Goal: Task Accomplishment & Management: Manage account settings

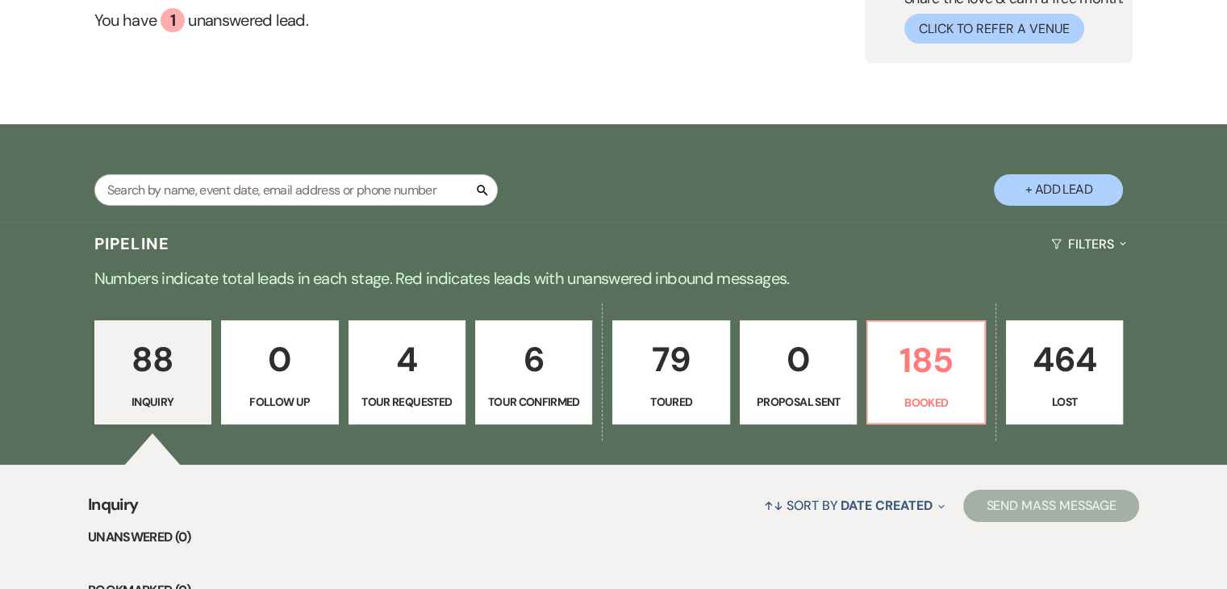
click at [679, 361] on p "79" at bounding box center [671, 359] width 96 height 54
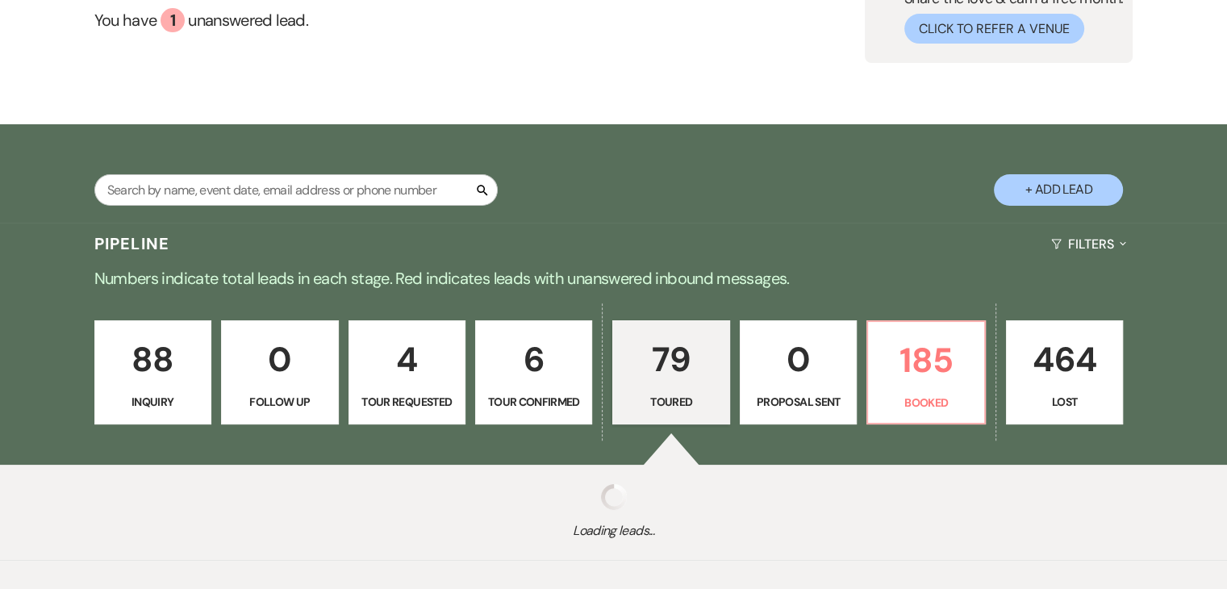
select select "5"
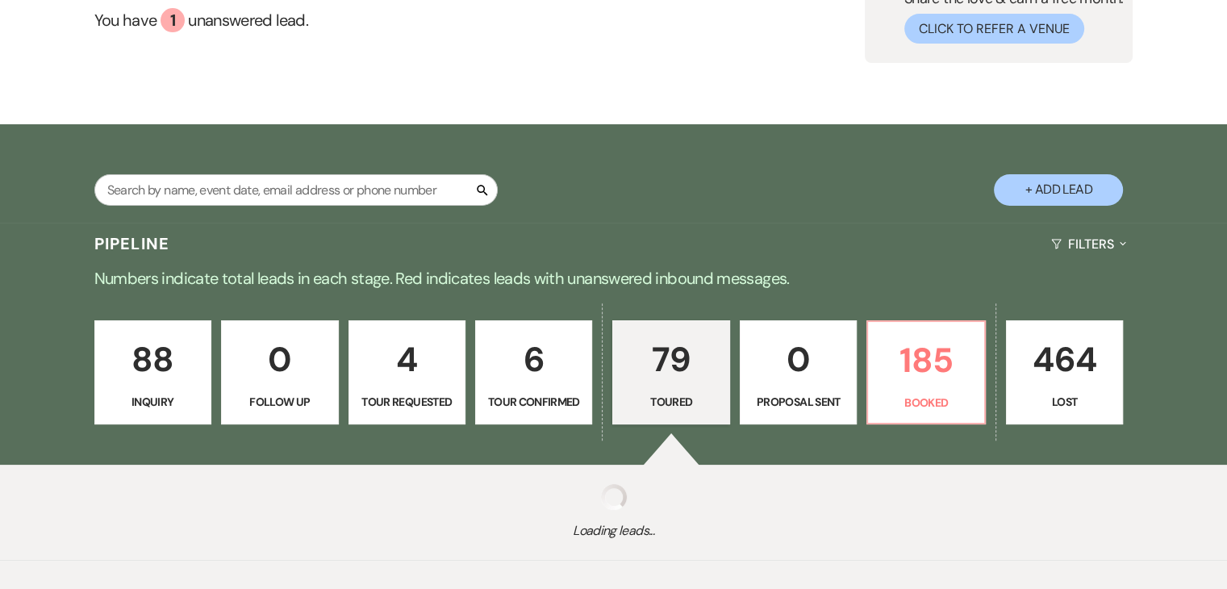
select select "5"
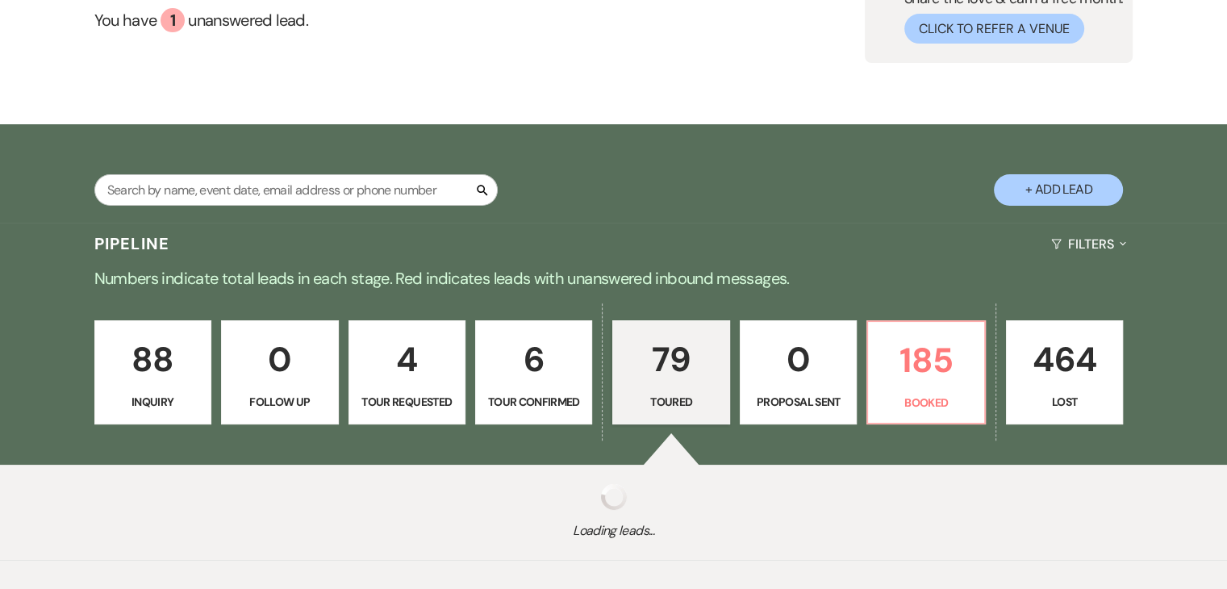
select select "5"
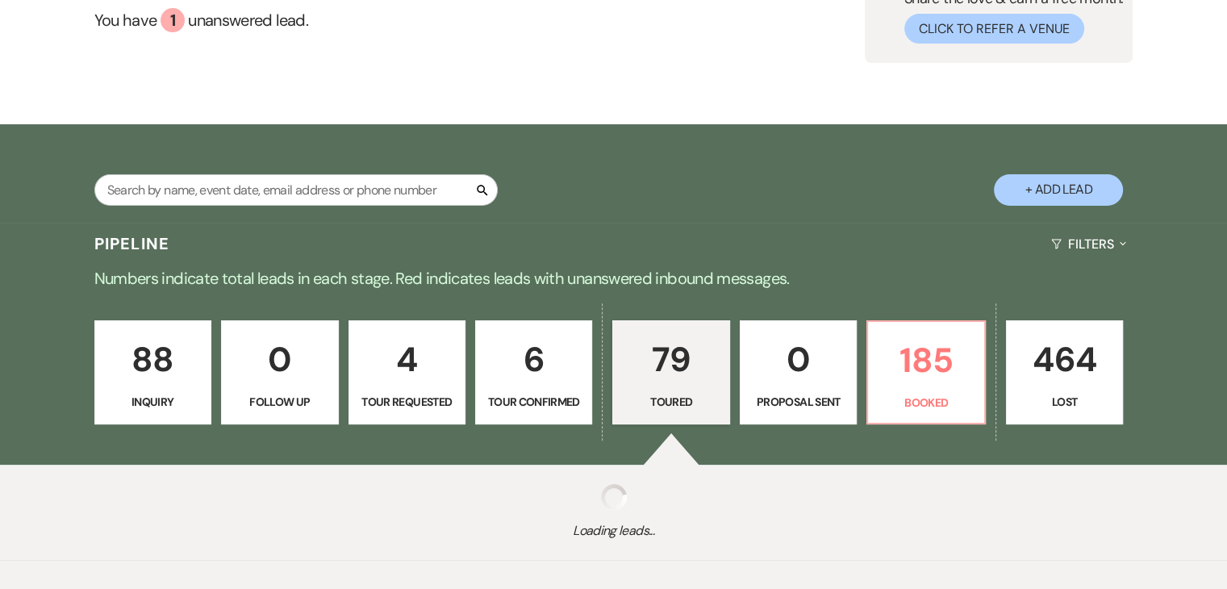
select select "5"
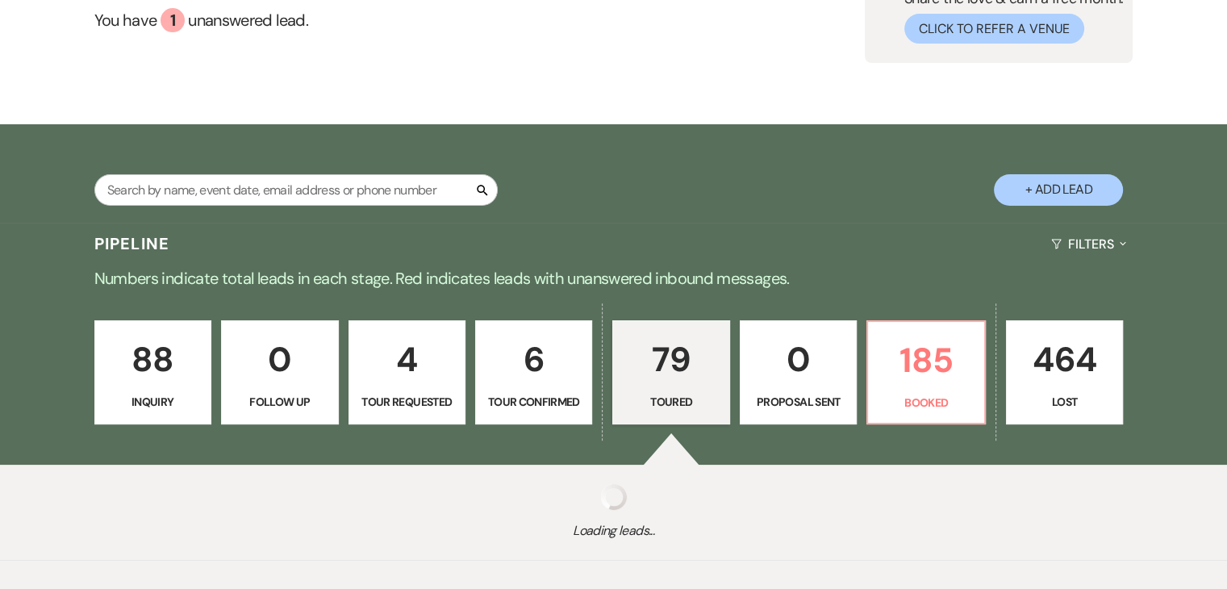
select select "5"
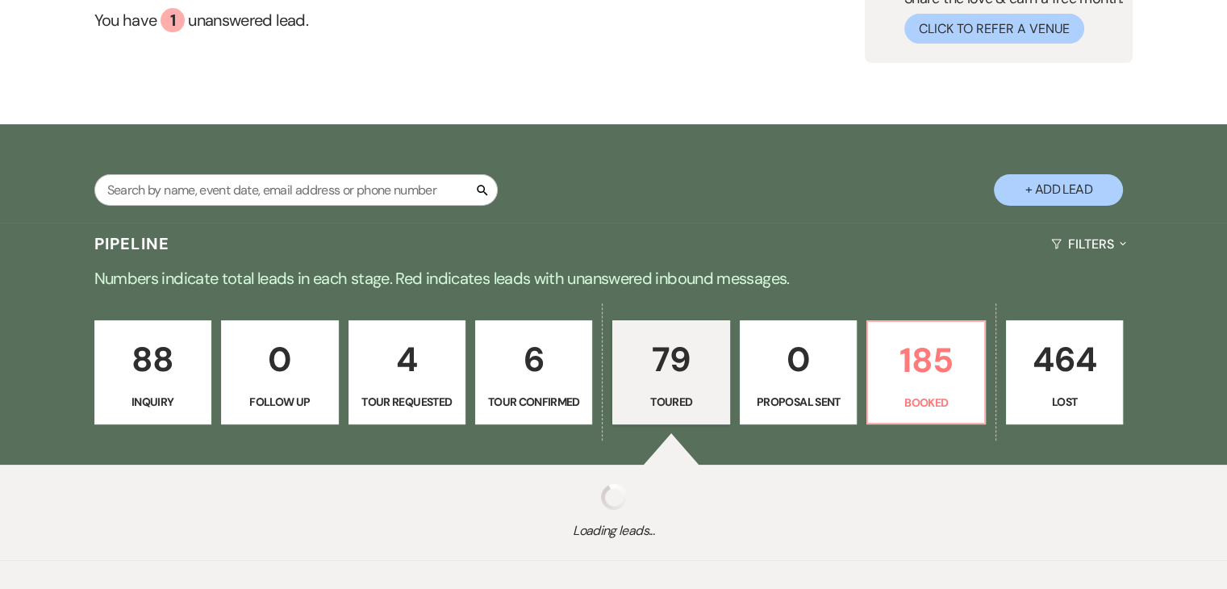
select select "5"
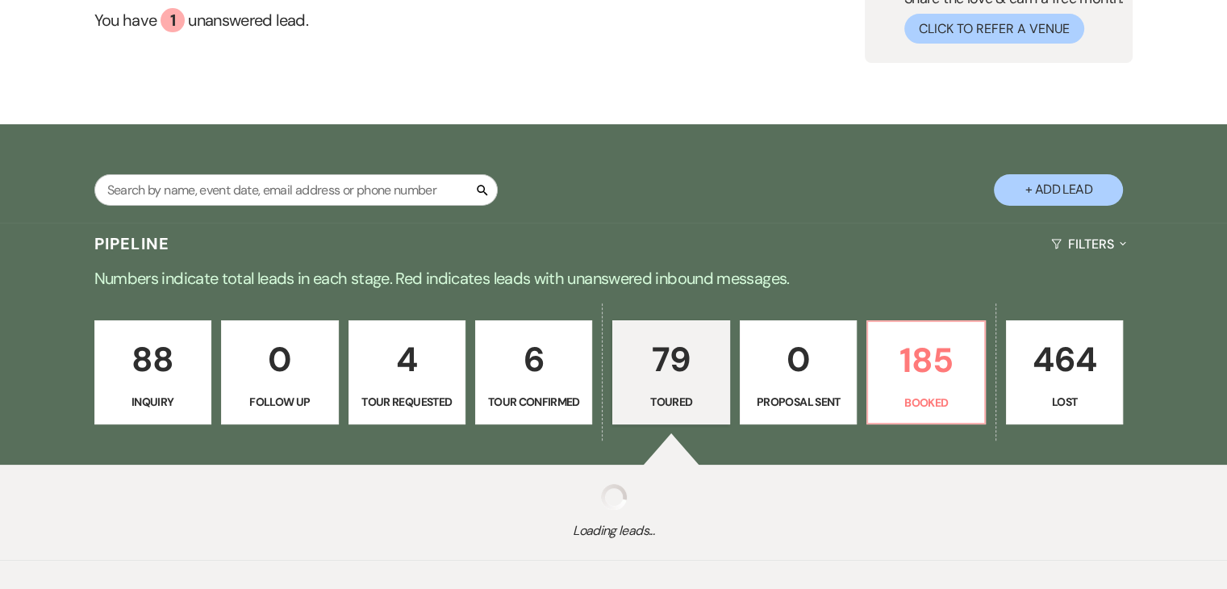
select select "5"
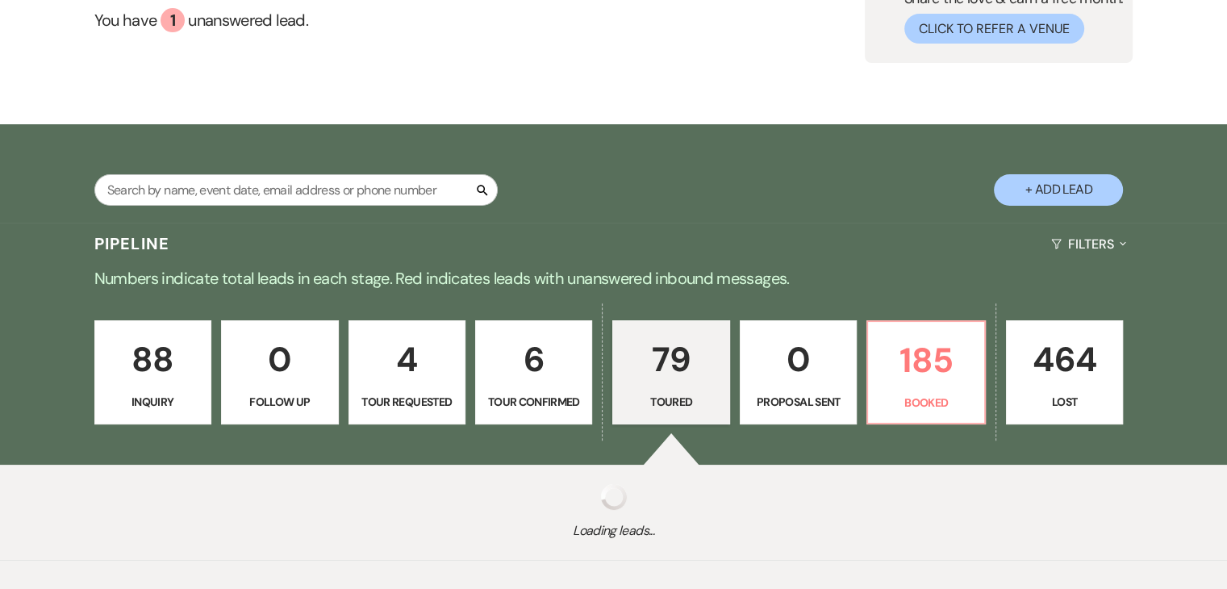
select select "5"
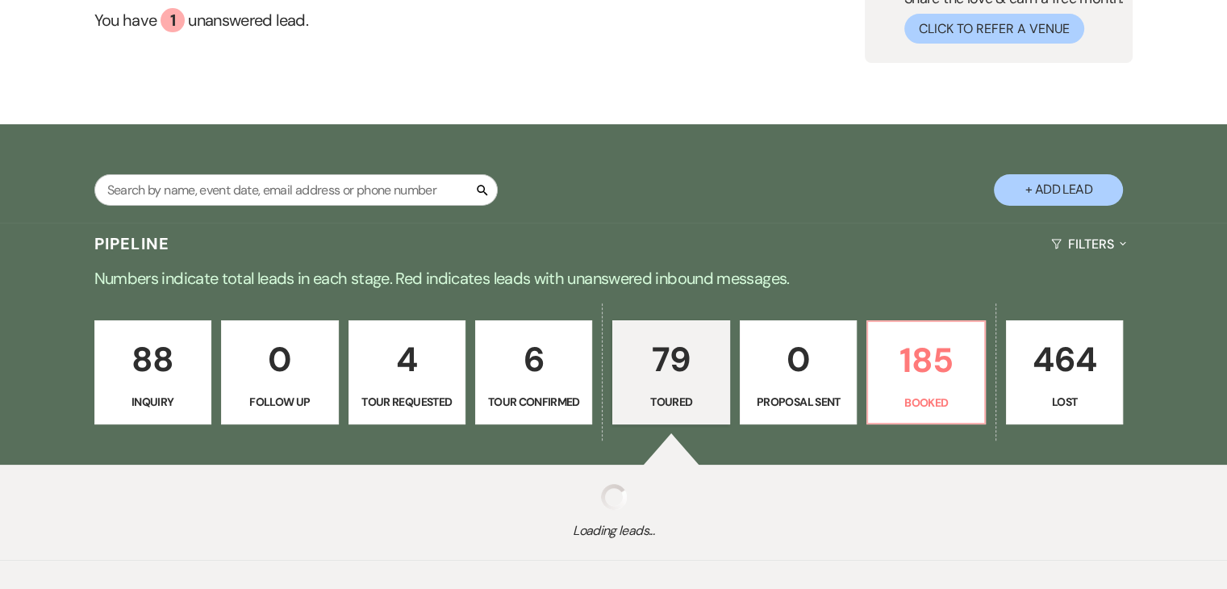
select select "5"
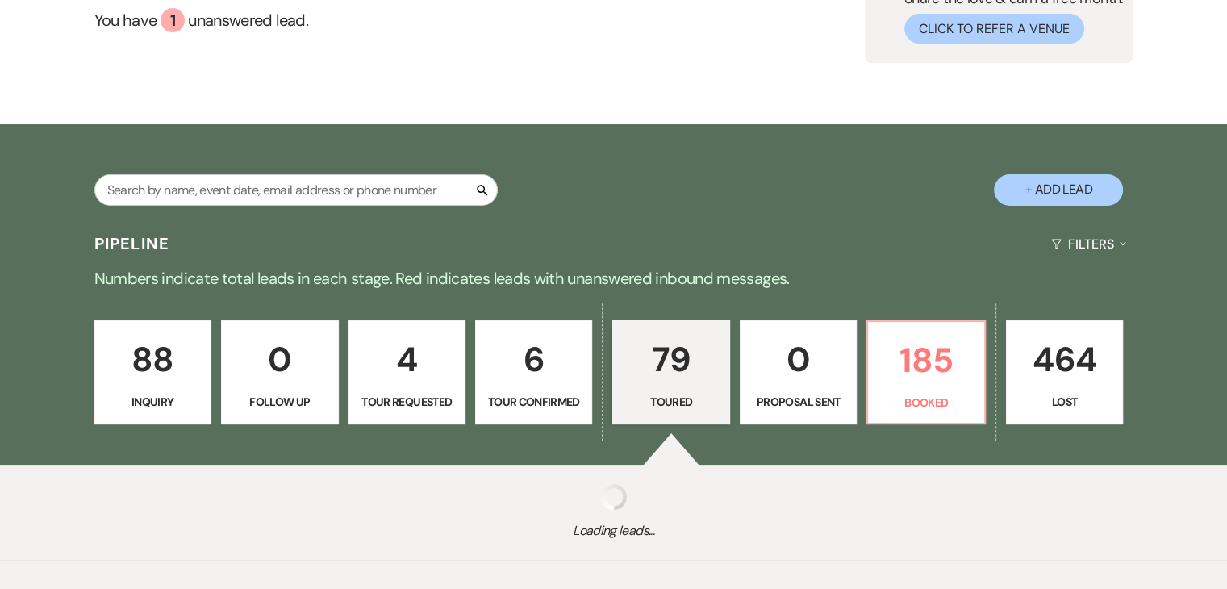
select select "5"
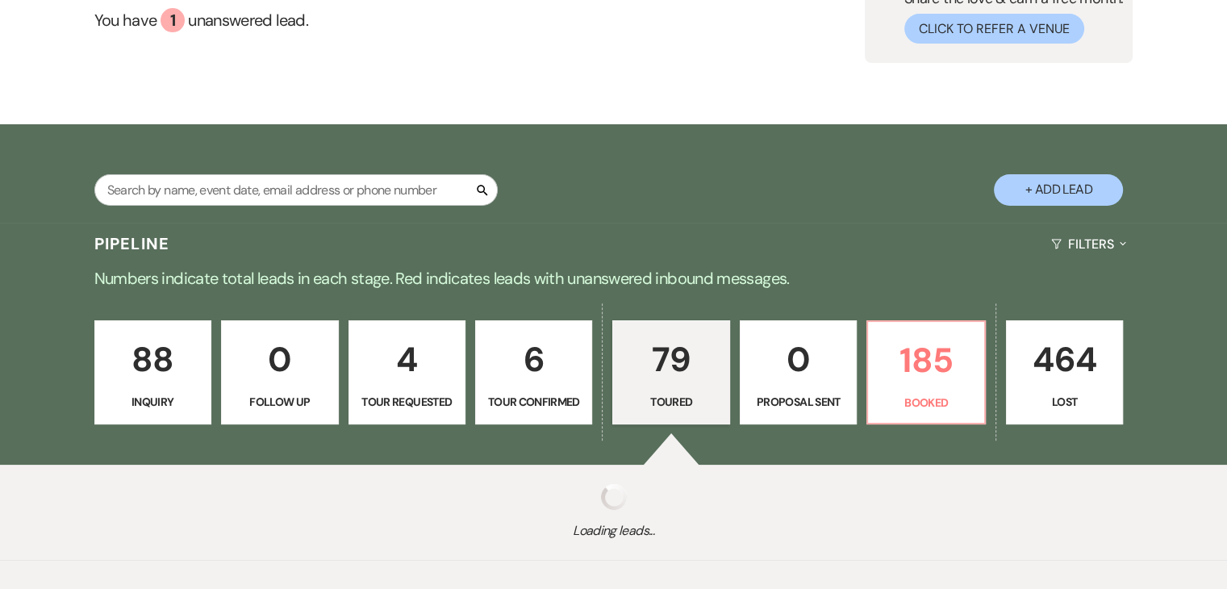
select select "5"
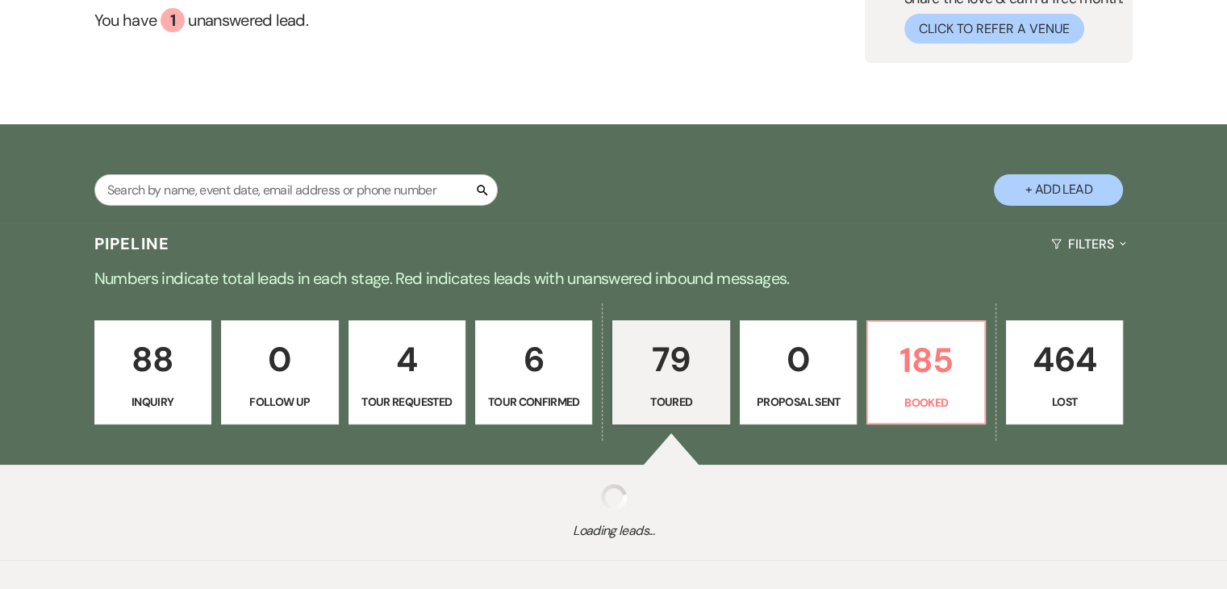
select select "5"
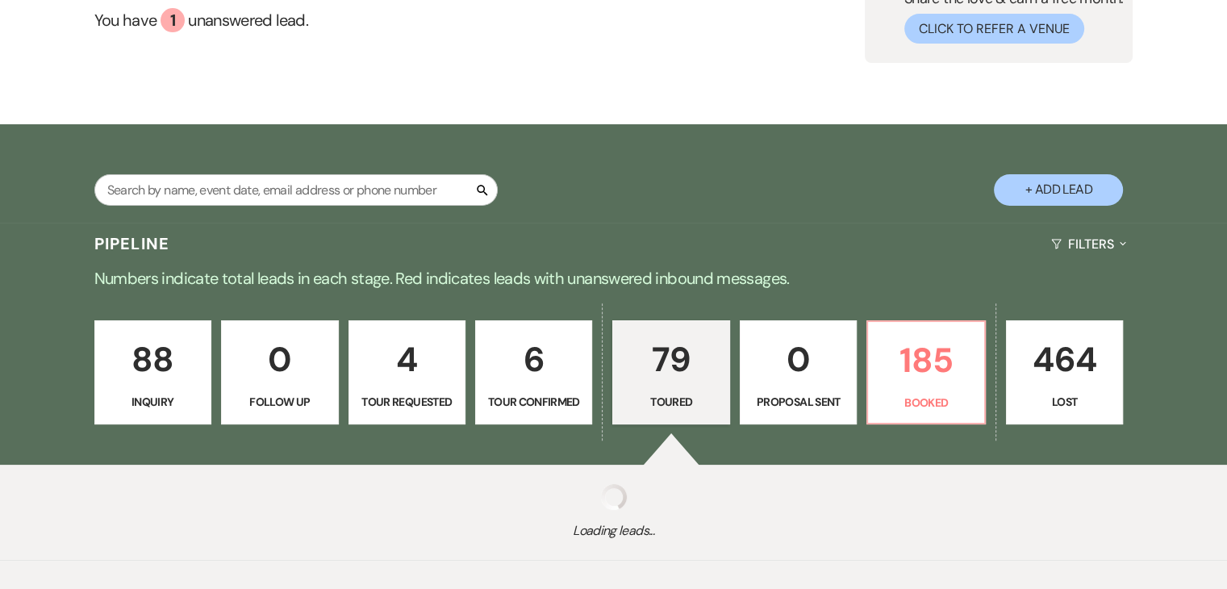
select select "5"
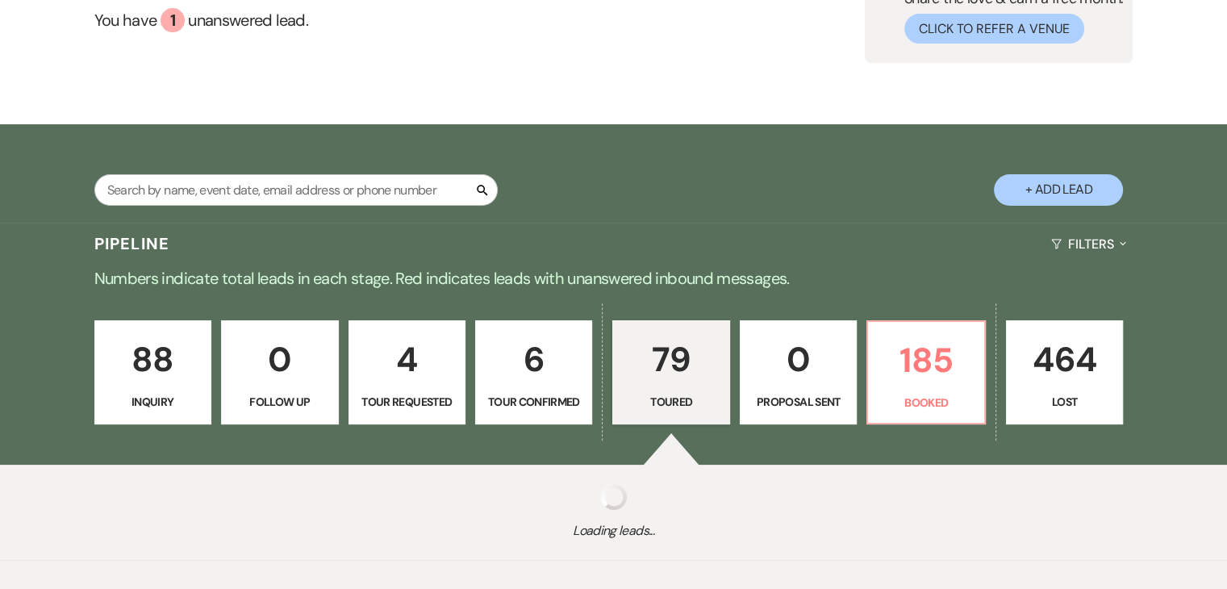
select select "5"
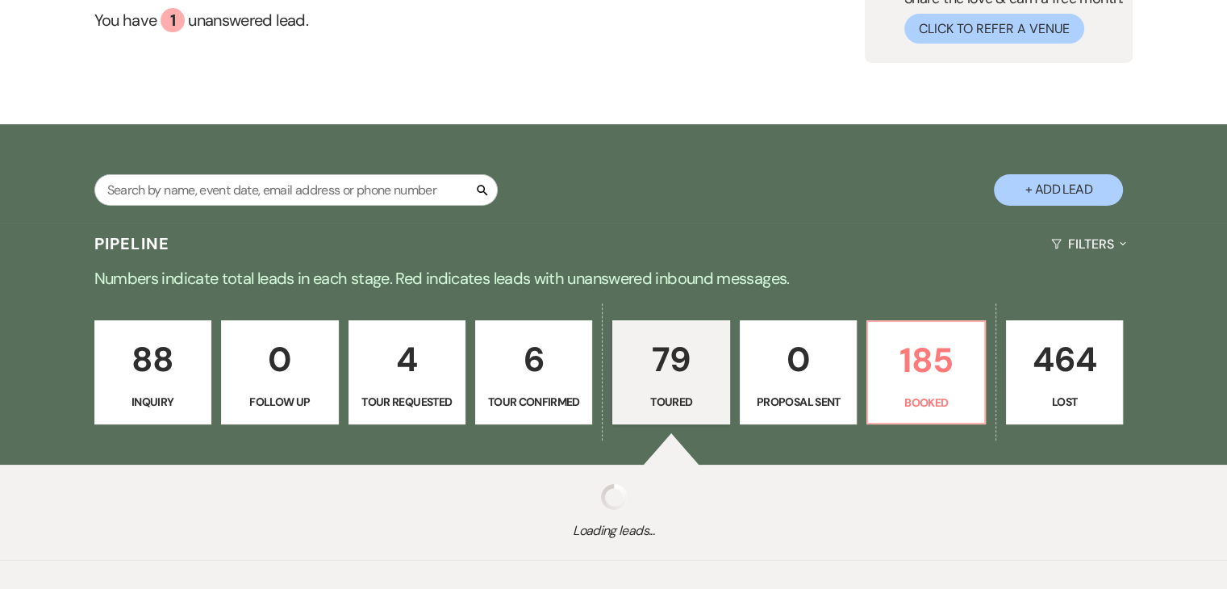
select select "5"
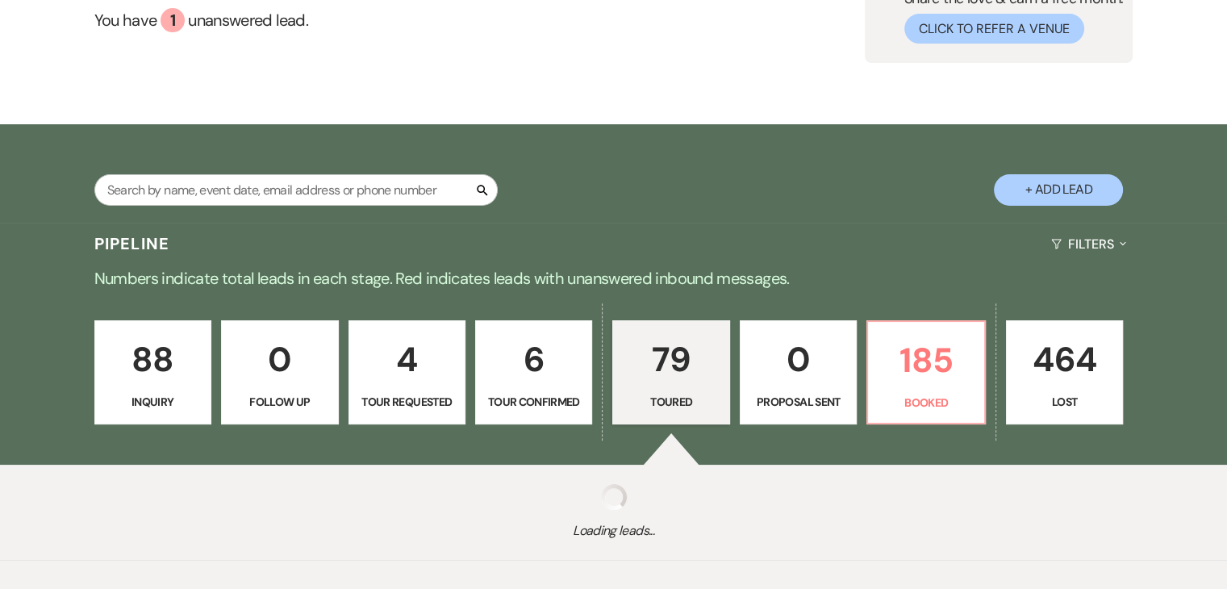
select select "5"
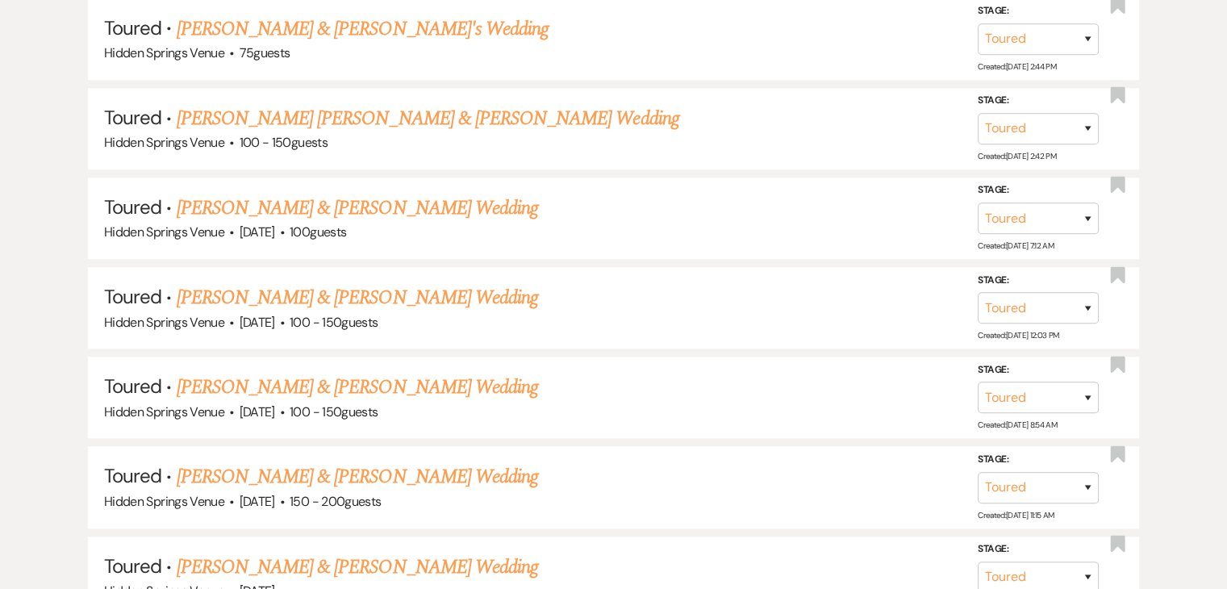
scroll to position [1547, 0]
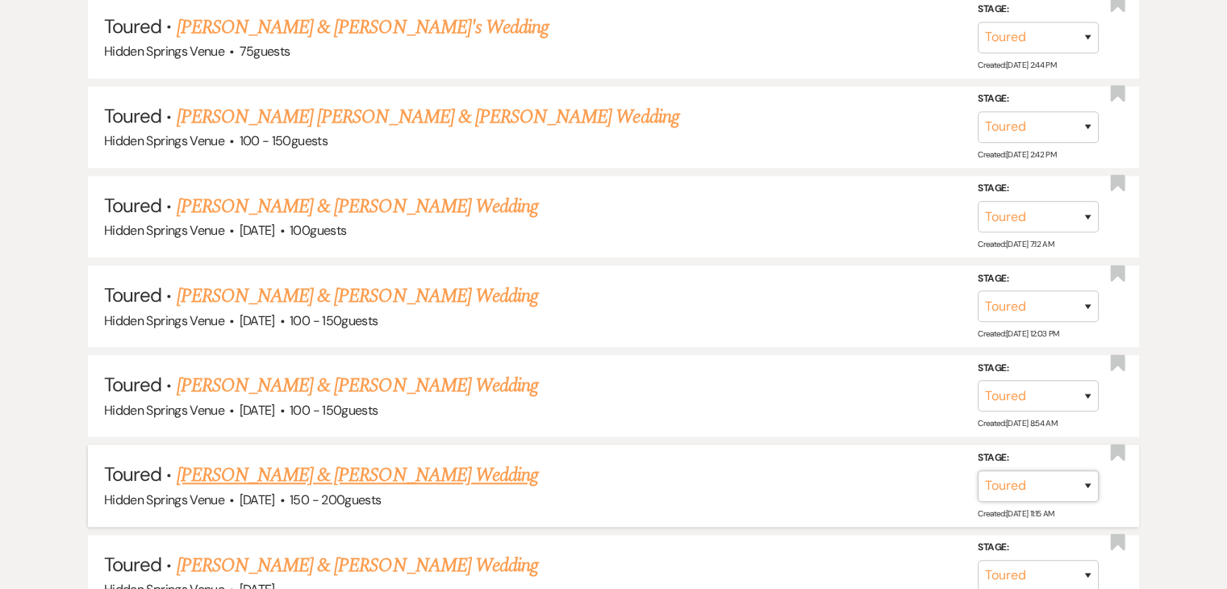
click at [1032, 473] on select "Inquiry Follow Up Tour Requested Tour Confirmed Toured Proposal Sent Booked Lost" at bounding box center [1038, 485] width 121 height 31
select select "8"
click at [978, 470] on select "Inquiry Follow Up Tour Requested Tour Confirmed Toured Proposal Sent Booked Lost" at bounding box center [1038, 485] width 121 height 31
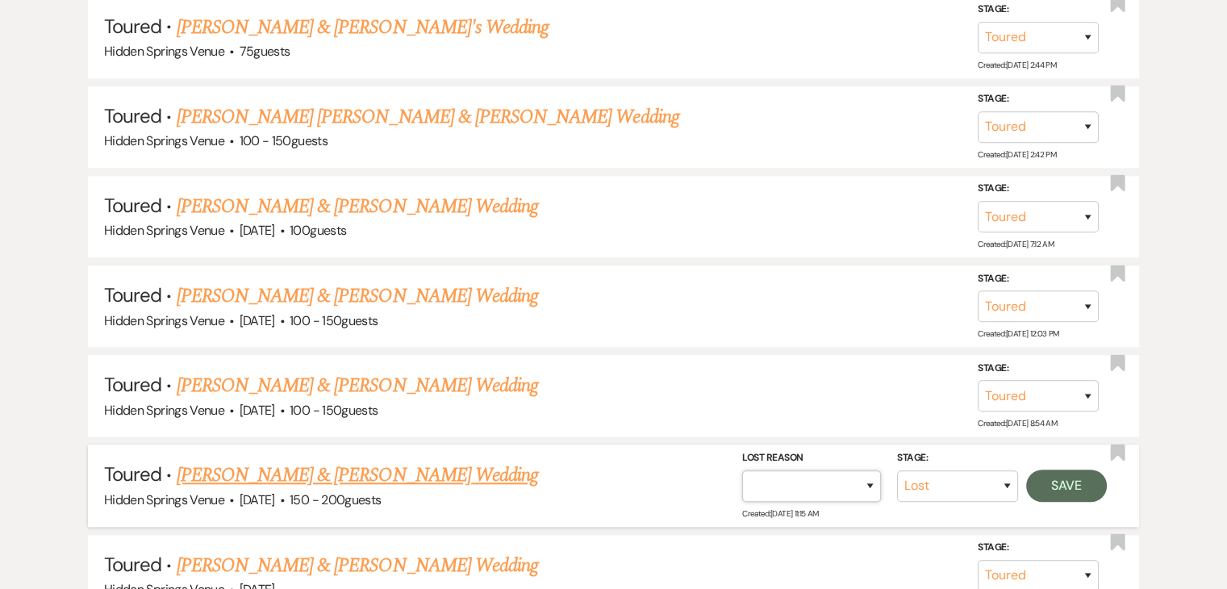
click at [859, 478] on select "Booked Elsewhere Budget Date Unavailable No Response Not a Good Match Capacity …" at bounding box center [811, 485] width 139 height 31
select select "6"
click at [742, 470] on select "Booked Elsewhere Budget Date Unavailable No Response Not a Good Match Capacity …" at bounding box center [811, 485] width 139 height 31
click at [1078, 471] on button "Save" at bounding box center [1066, 485] width 81 height 32
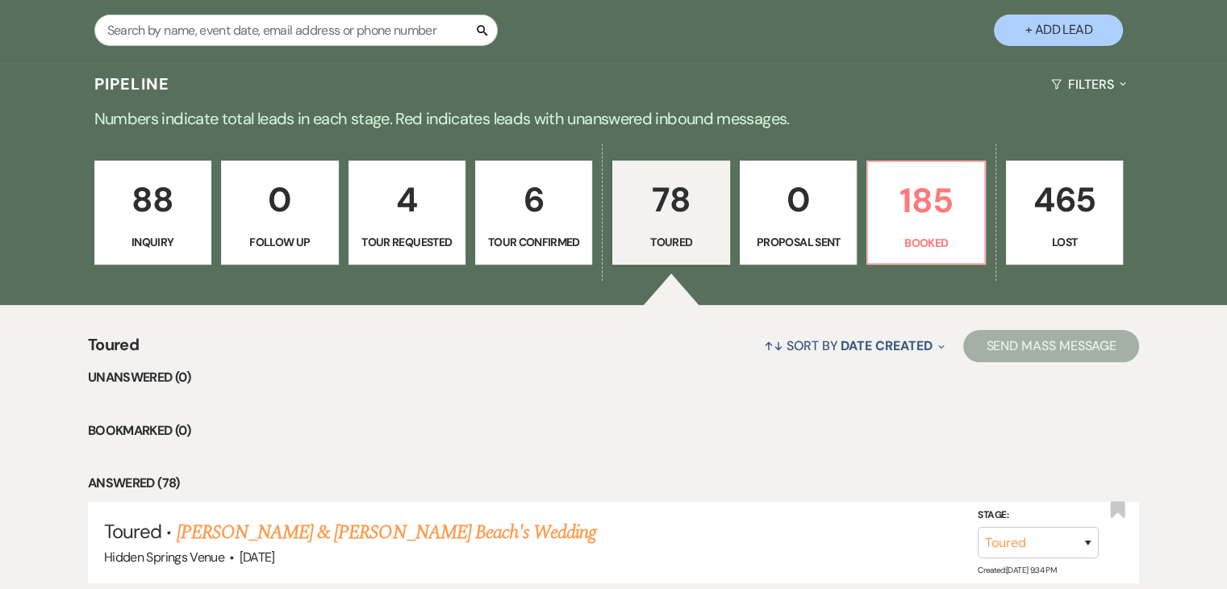
scroll to position [323, 0]
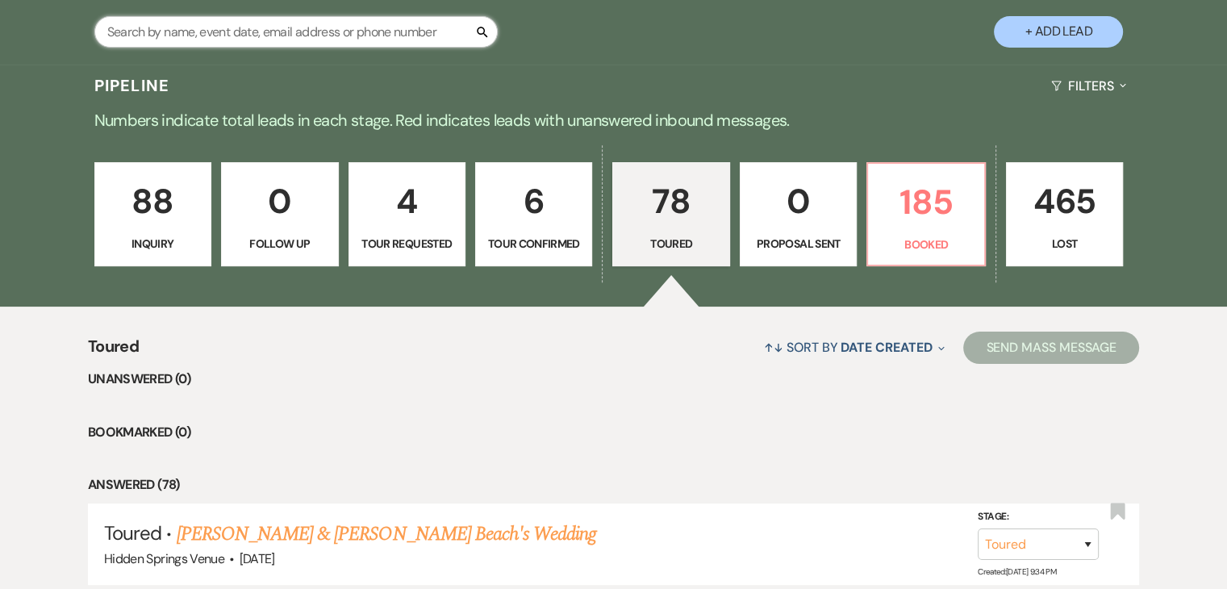
click at [370, 37] on input "text" at bounding box center [295, 31] width 403 height 31
type input "step"
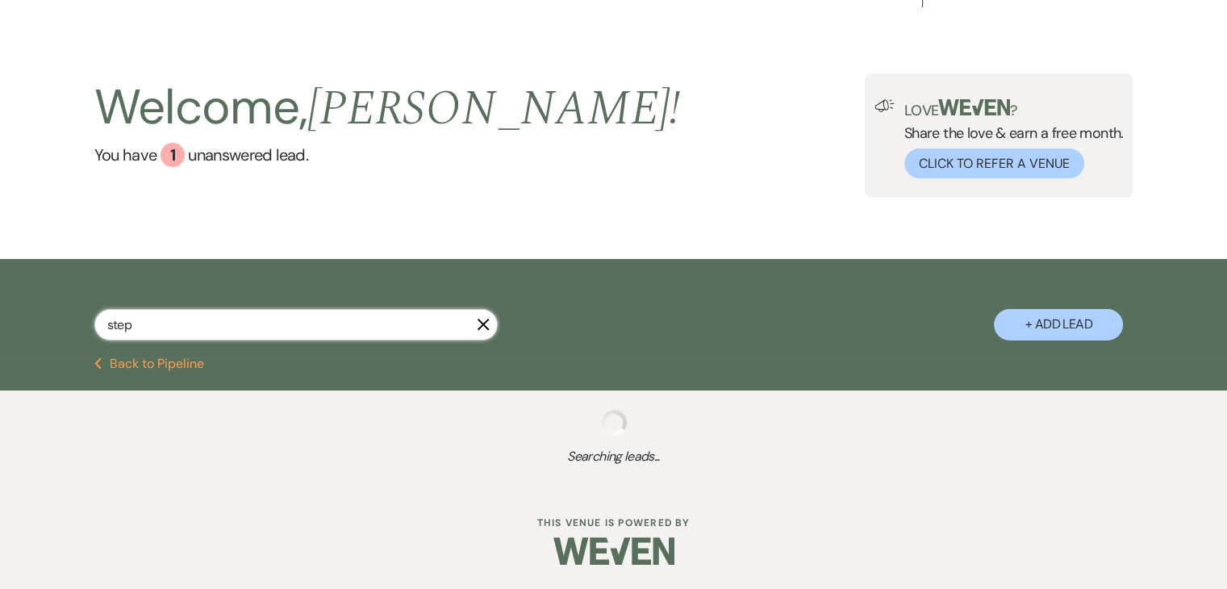
scroll to position [323, 0]
select select "5"
select select "8"
select select "11"
select select "8"
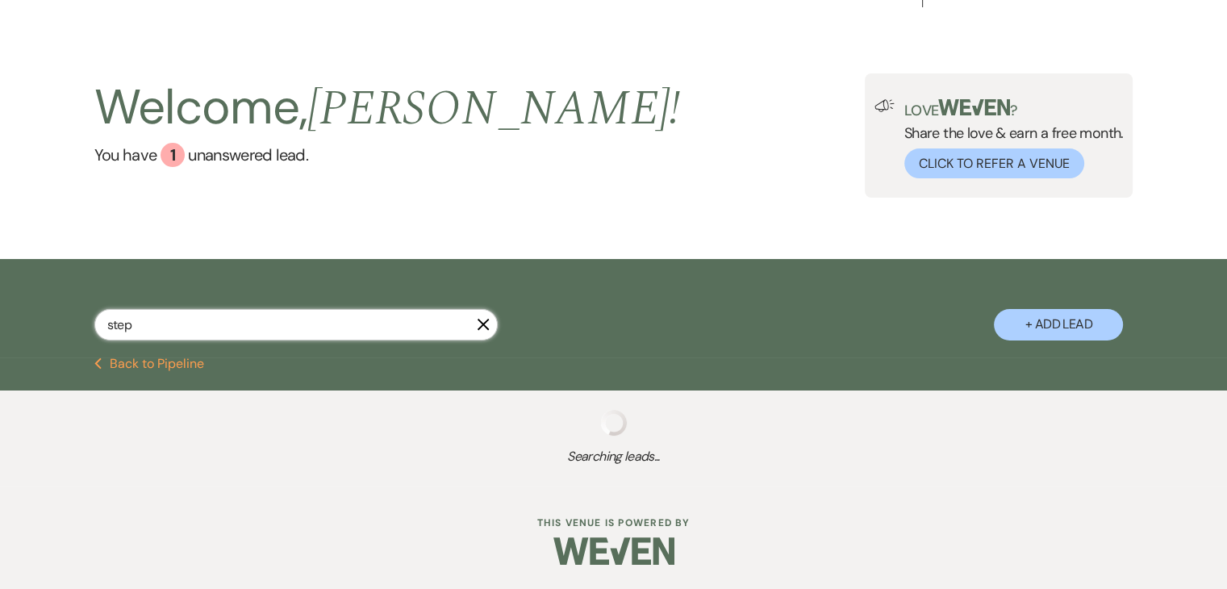
select select "6"
select select "8"
select select "5"
select select "8"
select select "5"
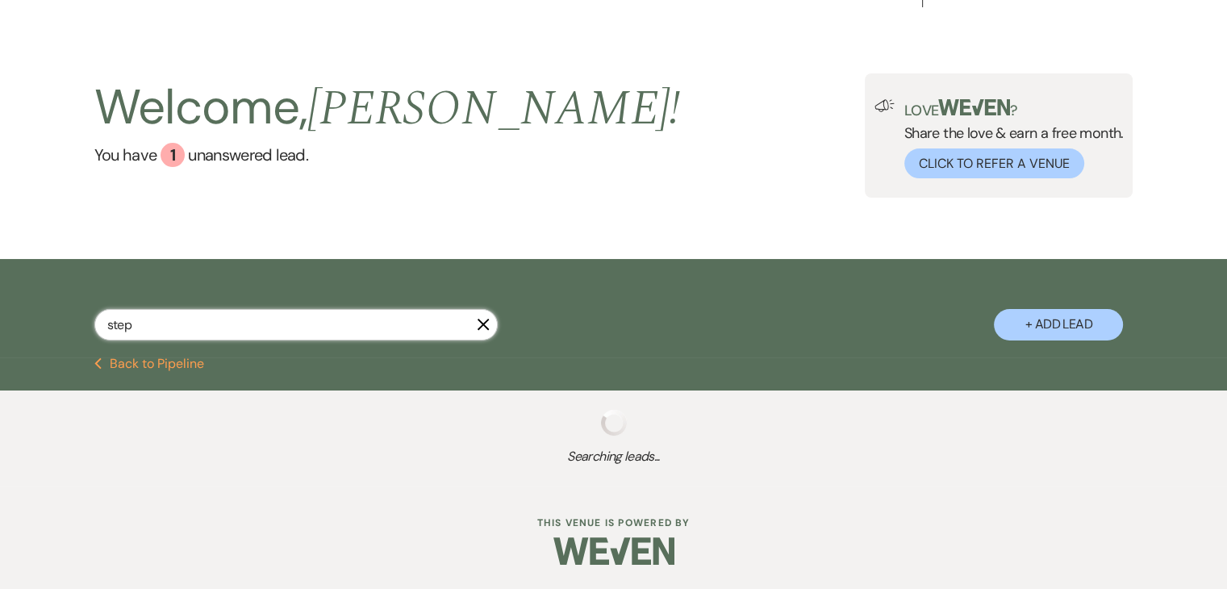
select select "8"
select select "6"
select select "8"
select select "4"
select select "8"
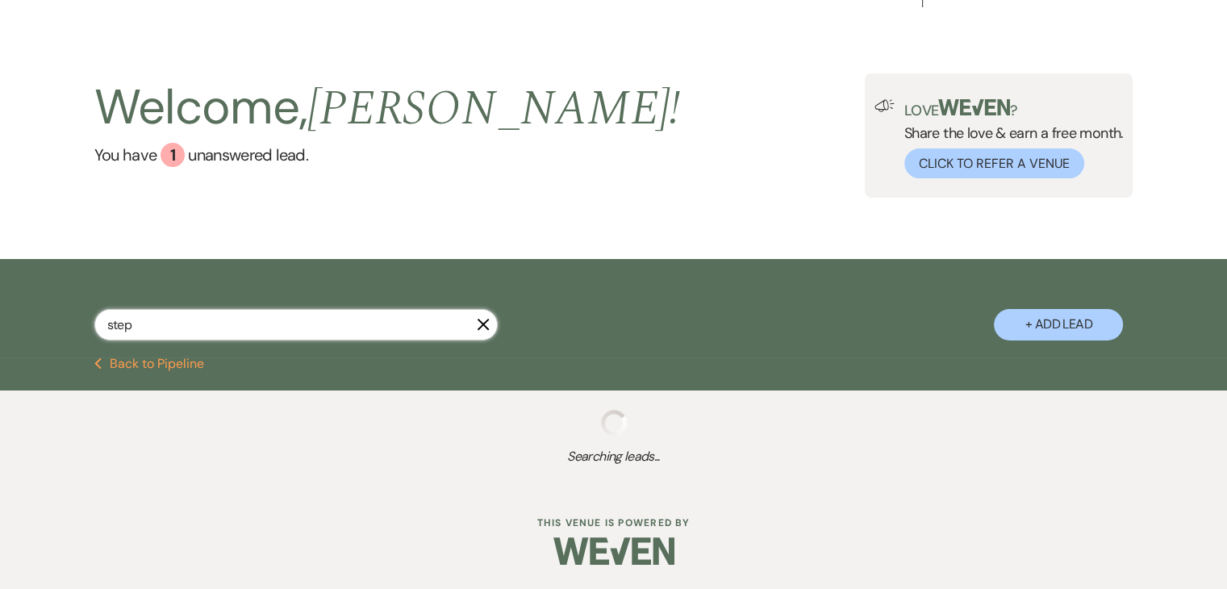
select select "5"
select select "8"
select select "5"
type input "ste"
select select "5"
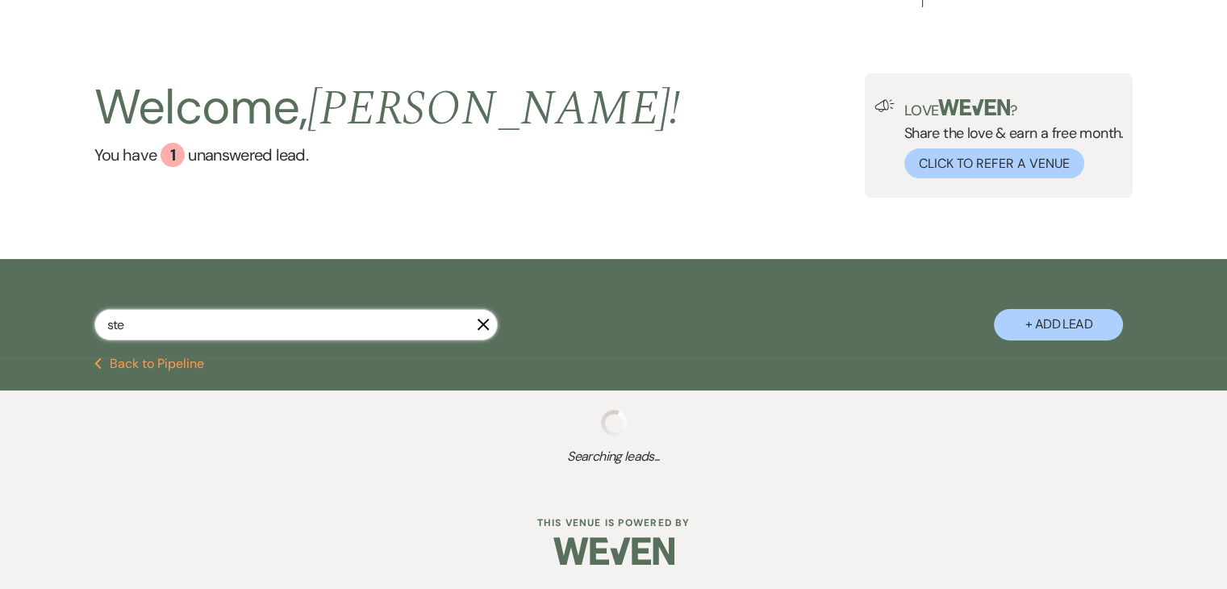
select select "8"
select select "11"
select select "8"
select select "6"
select select "8"
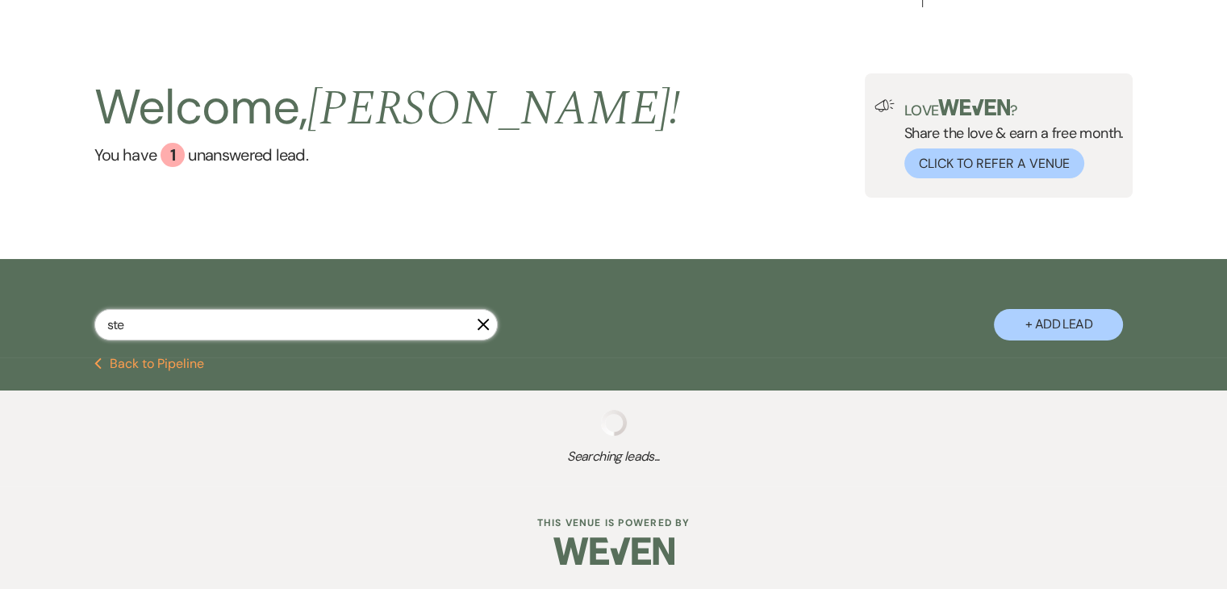
select select "5"
select select "8"
select select "5"
select select "8"
select select "6"
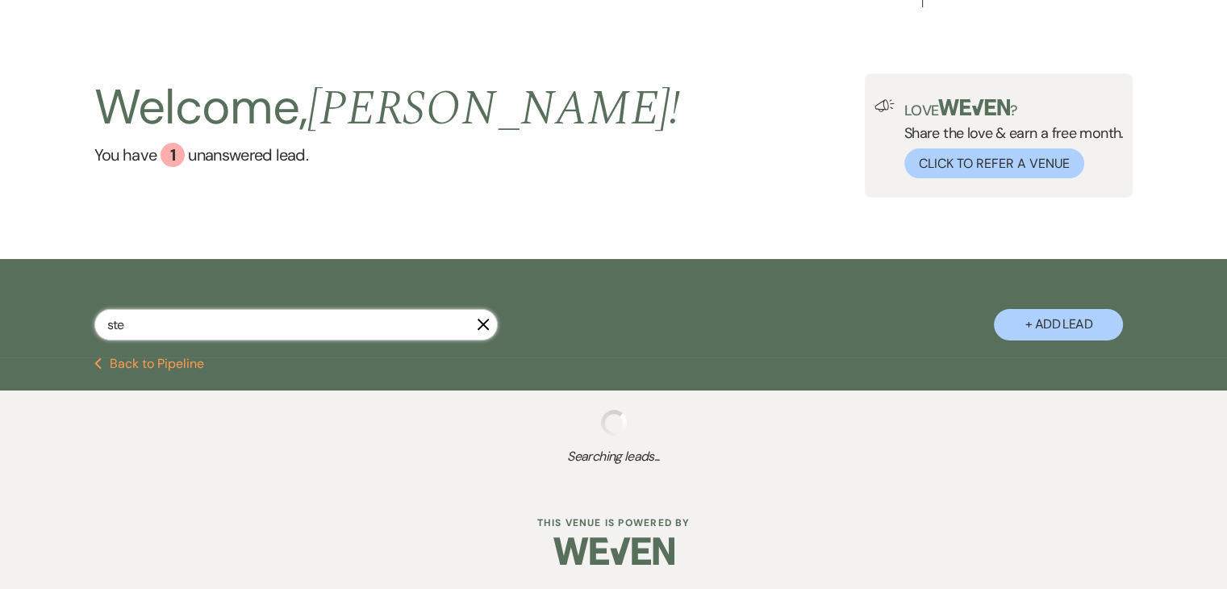
select select "8"
select select "4"
select select "8"
select select "5"
select select "8"
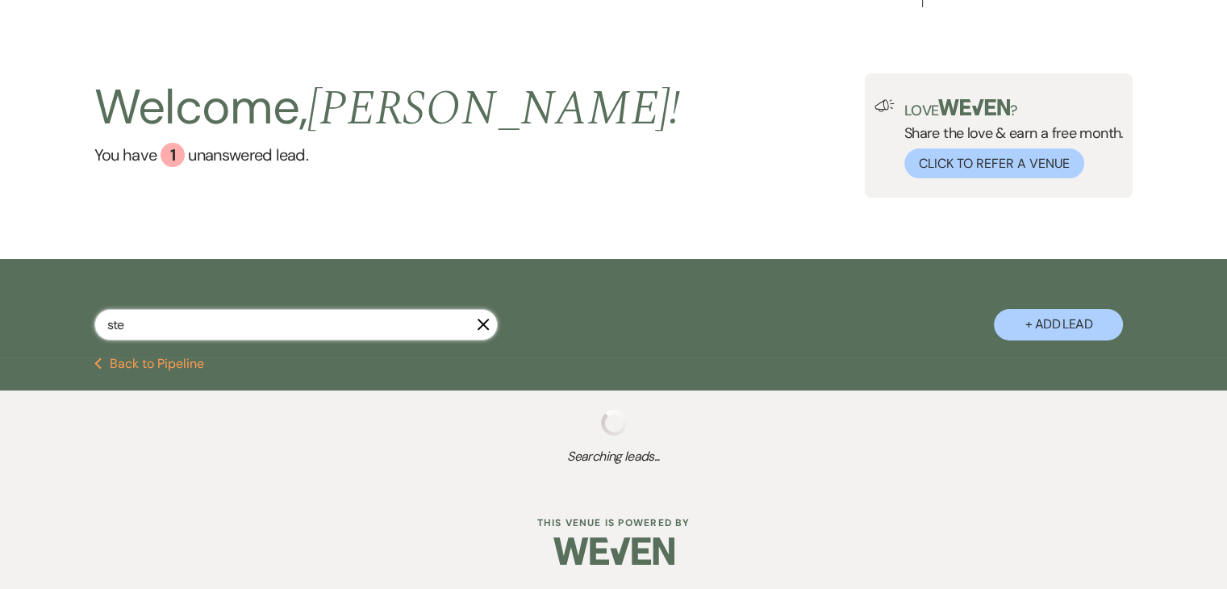
select select "5"
select select "8"
select select "4"
select select "8"
select select "11"
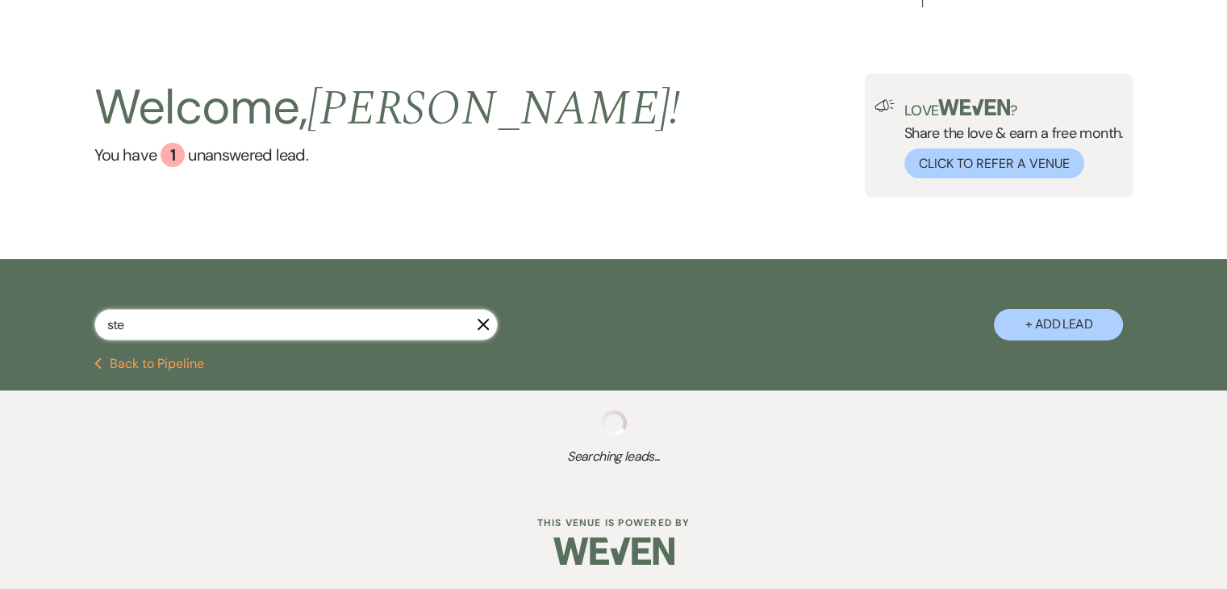
select select "8"
select select "6"
select select "5"
select select "8"
select select "11"
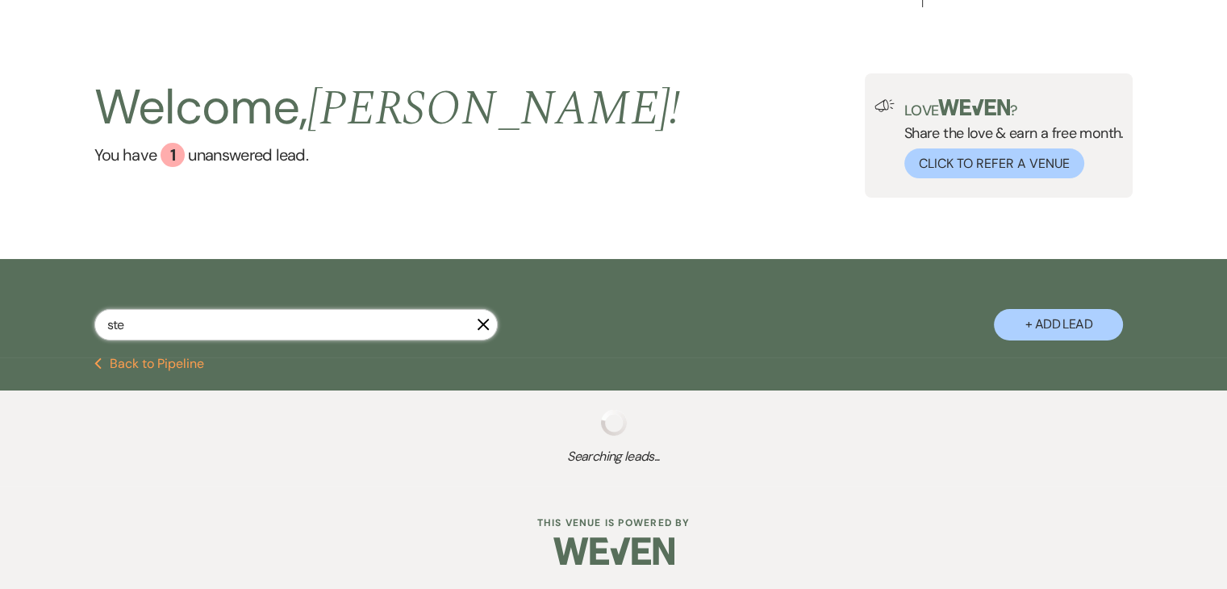
select select "8"
select select "6"
select select "8"
select select "5"
select select "8"
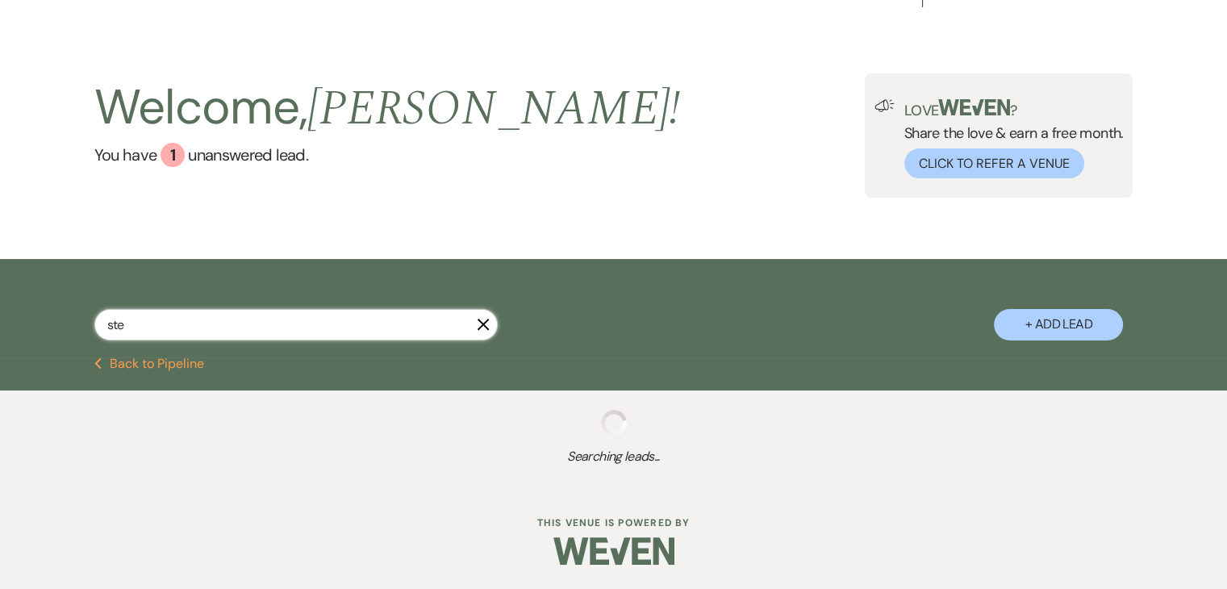
select select "2"
select select "8"
select select "5"
select select "8"
select select "5"
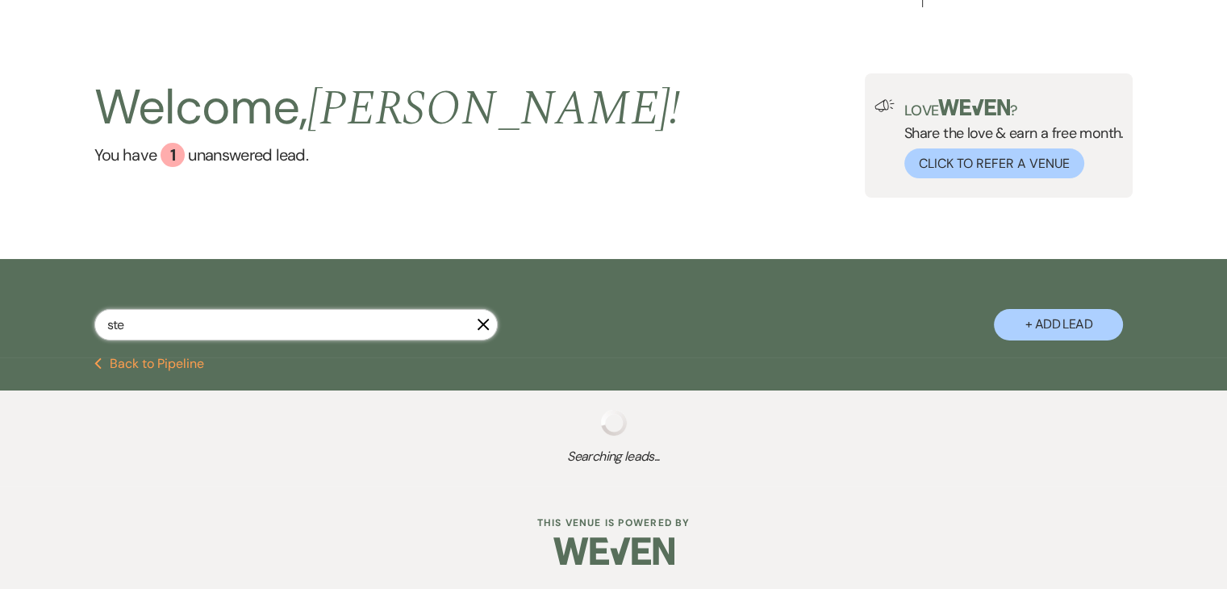
select select "8"
select select "6"
select select "8"
select select "11"
select select "8"
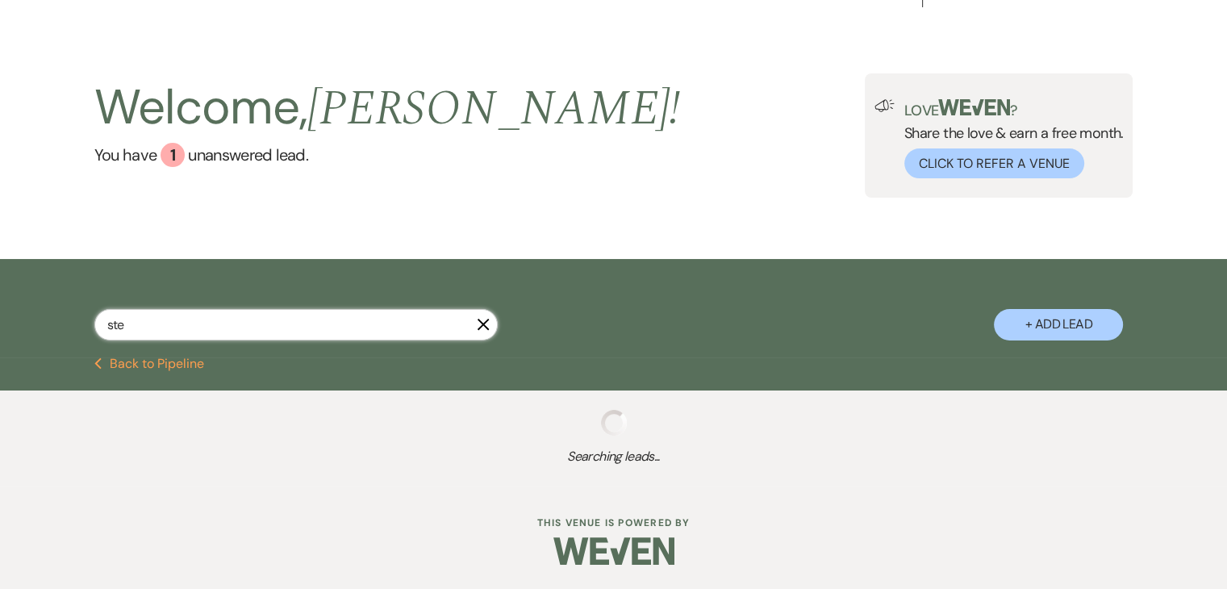
select select "4"
select select "8"
select select "5"
select select "8"
select select "5"
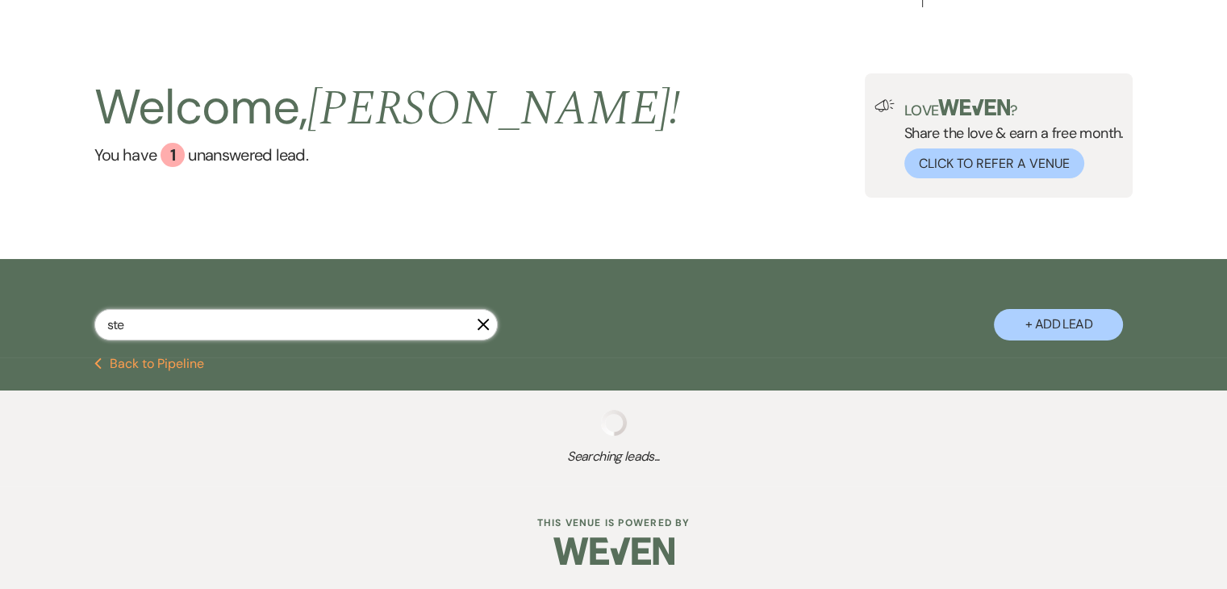
select select "8"
select select "11"
select select "8"
select select "6"
select select "8"
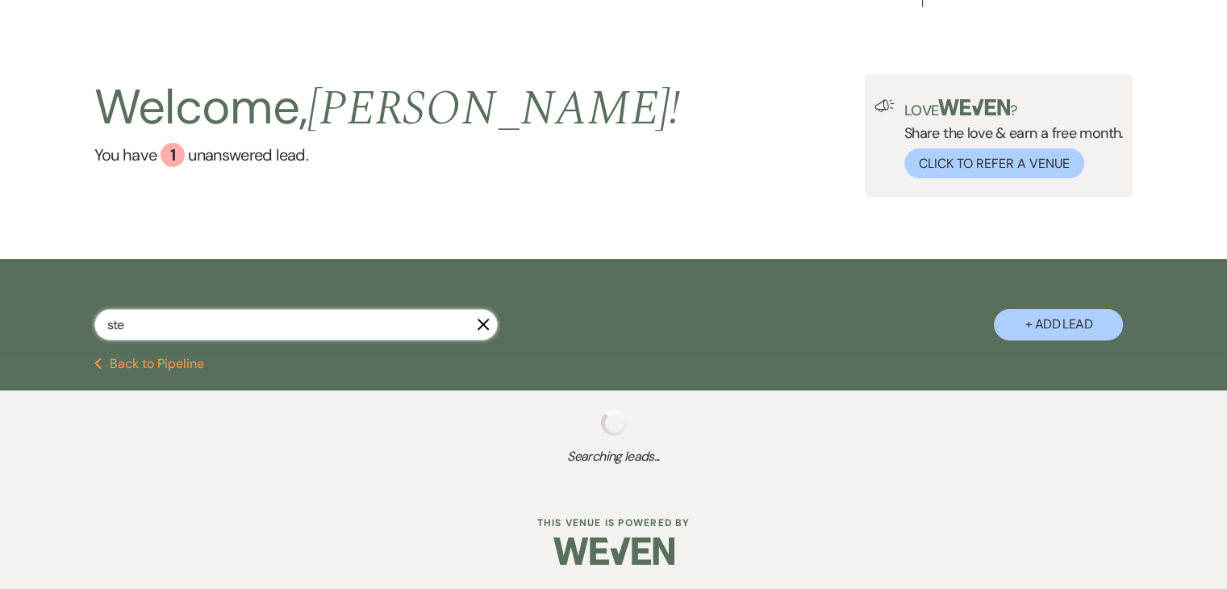
select select "5"
select select "8"
select select "6"
select select "8"
select select "7"
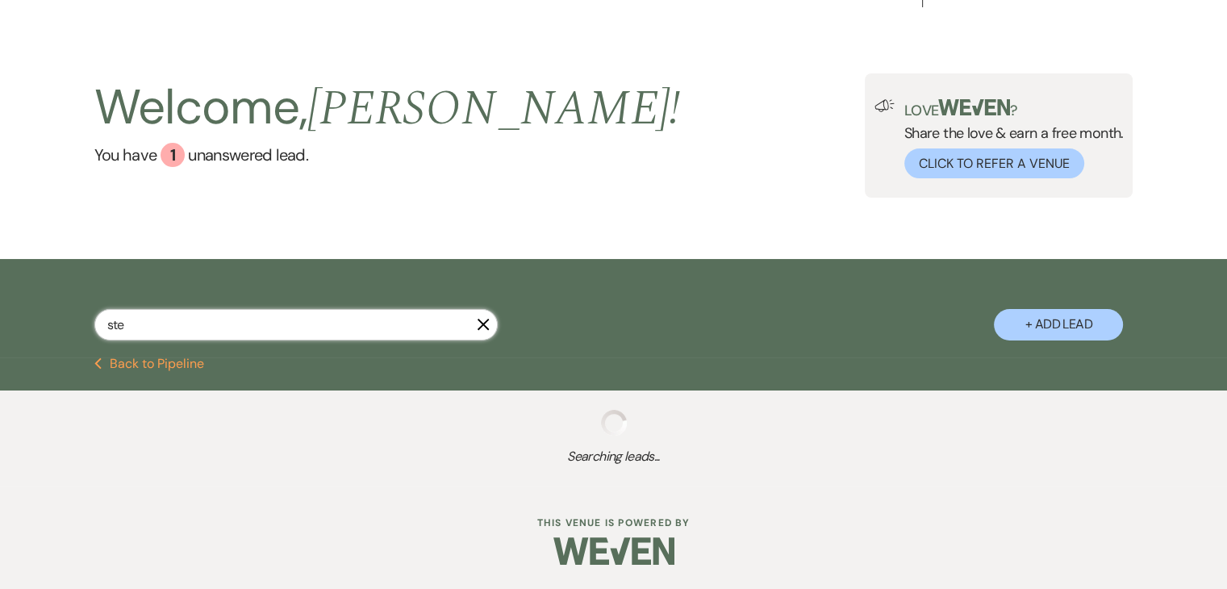
select select "8"
select select "4"
select select "8"
select select "6"
select select "8"
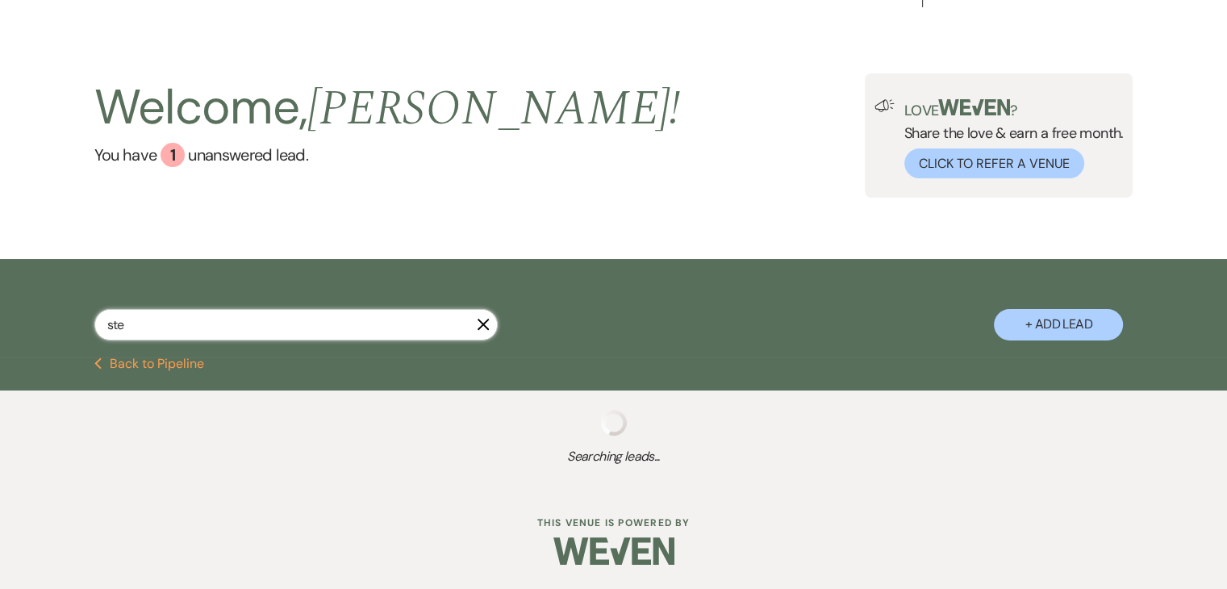
select select "5"
select select "8"
select select "5"
select select "8"
select select "6"
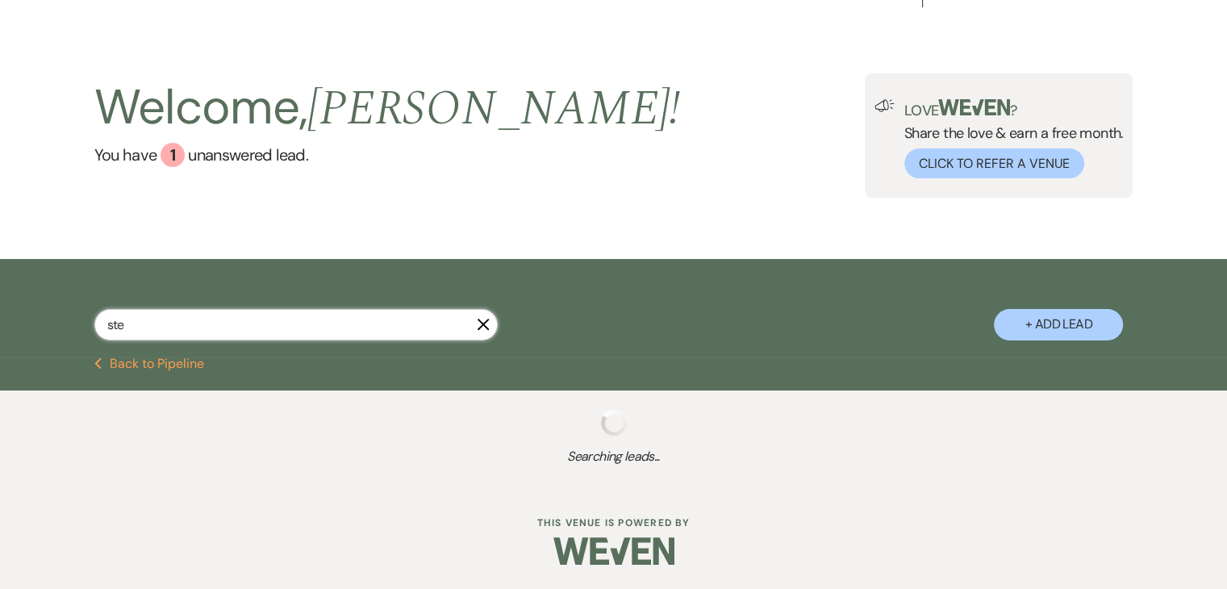
select select "8"
select select "5"
select select "8"
select select "5"
select select "8"
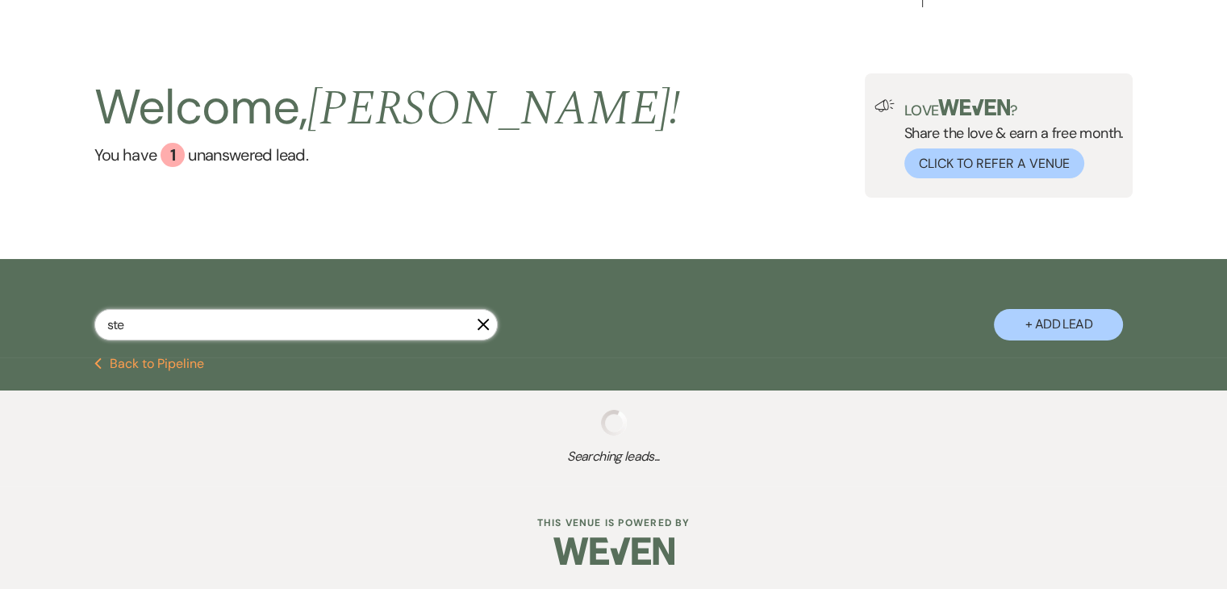
select select "5"
select select "8"
select select "5"
select select "8"
select select "5"
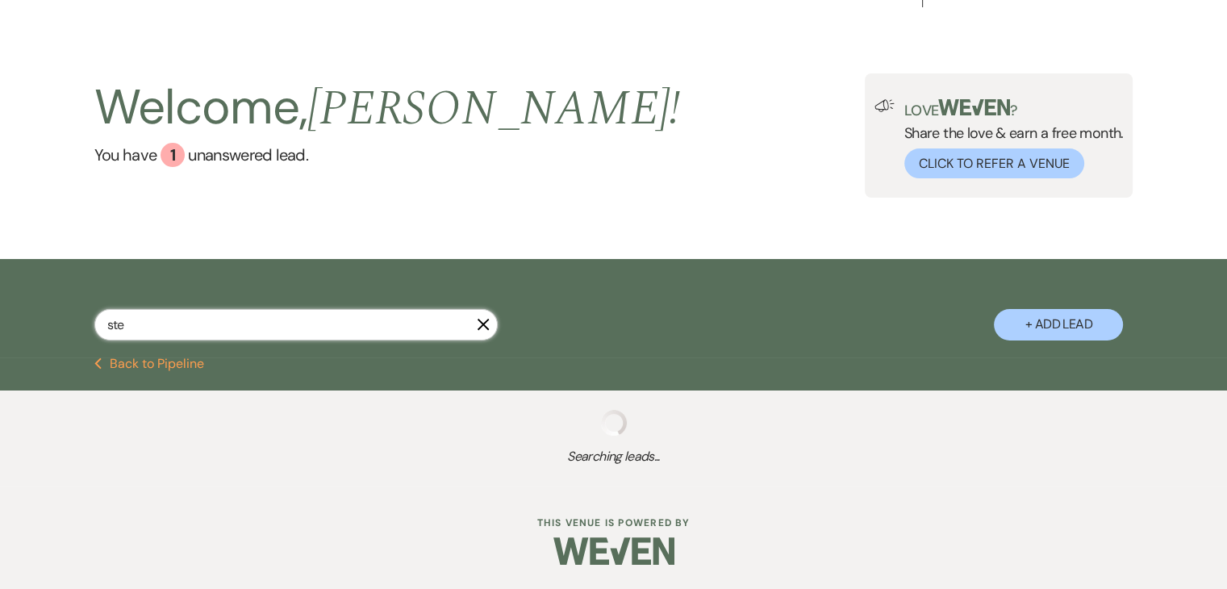
select select "8"
select select "6"
select select "8"
select select "5"
select select "8"
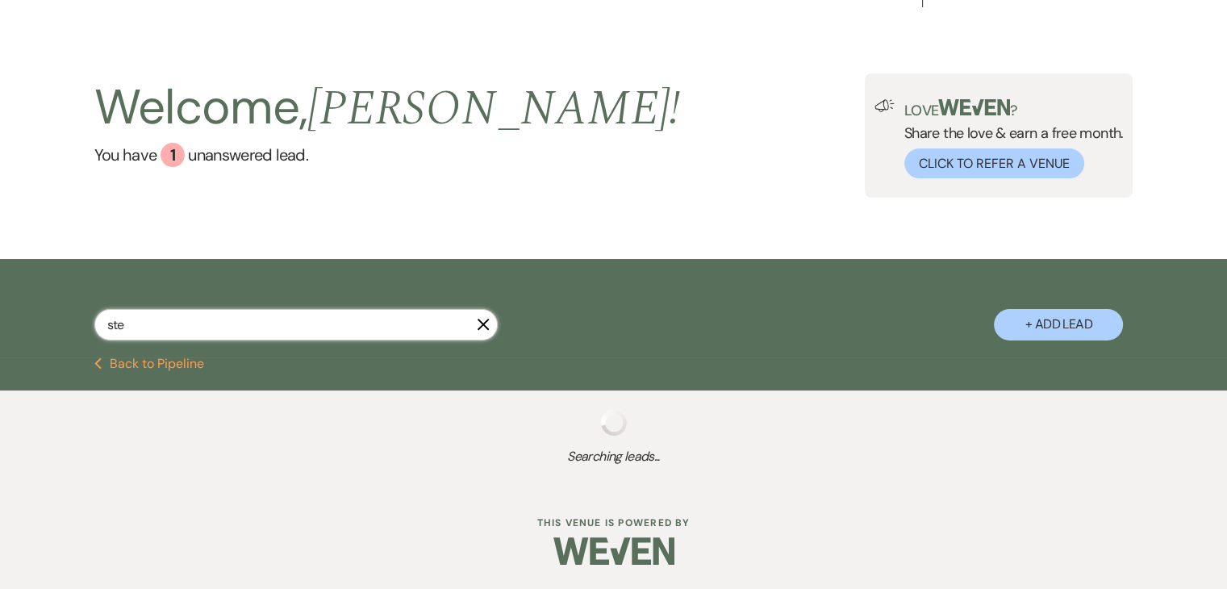
select select "1"
select select "8"
select select "5"
select select "8"
select select "11"
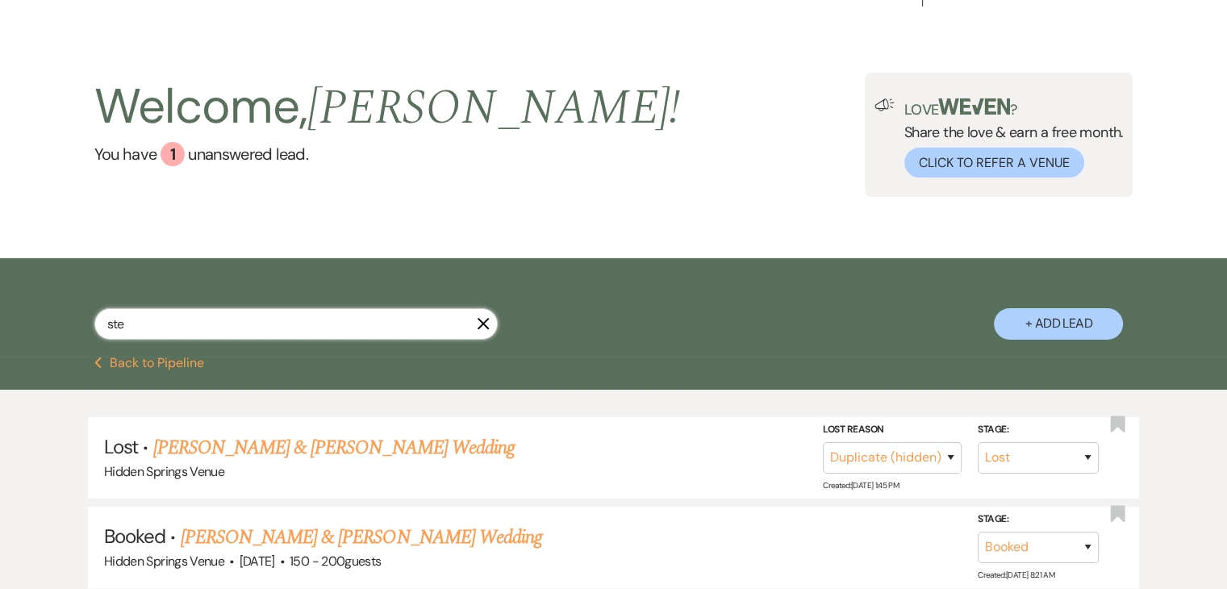
scroll to position [323, 0]
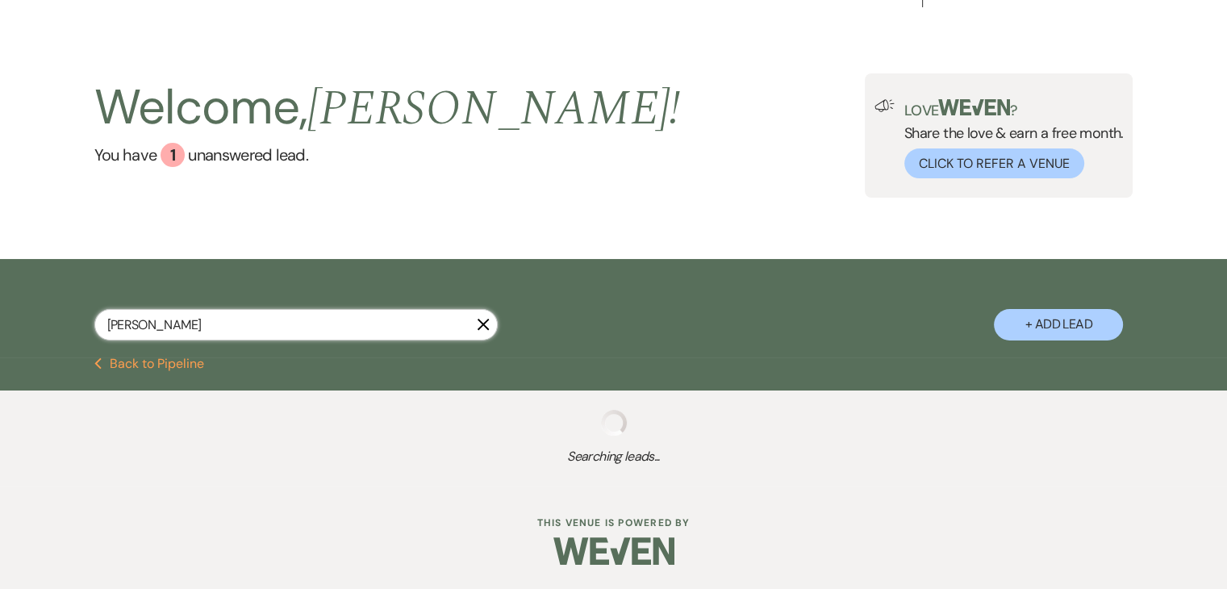
type input "[PERSON_NAME]"
select select "8"
select select "5"
select select "8"
select select "5"
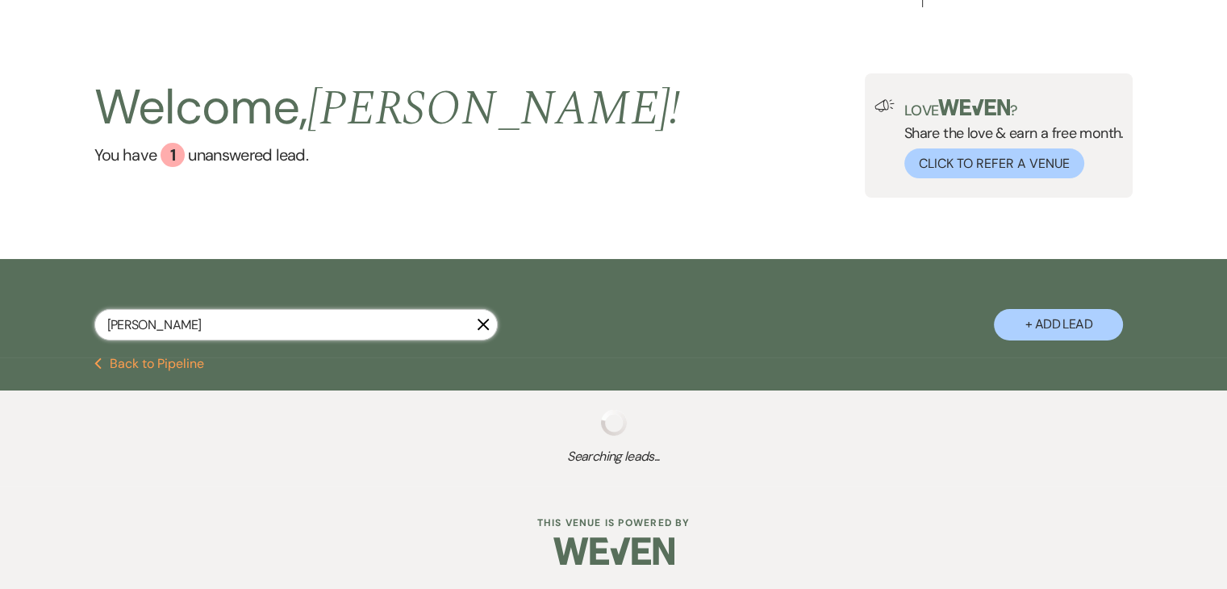
select select "8"
select select "1"
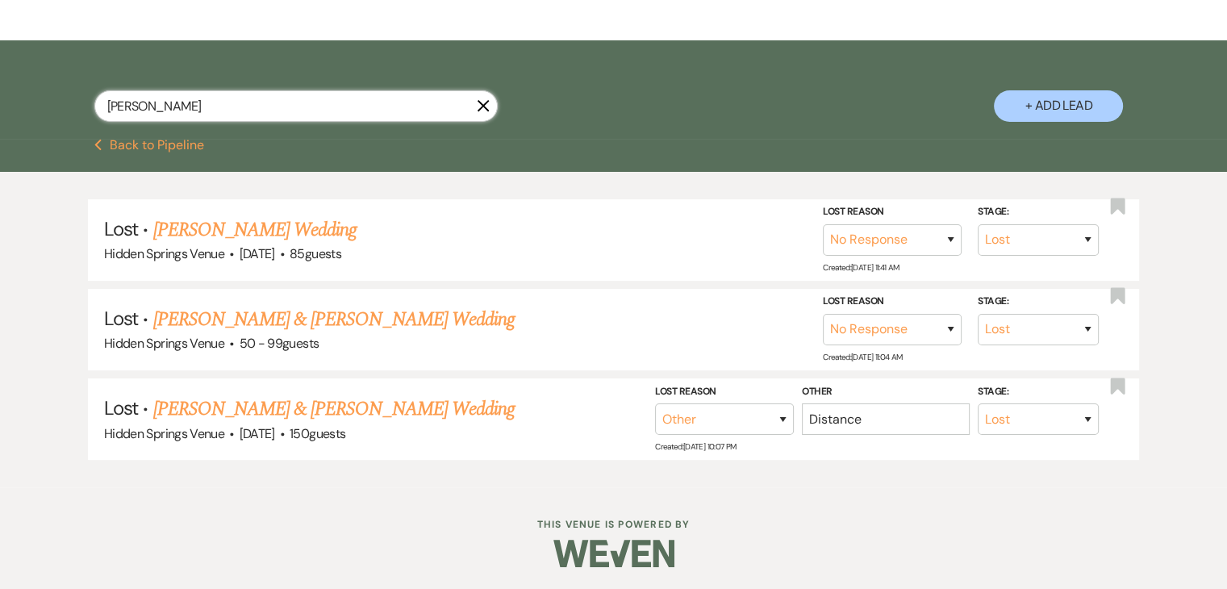
scroll to position [27, 0]
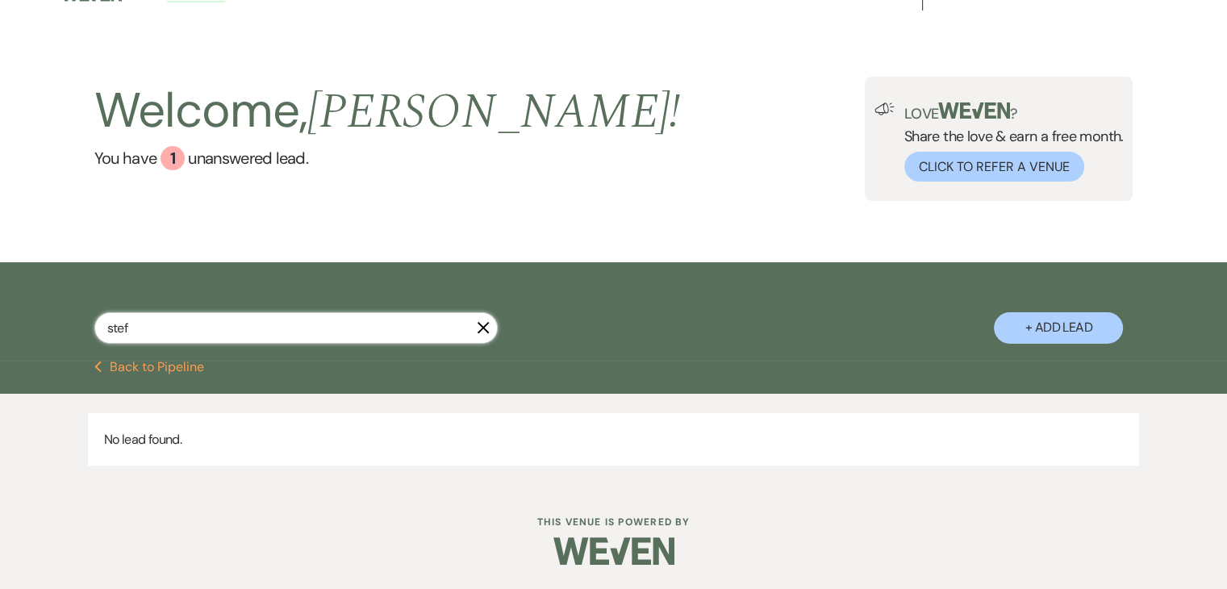
type input "ste"
select select "8"
select select "4"
select select "8"
select select "11"
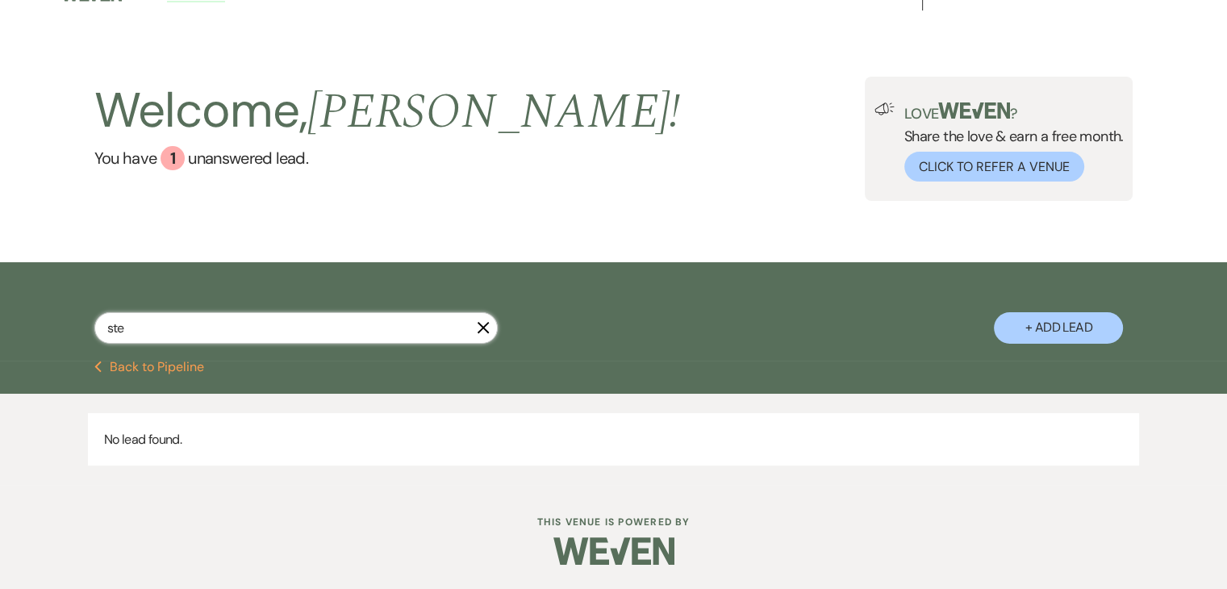
select select "8"
select select "6"
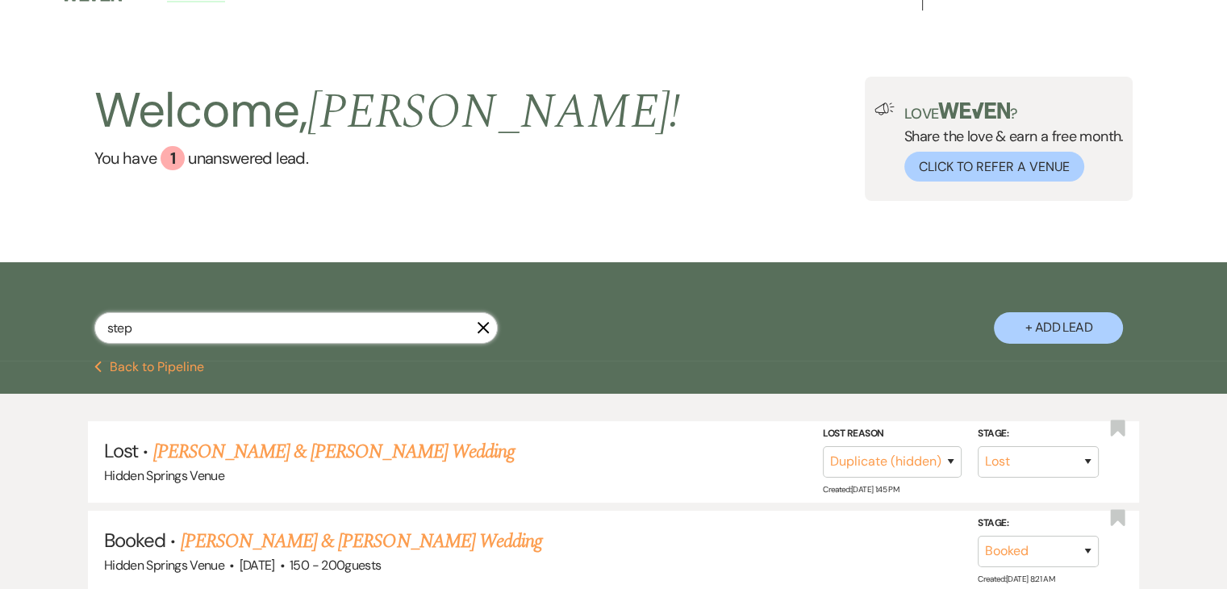
scroll to position [323, 0]
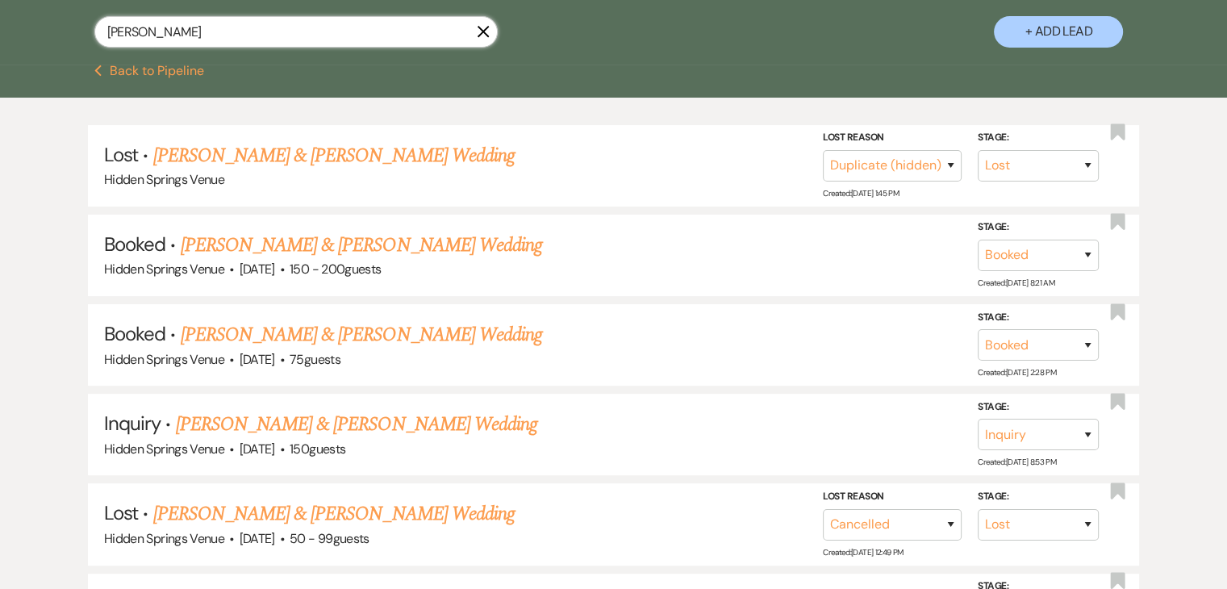
scroll to position [71, 0]
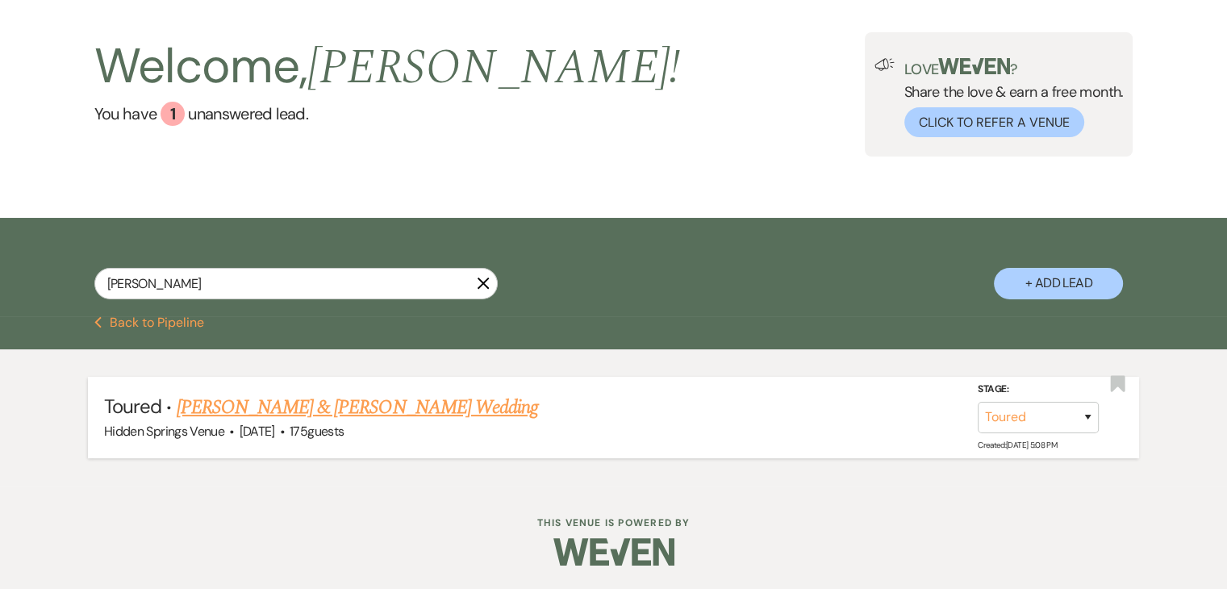
click at [419, 411] on link "[PERSON_NAME] & [PERSON_NAME] Wedding" at bounding box center [357, 407] width 361 height 29
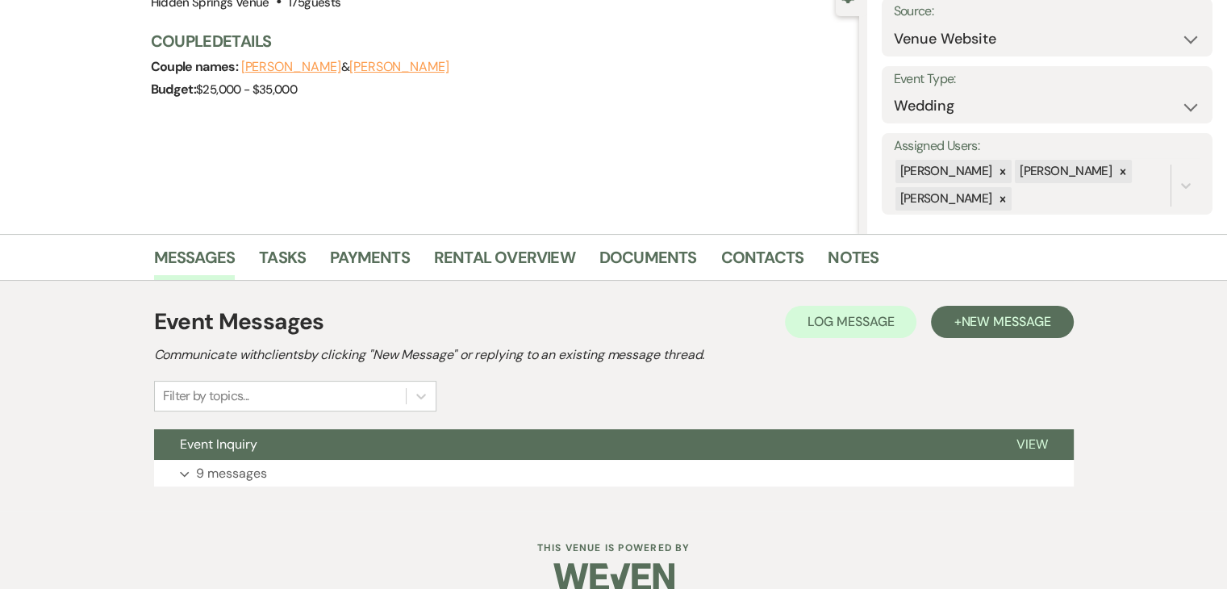
scroll to position [197, 0]
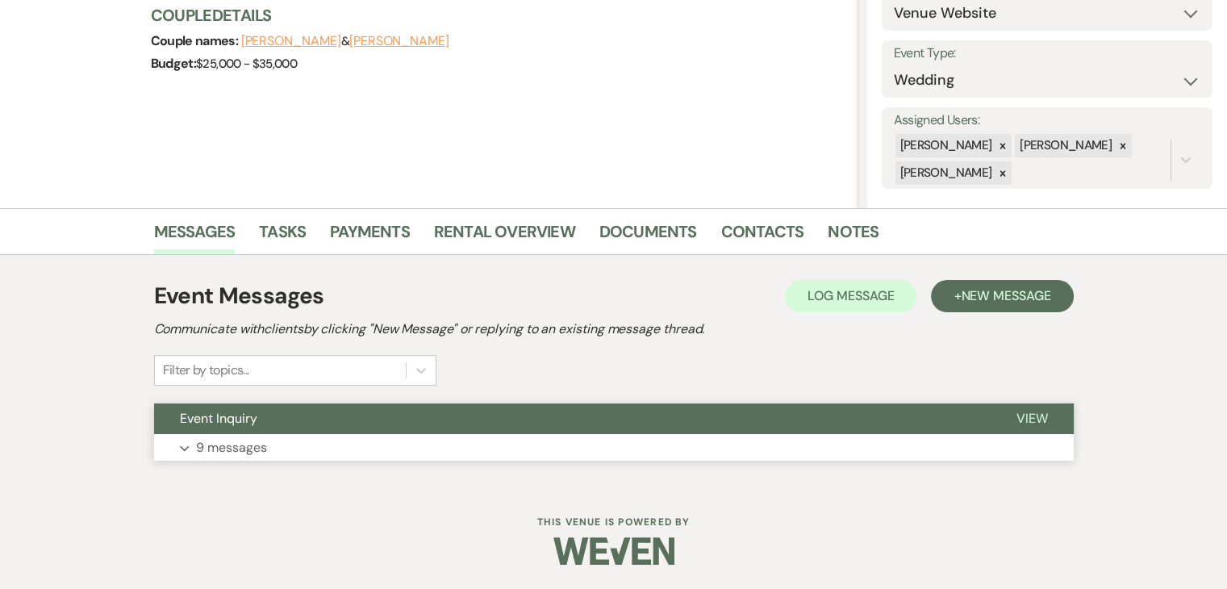
click at [519, 423] on button "Event Inquiry" at bounding box center [572, 418] width 836 height 31
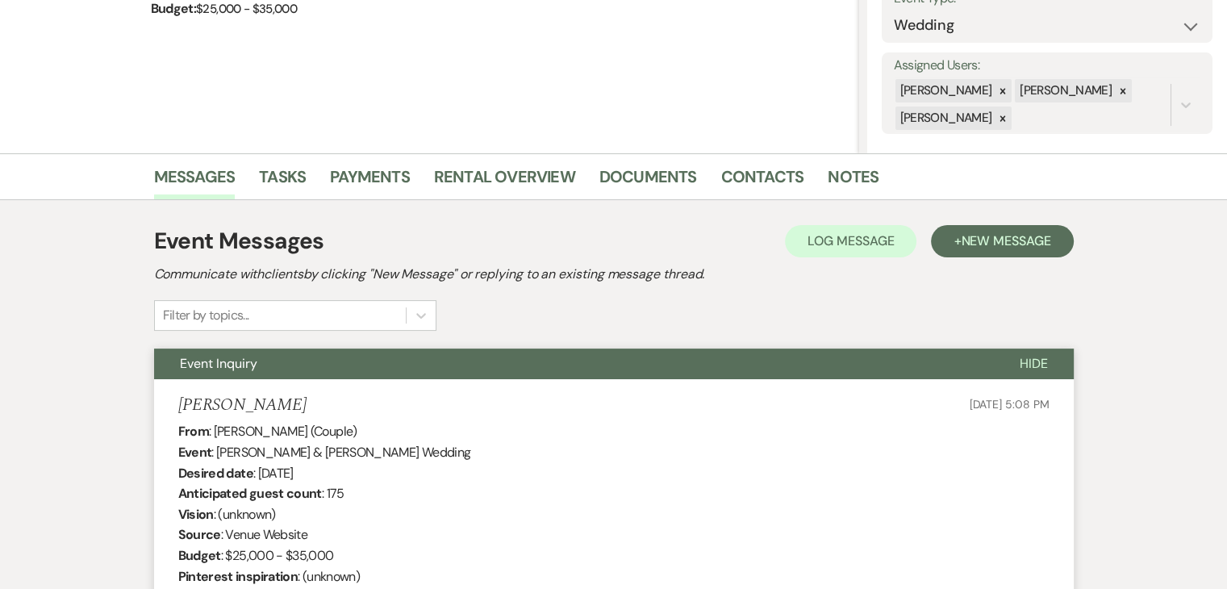
scroll to position [250, 0]
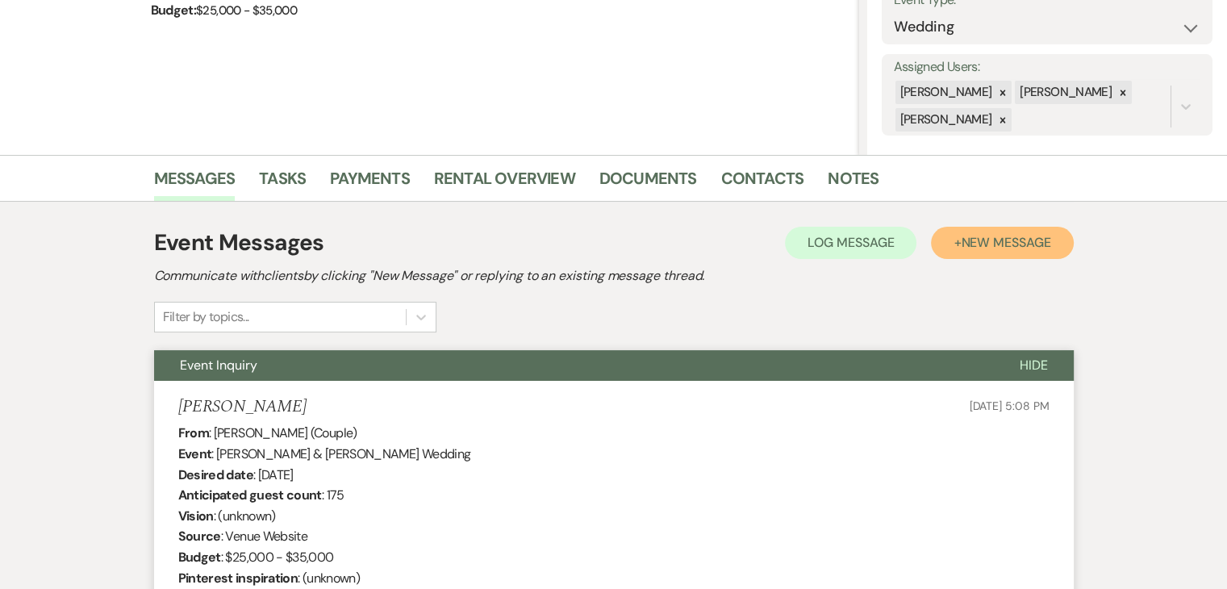
click at [969, 252] on button "+ New Message" at bounding box center [1002, 243] width 142 height 32
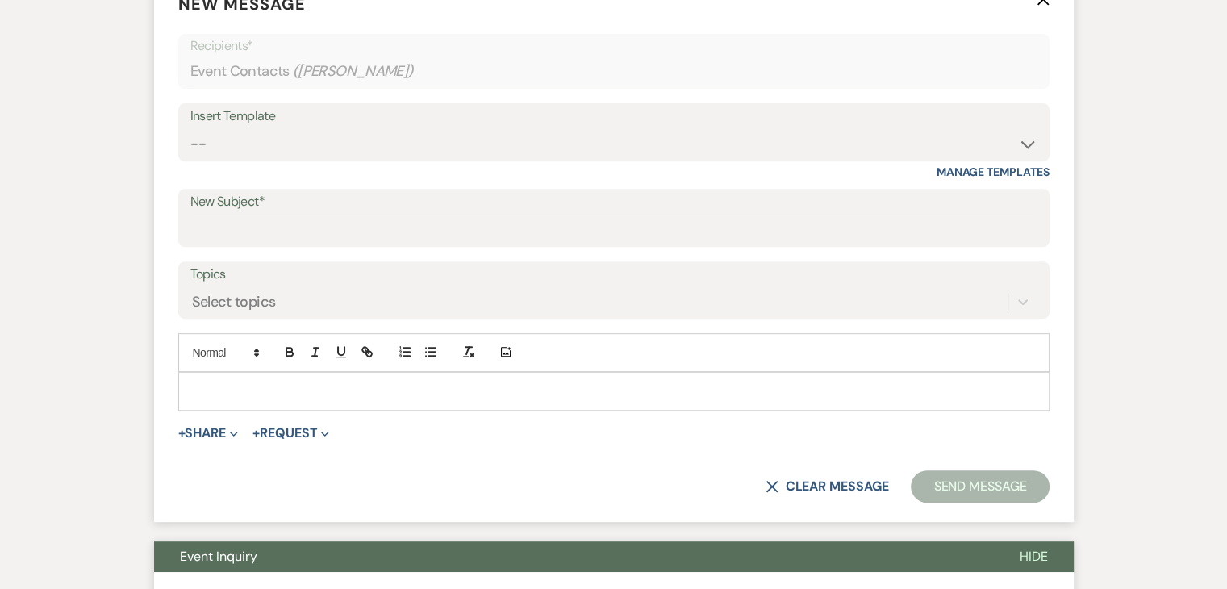
scroll to position [660, 0]
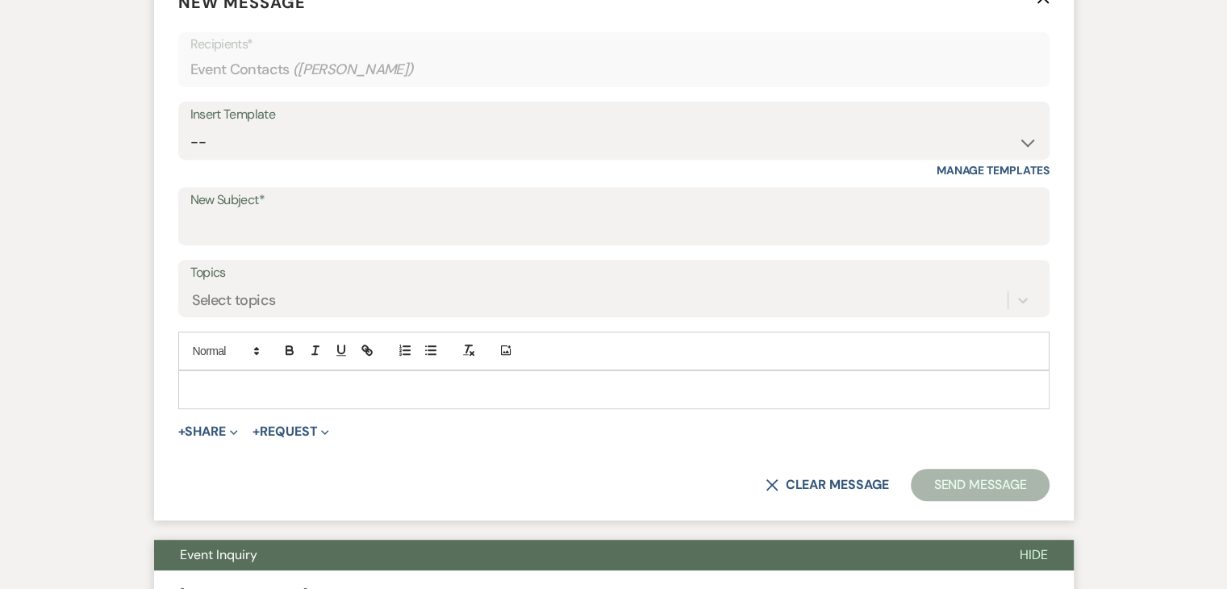
click at [581, 386] on p at bounding box center [613, 390] width 845 height 18
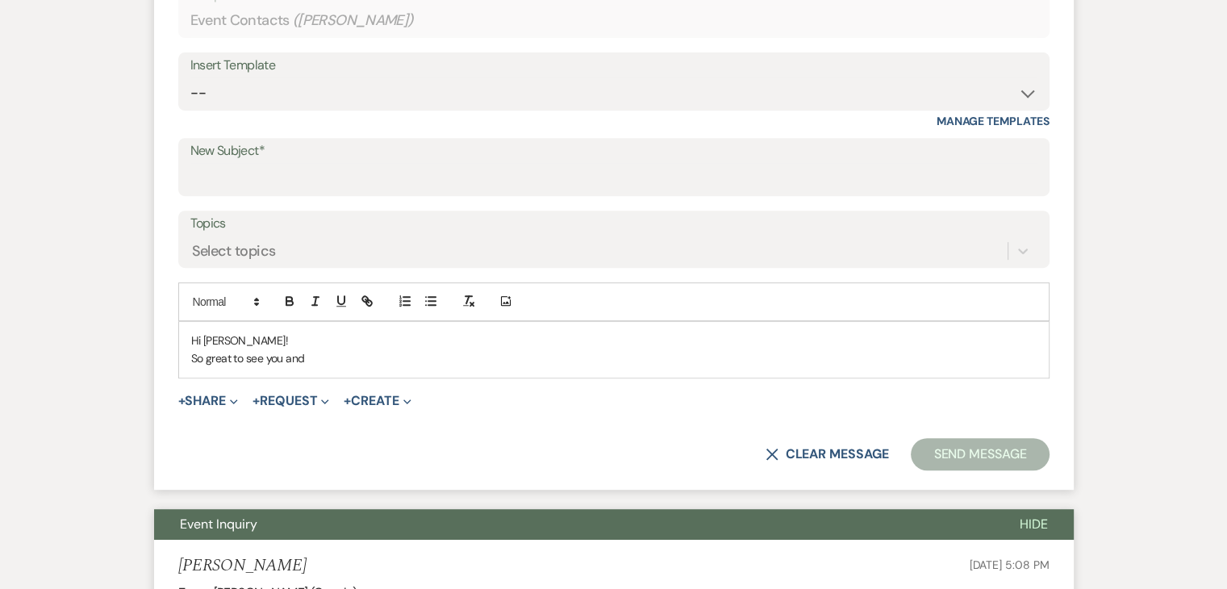
scroll to position [710, 0]
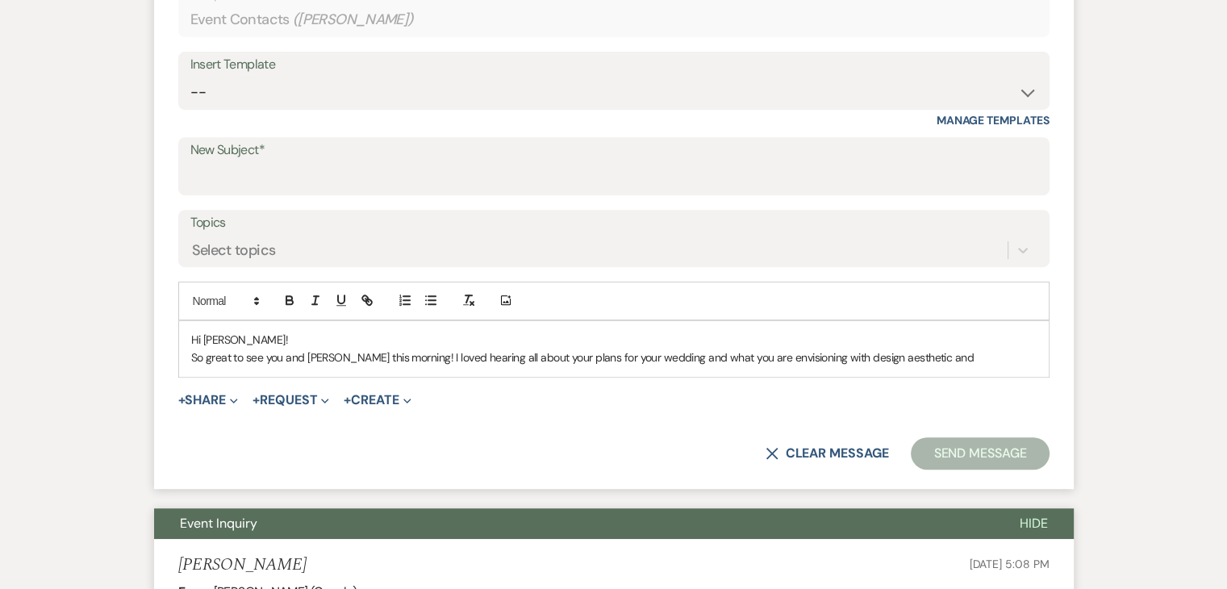
click at [945, 362] on p "So great to see you and [PERSON_NAME] this morning! I loved hearing all about y…" at bounding box center [613, 357] width 845 height 18
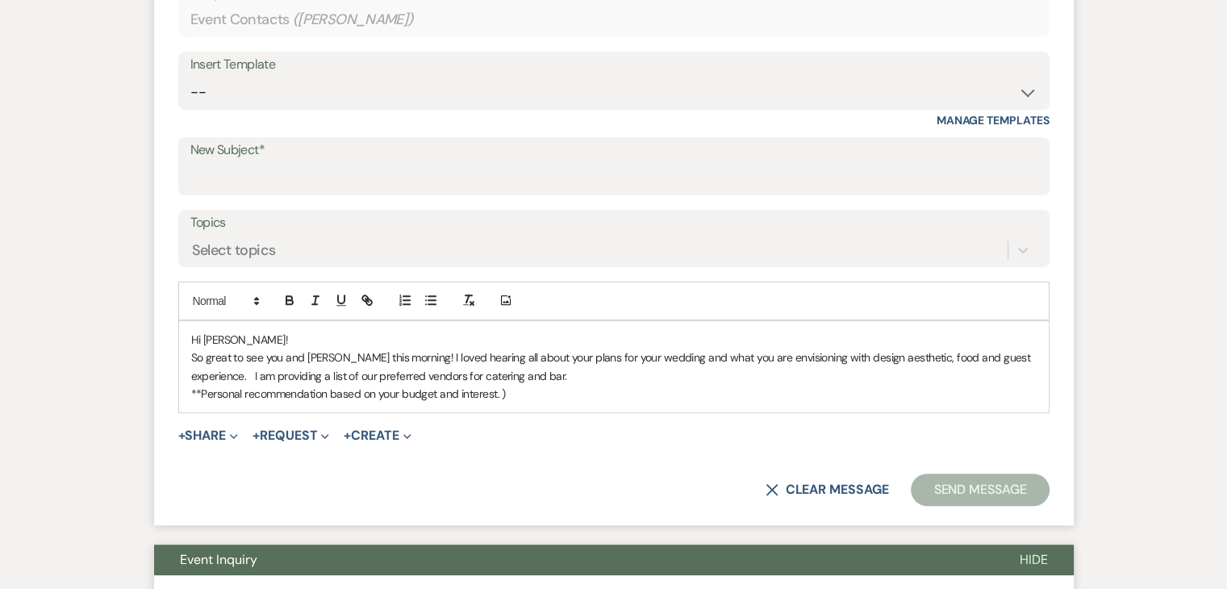
click at [188, 391] on div "Hi [PERSON_NAME]! So great to see you and [PERSON_NAME] this morning! I loved h…" at bounding box center [613, 367] width 869 height 92
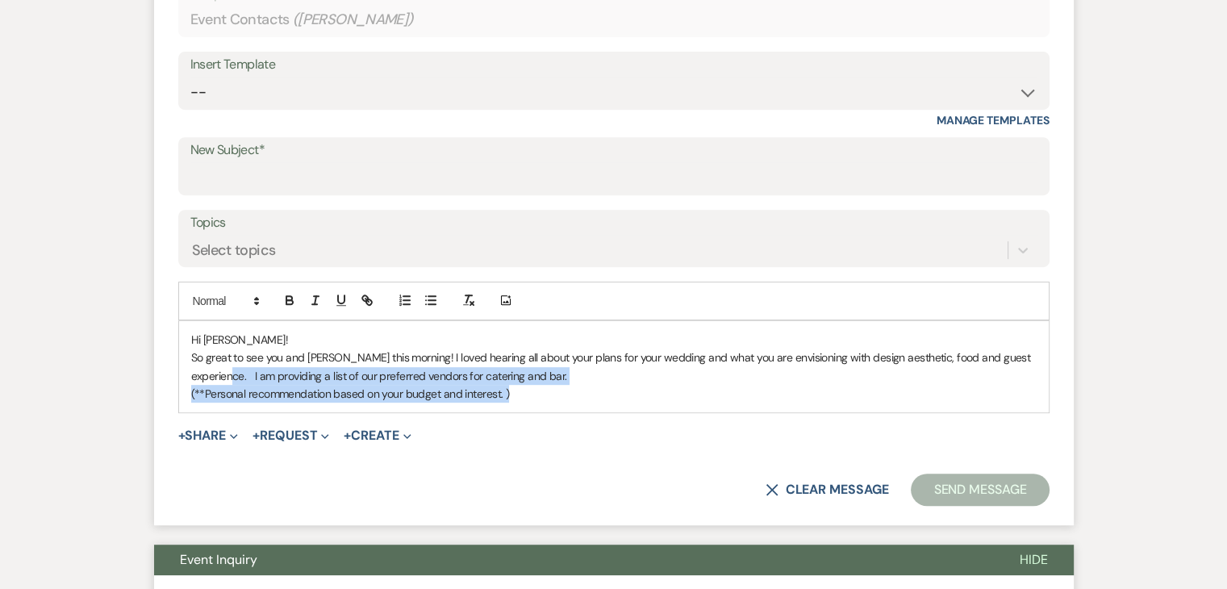
drag, startPoint x: 532, startPoint y: 387, endPoint x: 190, endPoint y: 380, distance: 342.0
click at [190, 380] on div "Hi [PERSON_NAME]! So great to see you and [PERSON_NAME] this morning! I loved h…" at bounding box center [613, 367] width 869 height 92
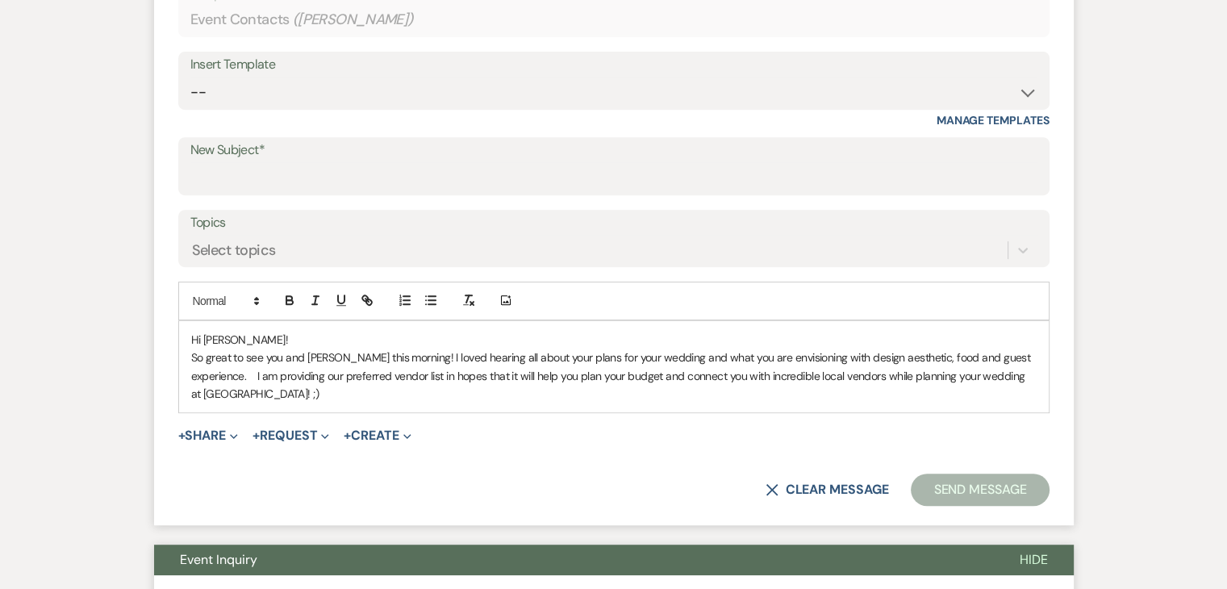
click at [311, 381] on p "So great to see you and [PERSON_NAME] this morning! I loved hearing all about y…" at bounding box center [613, 375] width 845 height 54
click at [532, 373] on p "So great to see you and [PERSON_NAME] this morning! I loved hearing all about y…" at bounding box center [613, 375] width 845 height 54
click at [548, 386] on p "So great to see you and [PERSON_NAME] this morning! I loved hearing all about y…" at bounding box center [613, 375] width 845 height 54
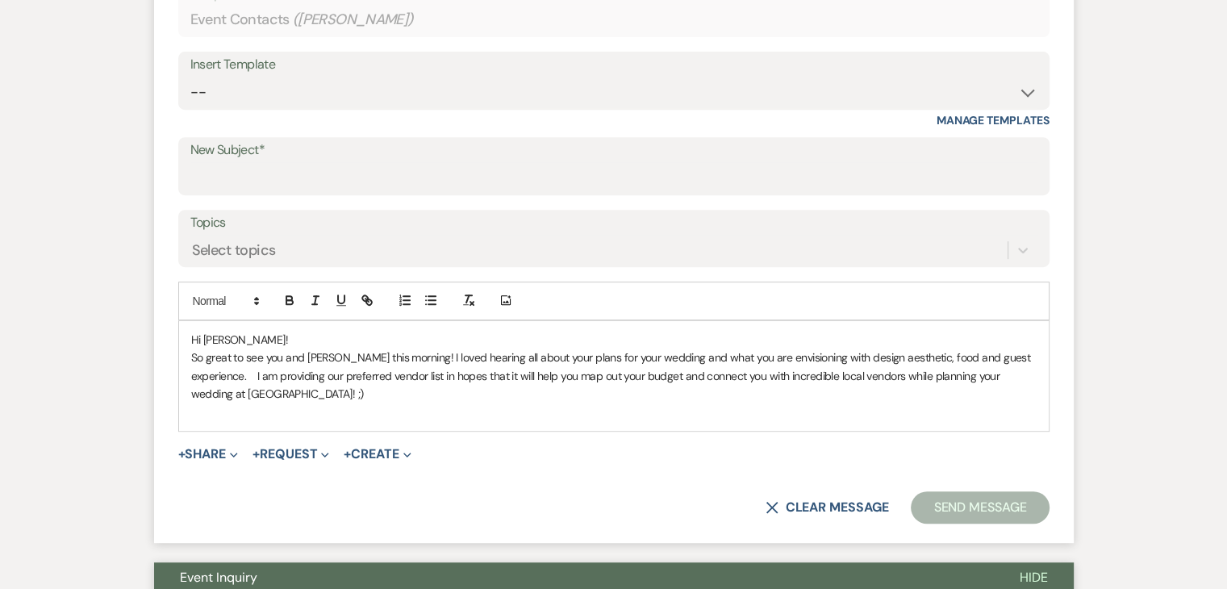
click at [205, 407] on p at bounding box center [613, 411] width 845 height 18
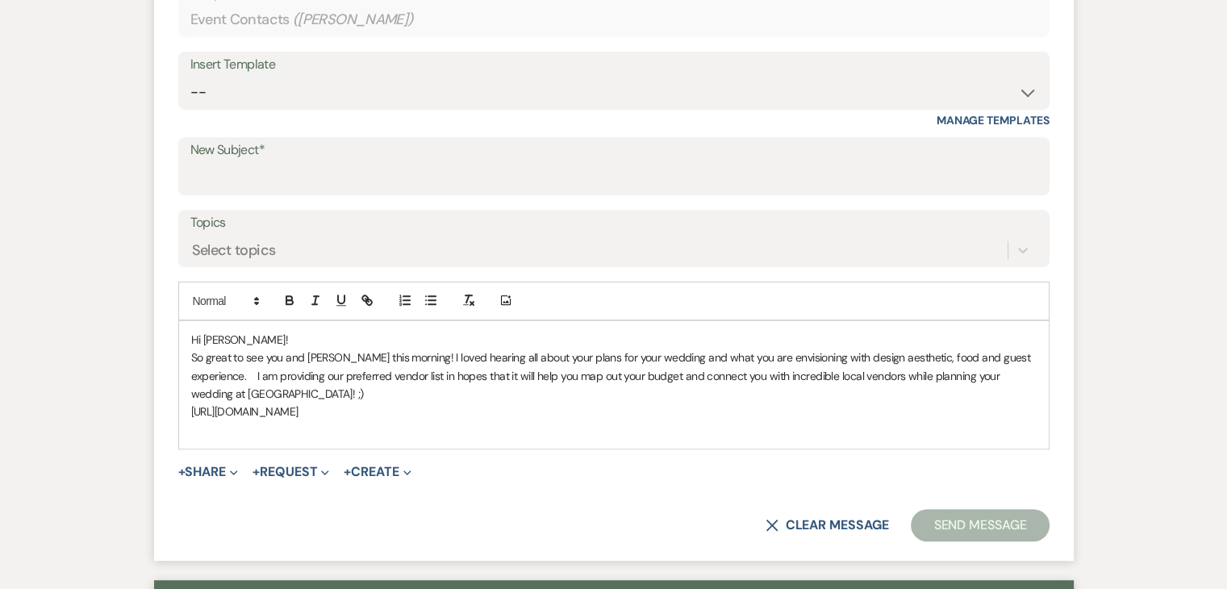
drag, startPoint x: 442, startPoint y: 410, endPoint x: 181, endPoint y: 410, distance: 261.3
click at [181, 410] on div "Hi [PERSON_NAME]! So great to see you and [PERSON_NAME] this morning! I loved h…" at bounding box center [613, 384] width 869 height 127
drag, startPoint x: 375, startPoint y: 375, endPoint x: 277, endPoint y: 377, distance: 97.6
click at [277, 377] on p "So great to see you and [PERSON_NAME] this morning! I loved hearing all about y…" at bounding box center [613, 375] width 845 height 54
click at [366, 301] on icon "button" at bounding box center [367, 300] width 15 height 15
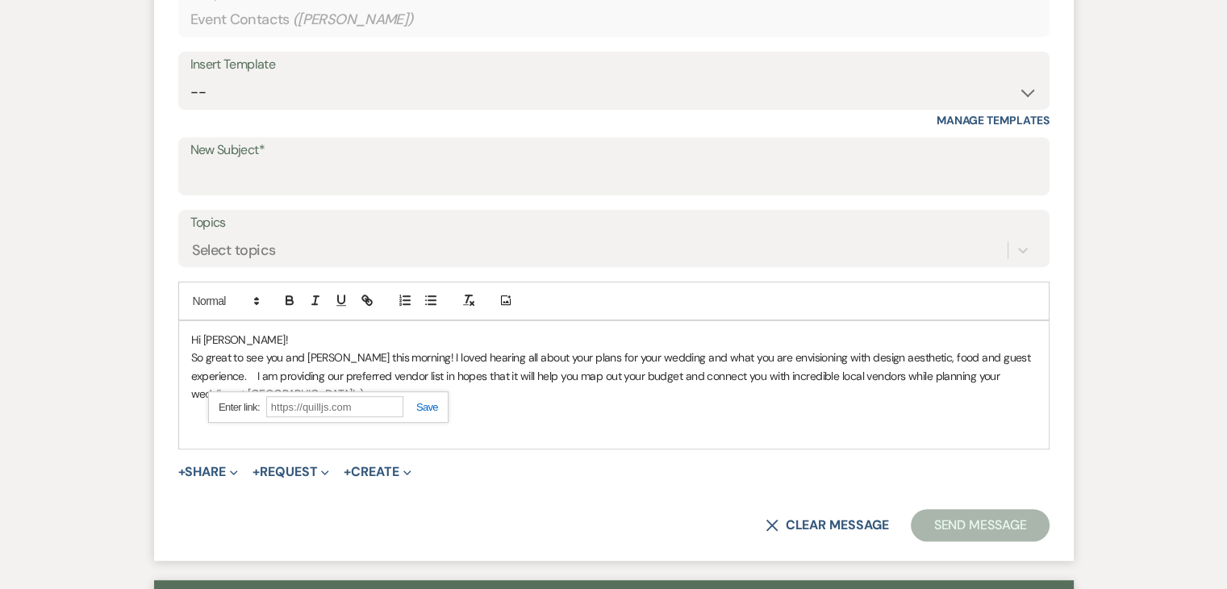
click at [371, 407] on input "text" at bounding box center [334, 406] width 137 height 21
paste input "[URL][DOMAIN_NAME]"
click at [436, 405] on link at bounding box center [420, 407] width 35 height 12
click at [320, 405] on p at bounding box center [613, 411] width 845 height 18
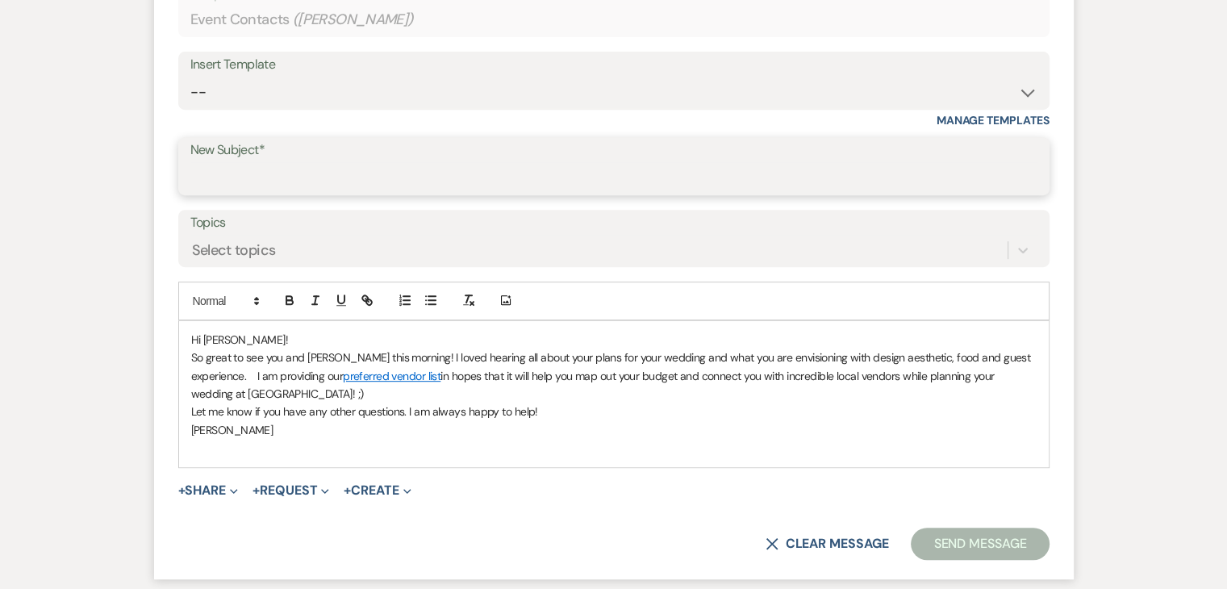
click at [511, 177] on input "New Subject*" at bounding box center [613, 177] width 847 height 31
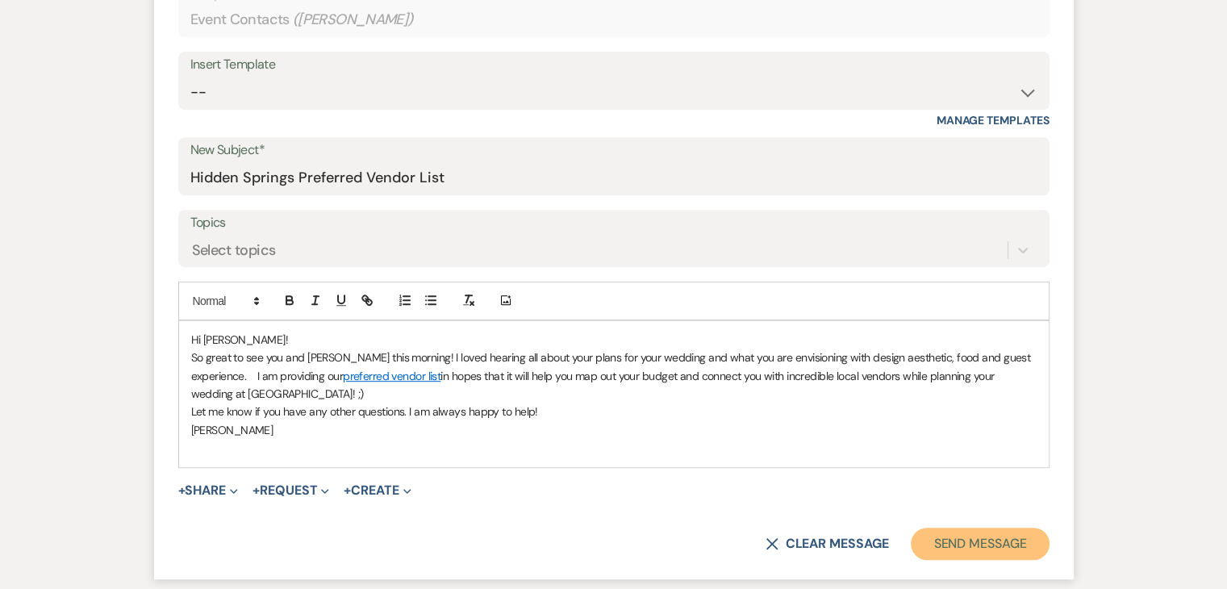
click at [1005, 539] on button "Send Message" at bounding box center [980, 543] width 138 height 32
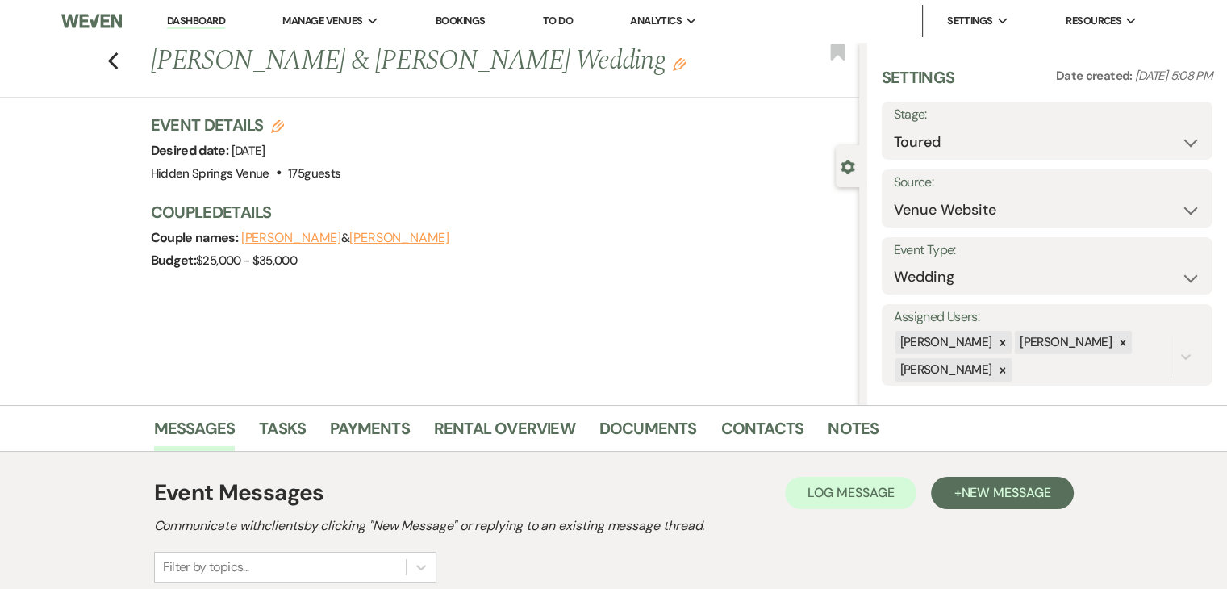
click at [199, 19] on link "Dashboard" at bounding box center [196, 21] width 58 height 15
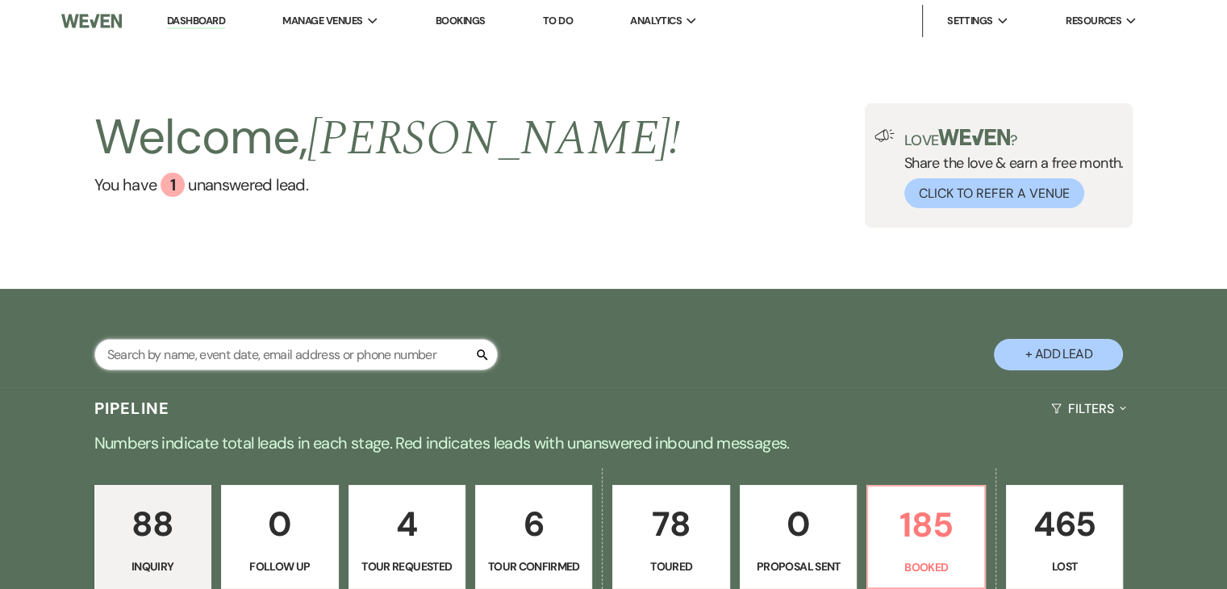
click at [268, 348] on input "text" at bounding box center [295, 354] width 403 height 31
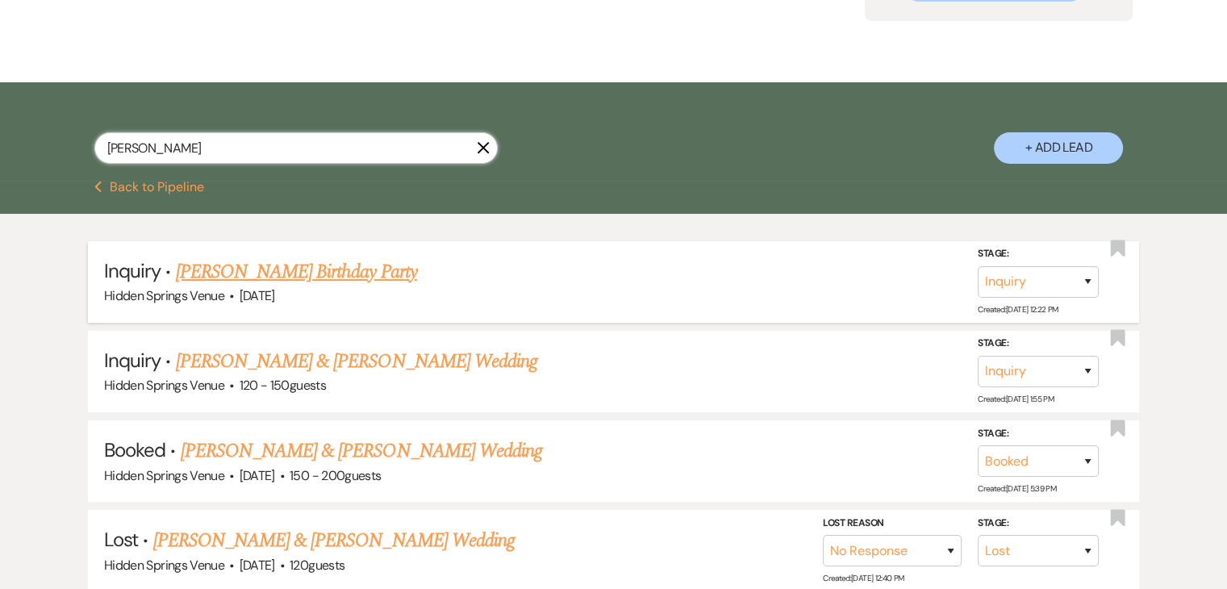
scroll to position [211, 0]
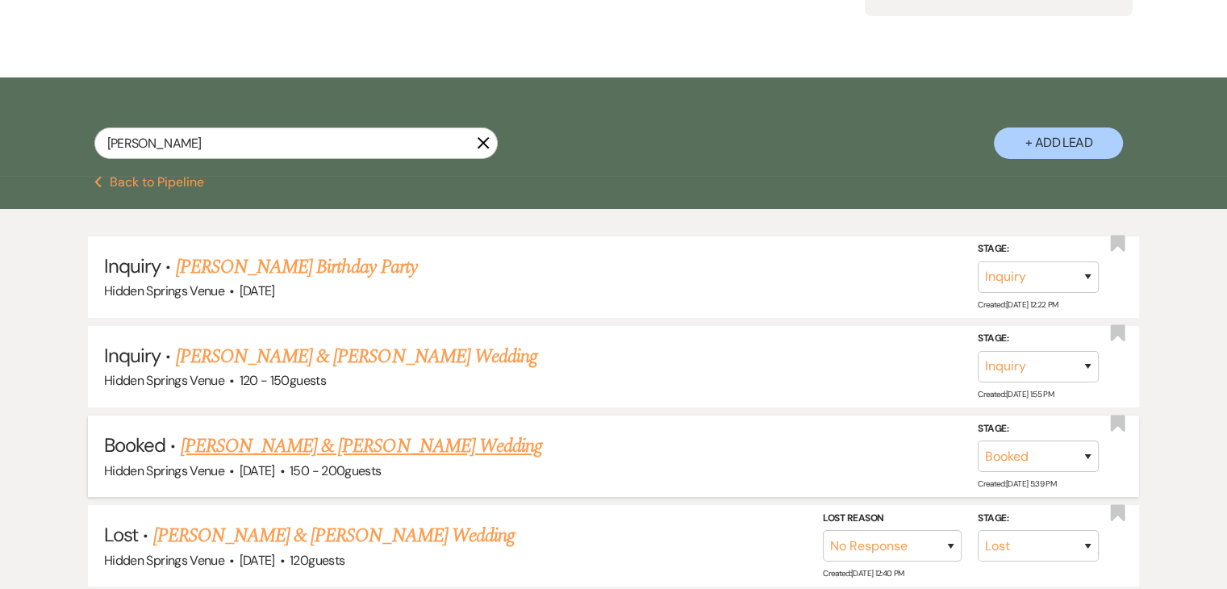
click at [316, 440] on link "[PERSON_NAME] & [PERSON_NAME] Wedding" at bounding box center [361, 445] width 361 height 29
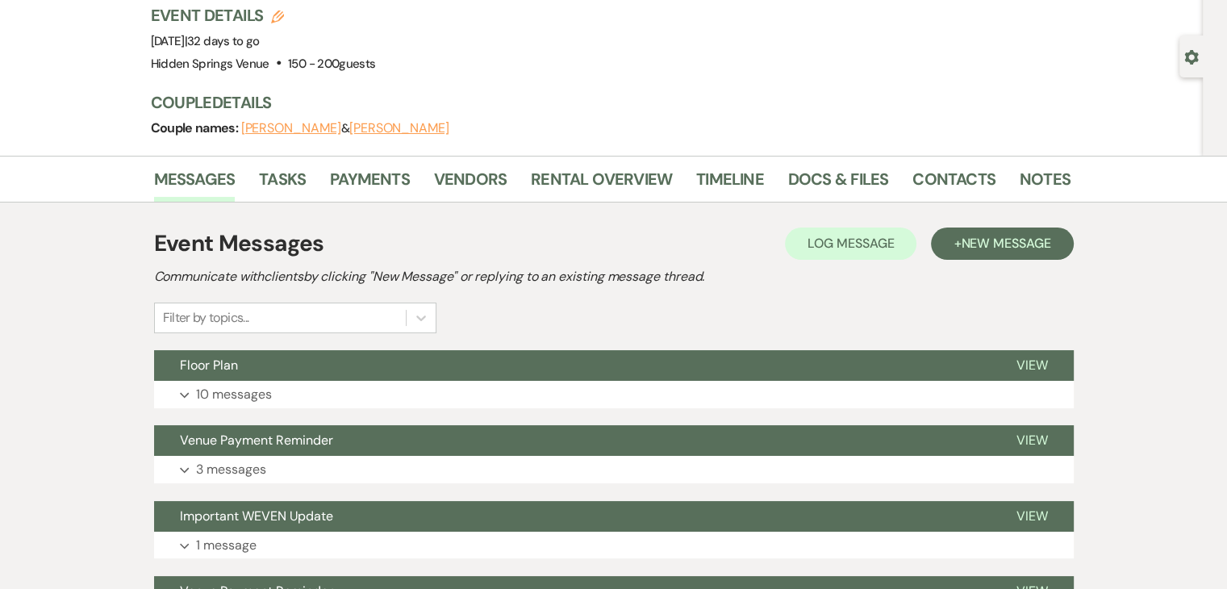
scroll to position [110, 0]
click at [828, 177] on link "Docs & Files" at bounding box center [838, 183] width 100 height 35
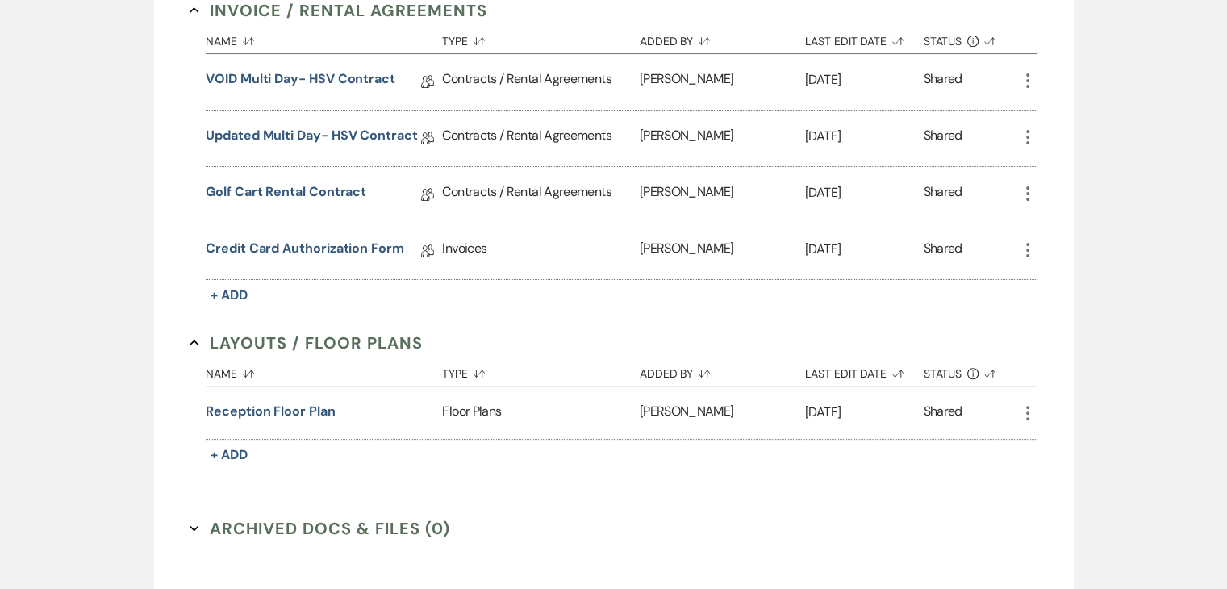
scroll to position [474, 0]
click at [345, 188] on link "Golf Cart Rental Contract" at bounding box center [286, 193] width 160 height 25
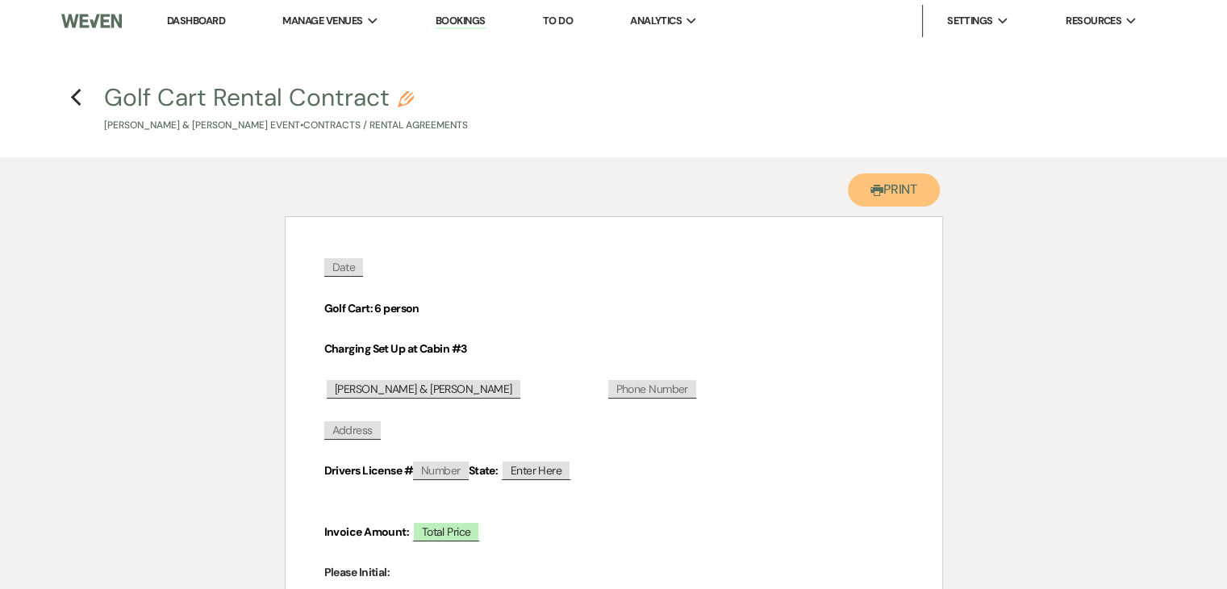
click at [898, 191] on button "Printer Print" at bounding box center [894, 189] width 93 height 33
click at [73, 97] on use "button" at bounding box center [75, 98] width 10 height 18
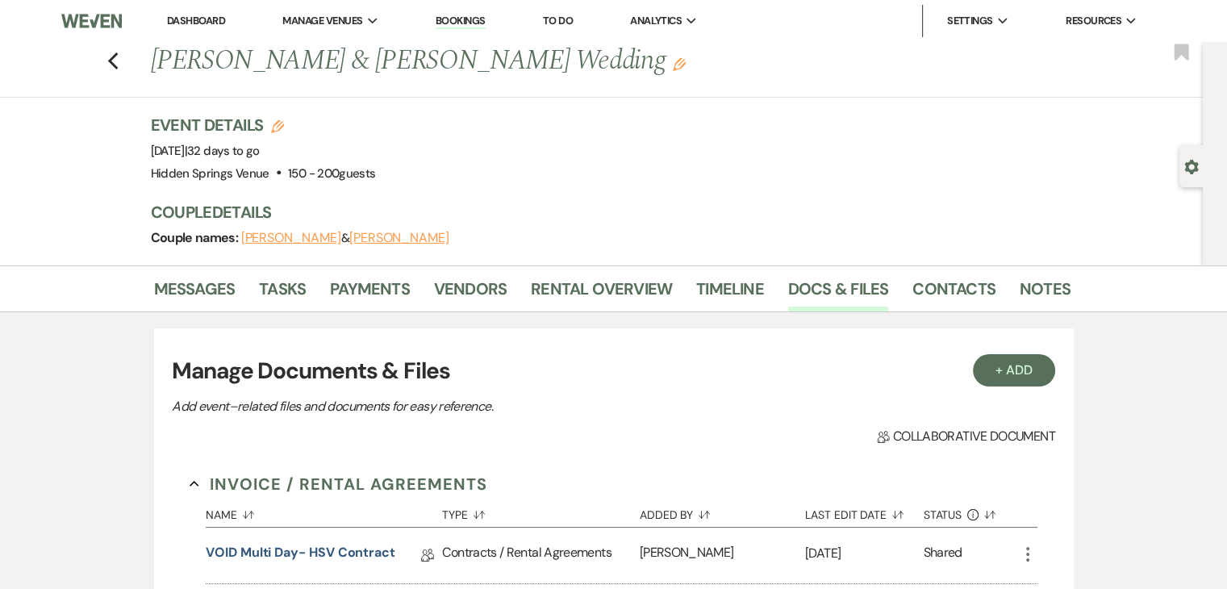
scroll to position [474, 0]
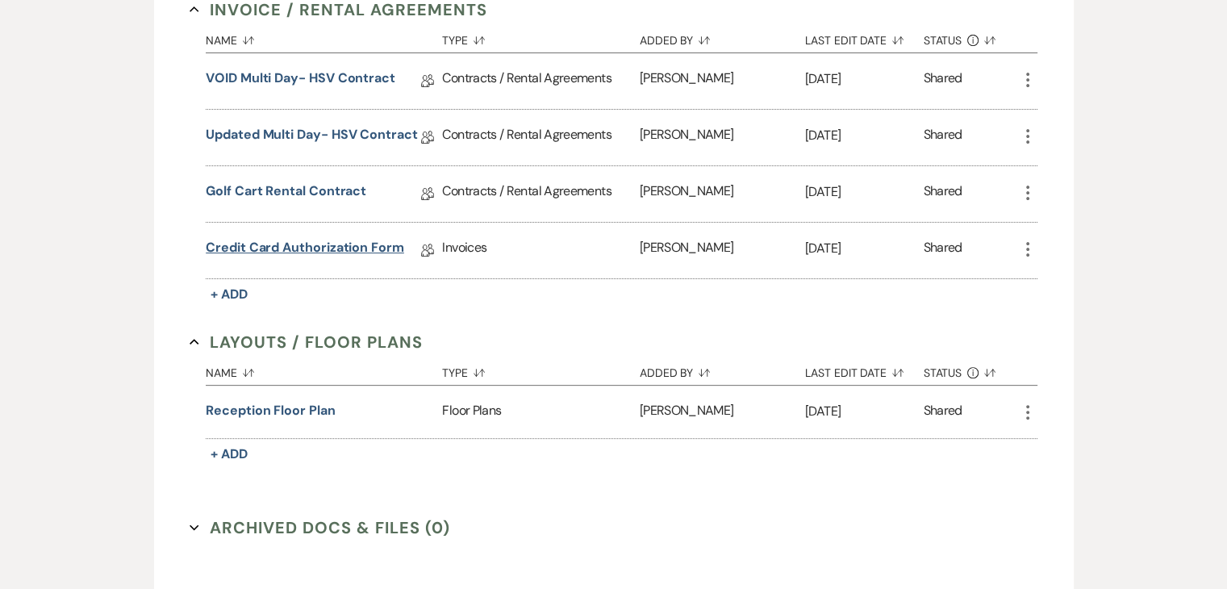
click at [361, 241] on link "Credit Card Authorization Form" at bounding box center [305, 250] width 198 height 25
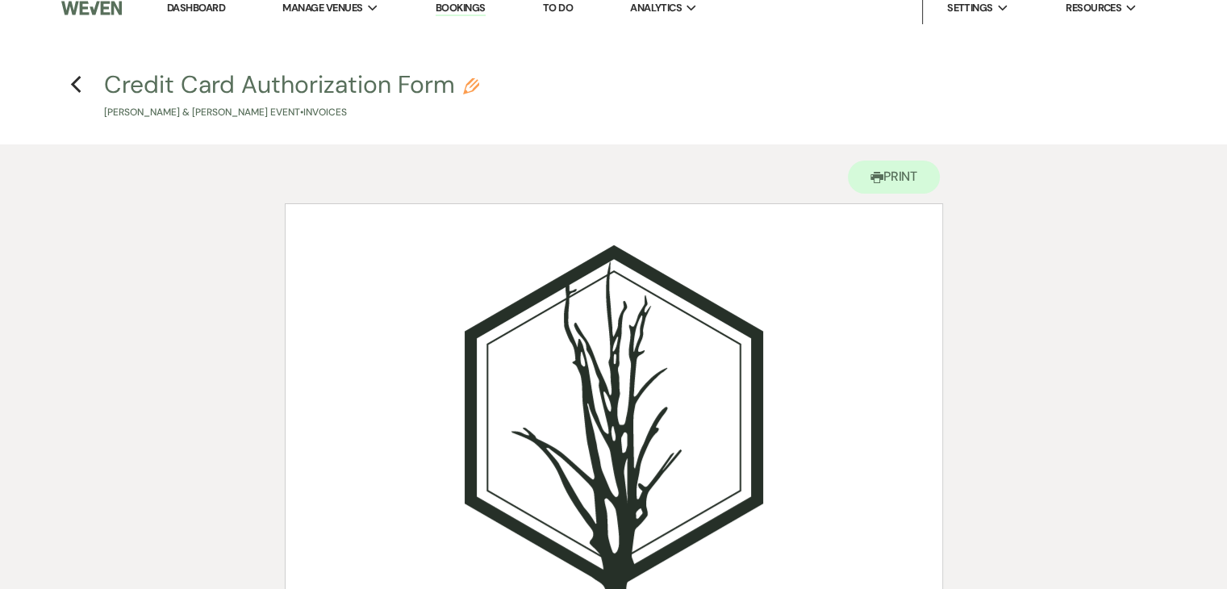
scroll to position [13, 0]
click at [907, 165] on button "Printer Print" at bounding box center [894, 176] width 93 height 33
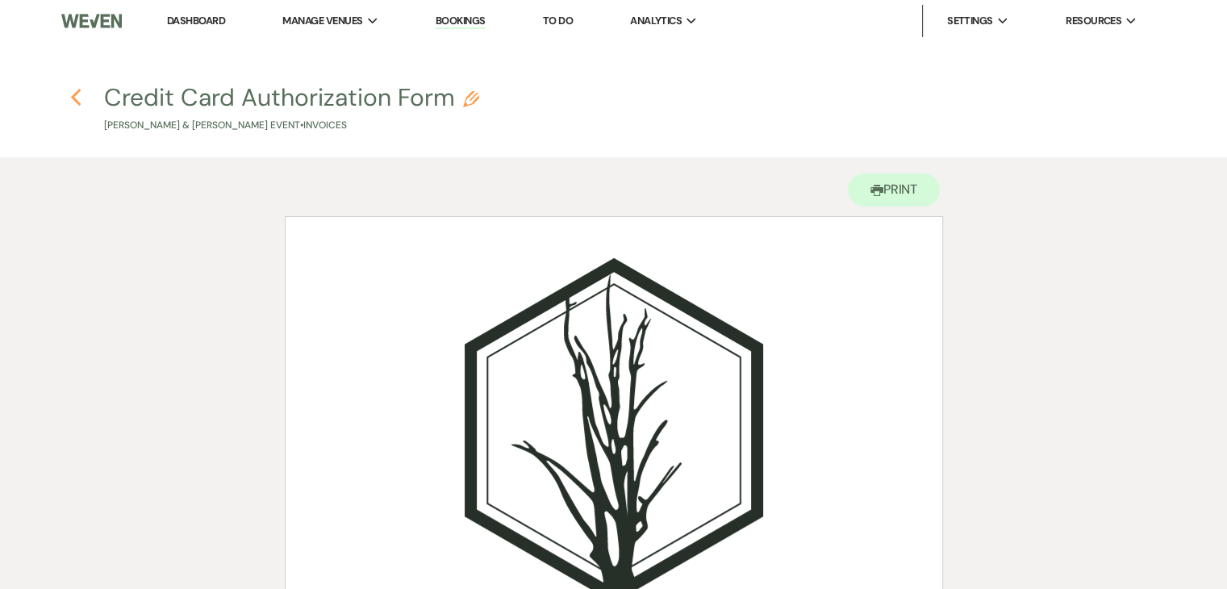
click at [81, 94] on icon "Previous" at bounding box center [76, 97] width 12 height 19
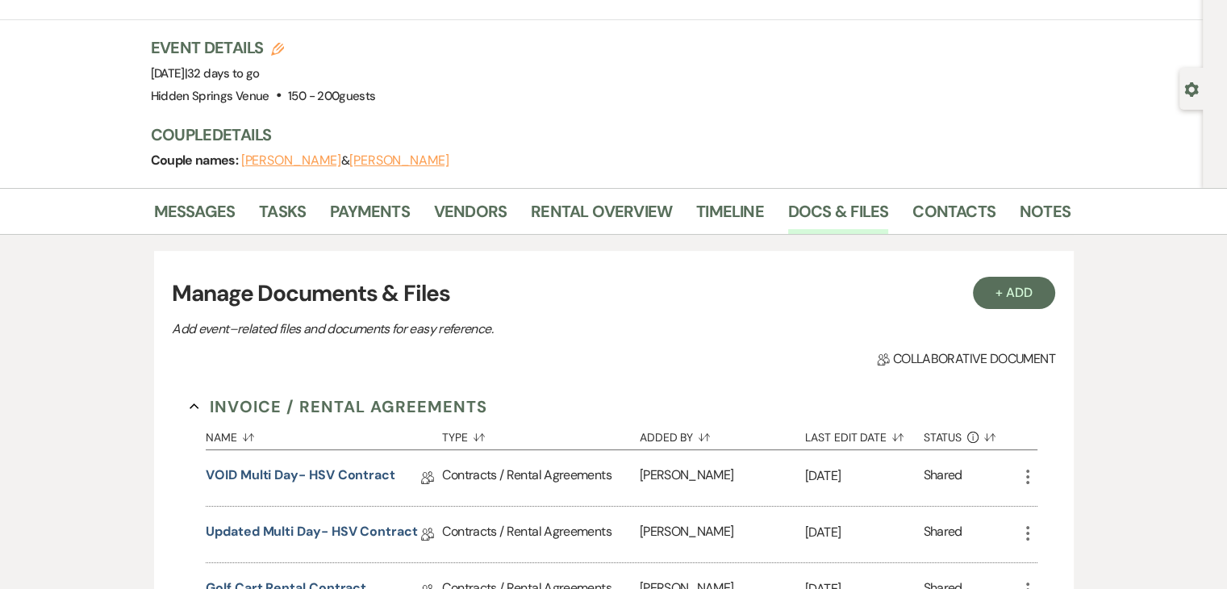
scroll to position [74, 0]
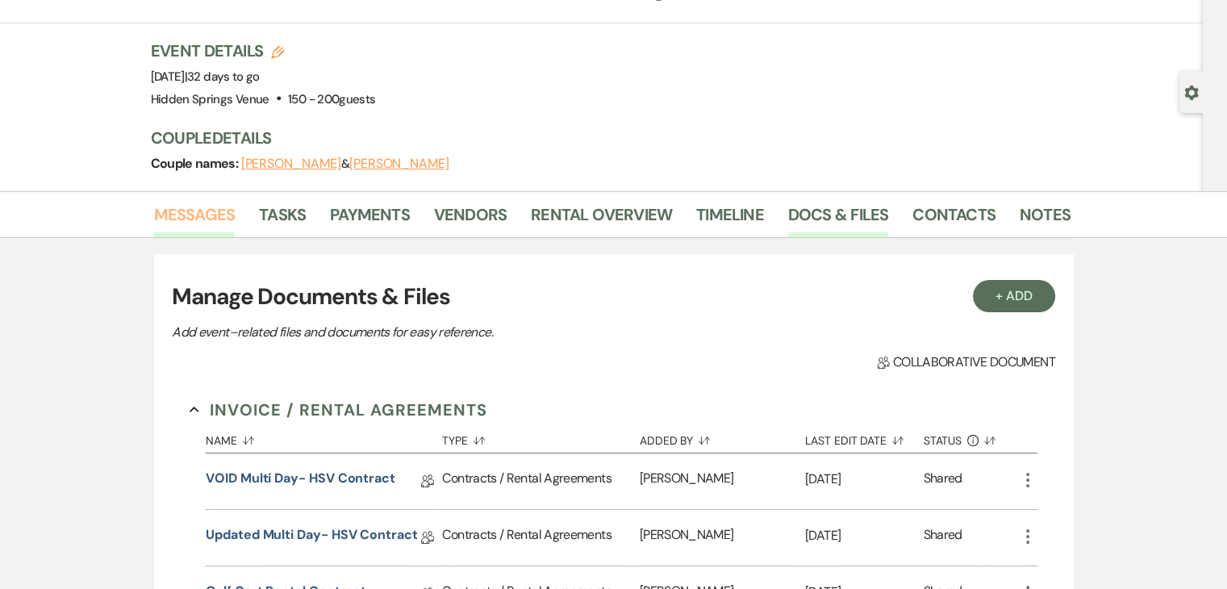
click at [211, 211] on link "Messages" at bounding box center [194, 219] width 81 height 35
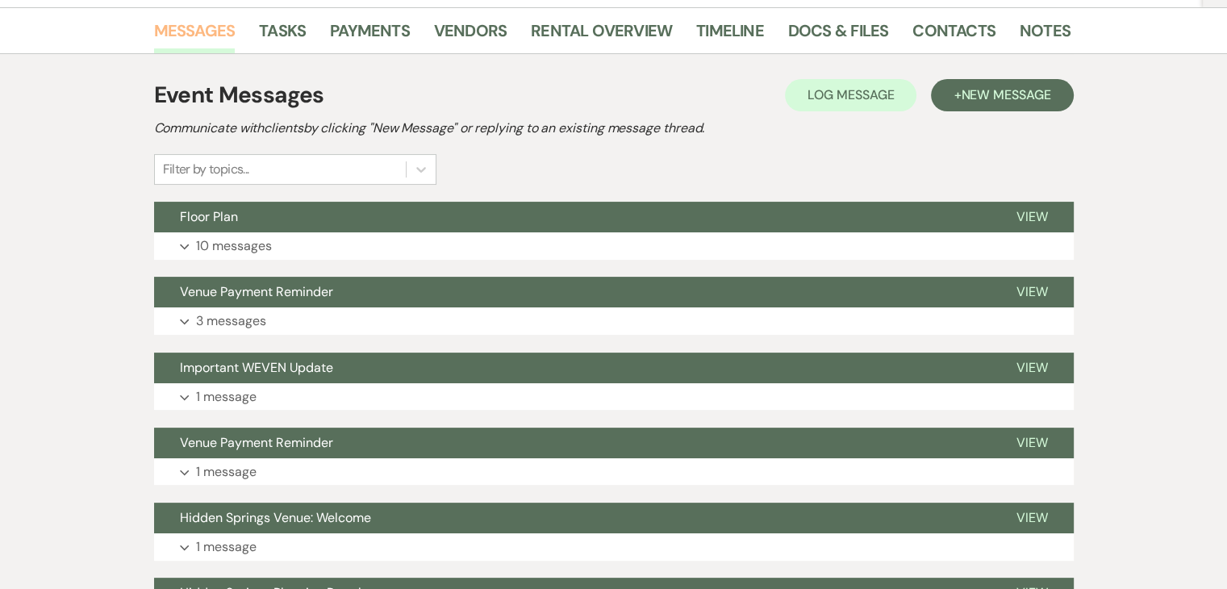
scroll to position [287, 0]
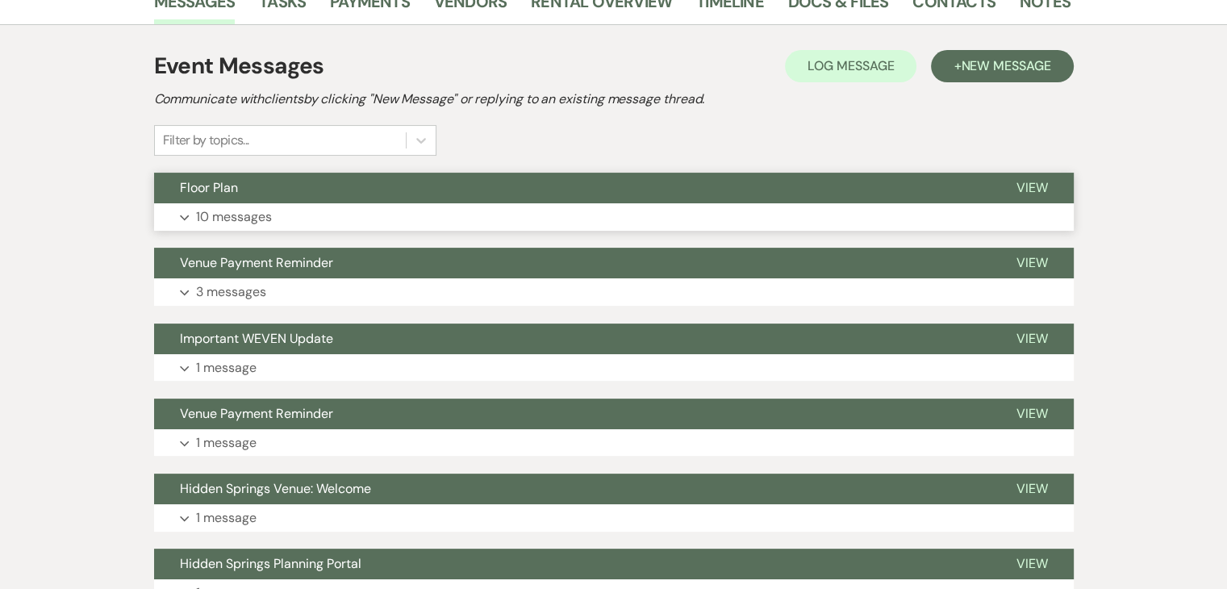
click at [277, 195] on button "Floor Plan" at bounding box center [572, 188] width 836 height 31
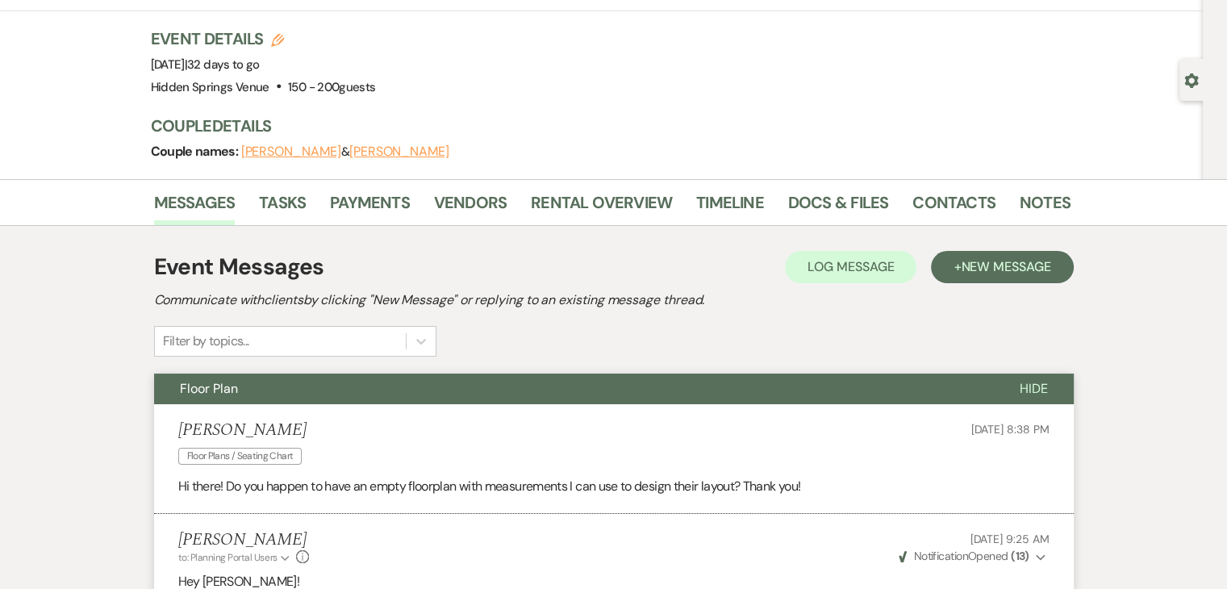
scroll to position [83, 0]
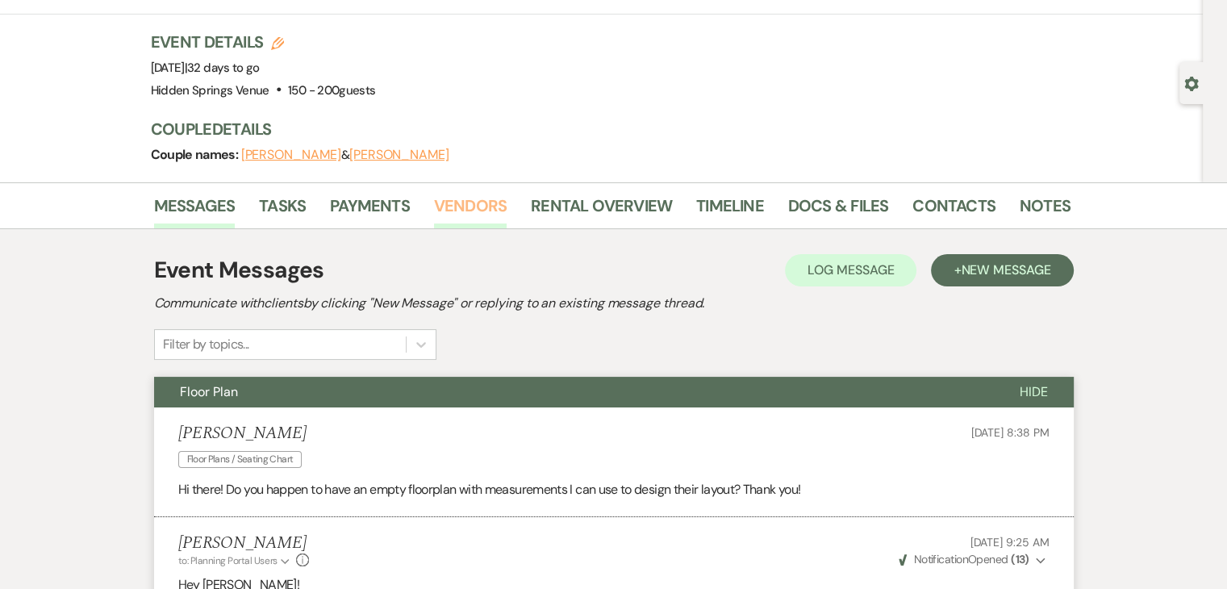
click at [496, 214] on link "Vendors" at bounding box center [470, 210] width 73 height 35
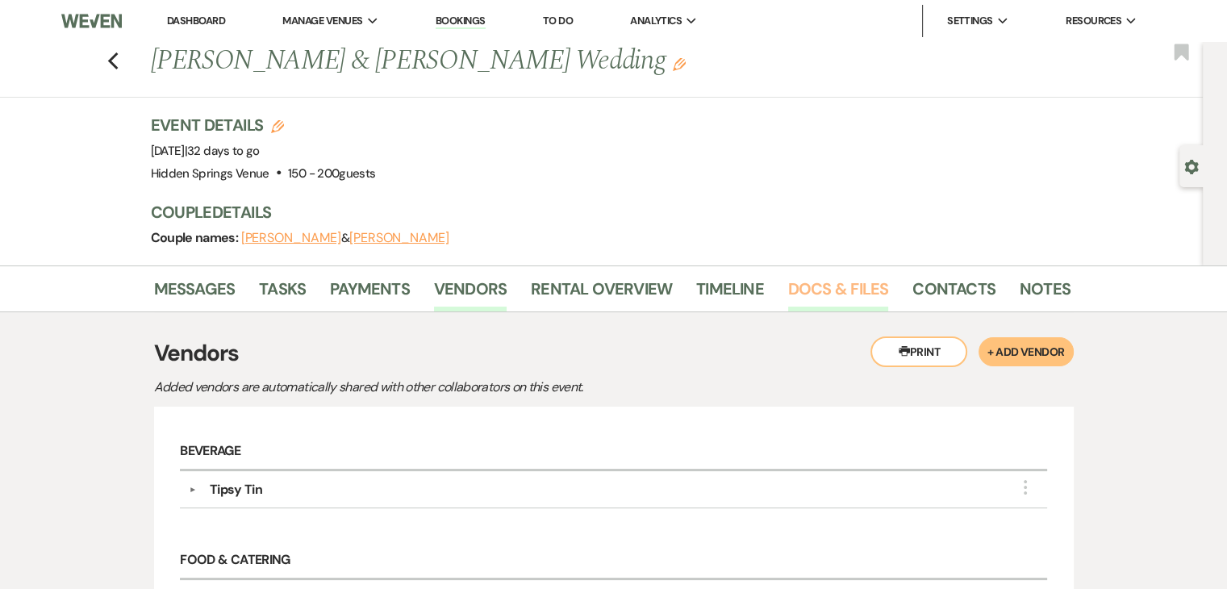
click at [827, 288] on link "Docs & Files" at bounding box center [838, 293] width 100 height 35
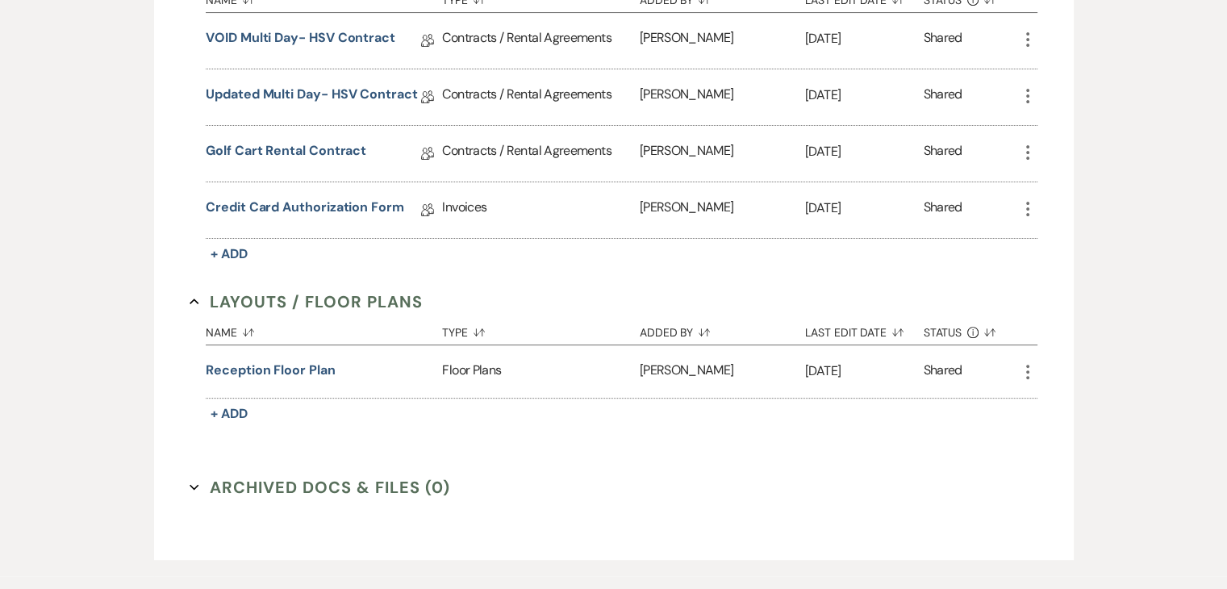
scroll to position [513, 0]
click at [300, 369] on button "Reception Floor plan" at bounding box center [270, 371] width 129 height 19
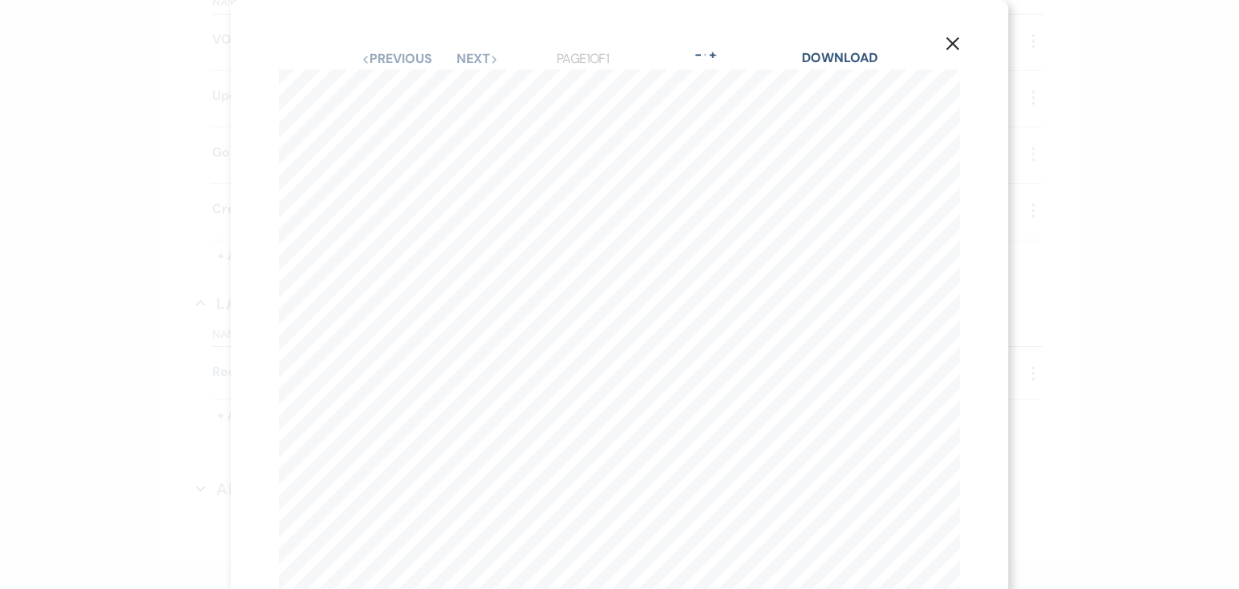
click at [945, 43] on icon "X" at bounding box center [952, 43] width 15 height 15
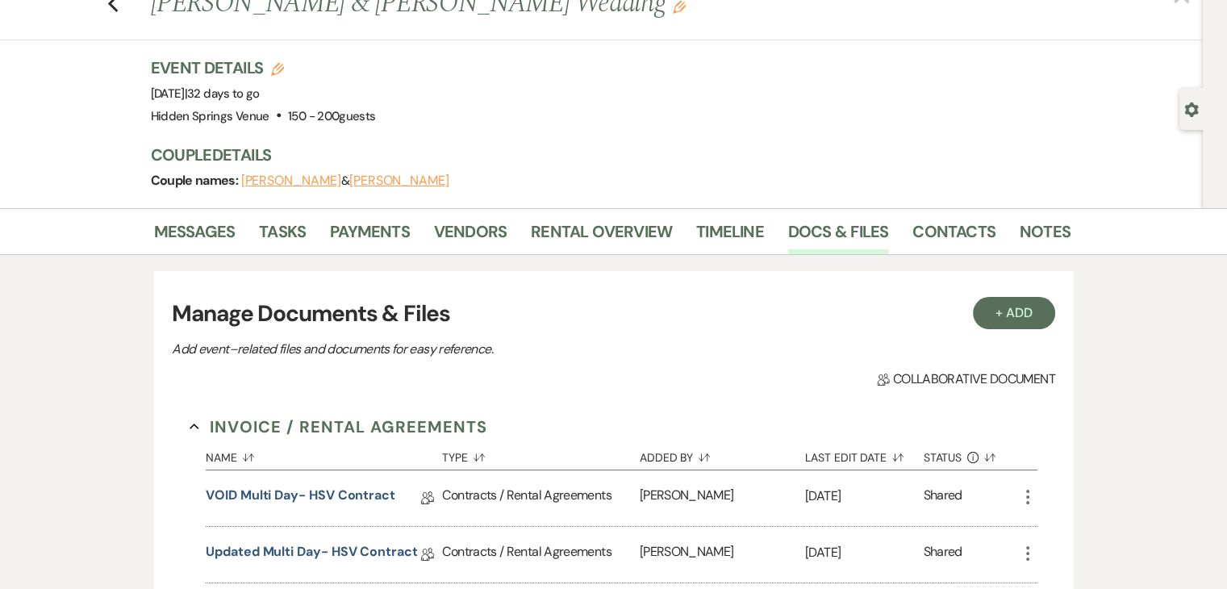
scroll to position [0, 0]
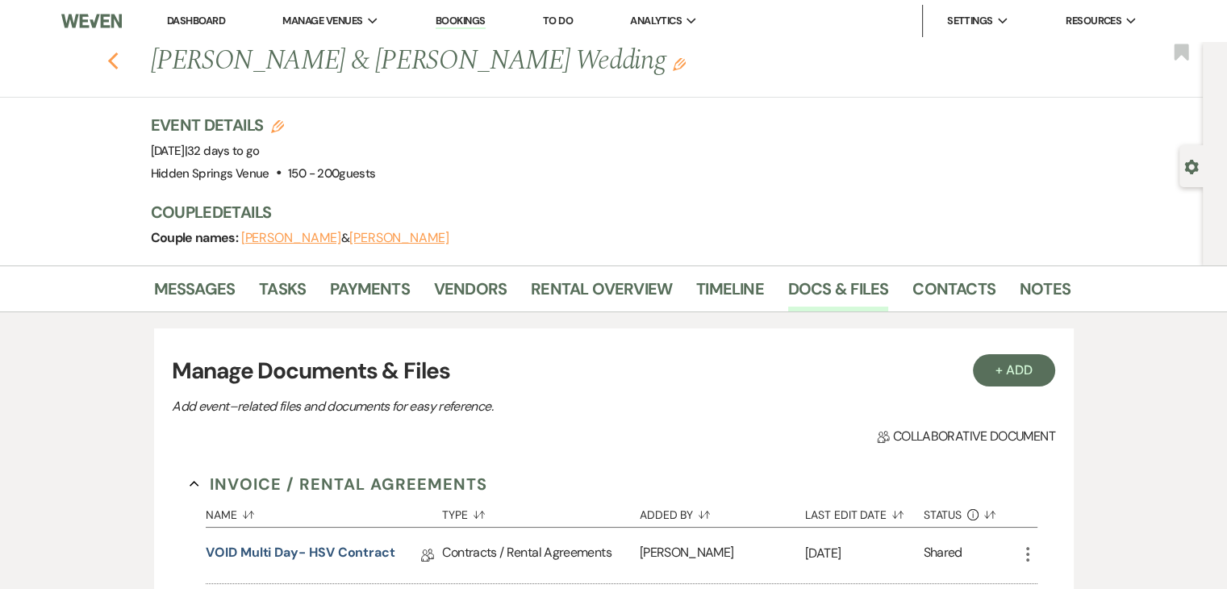
click at [118, 59] on use "button" at bounding box center [112, 61] width 10 height 18
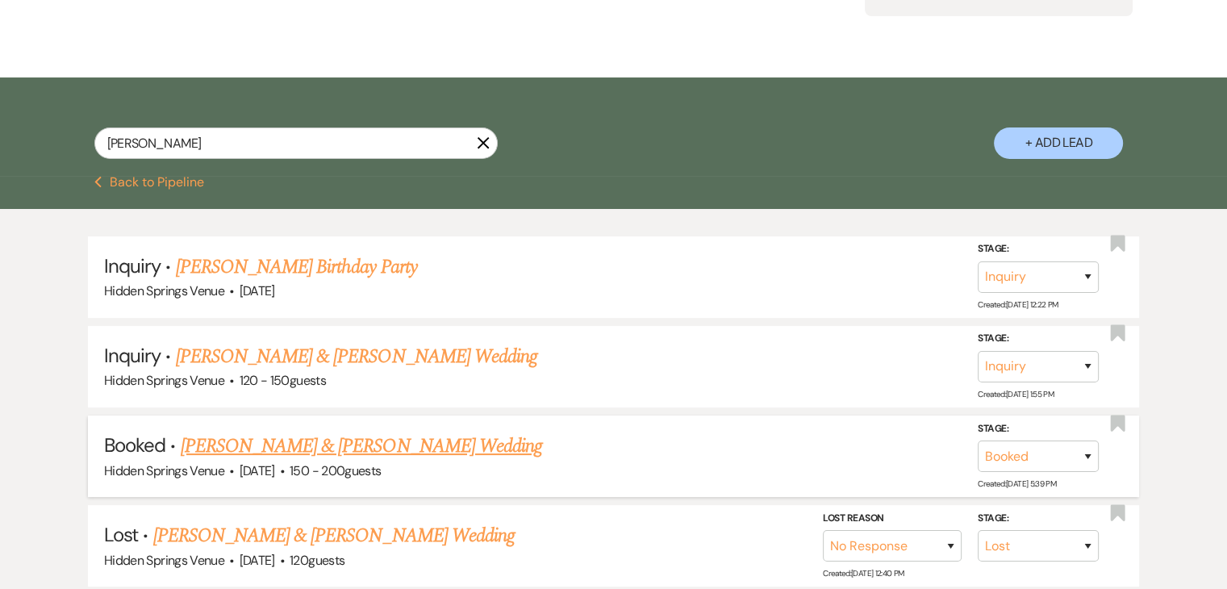
click at [310, 452] on link "[PERSON_NAME] & [PERSON_NAME] Wedding" at bounding box center [361, 445] width 361 height 29
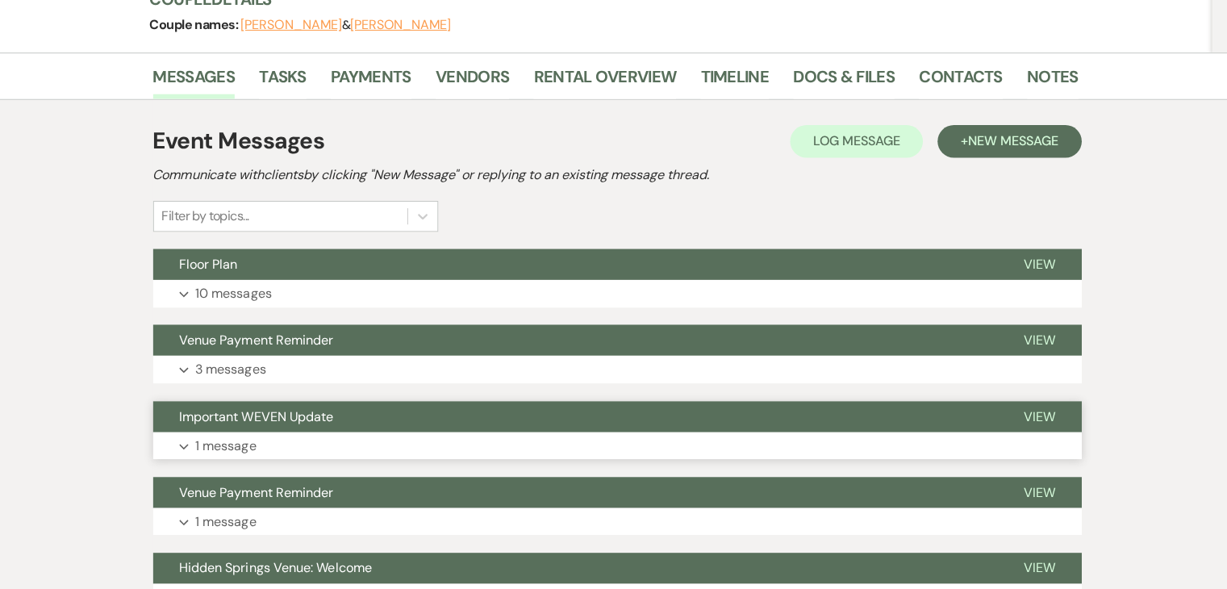
scroll to position [210, 0]
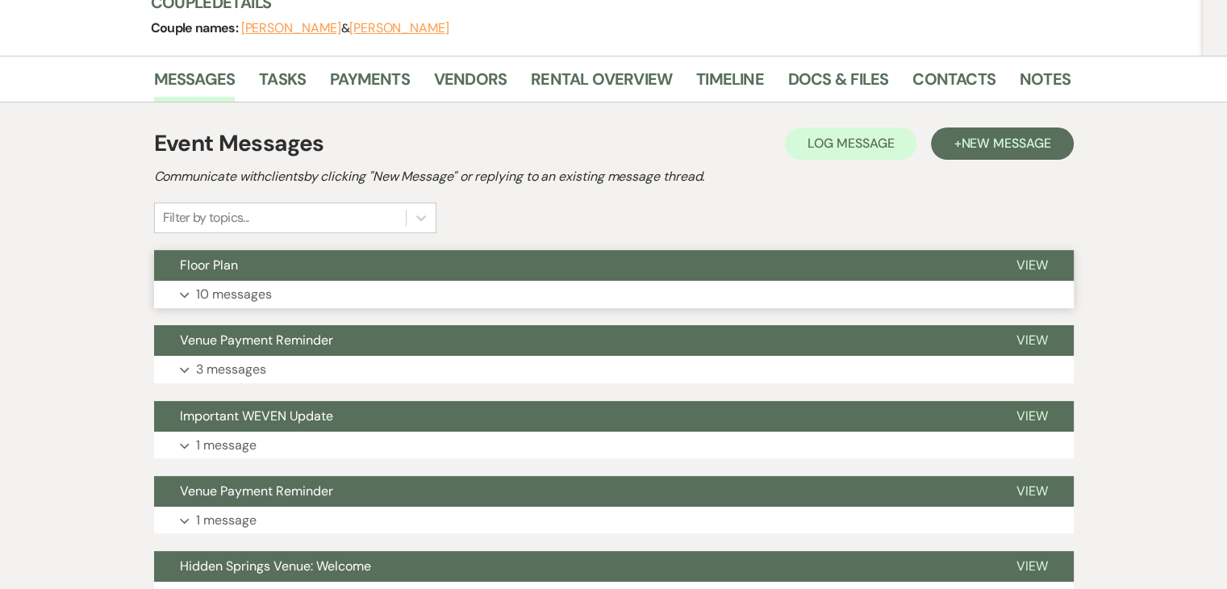
click at [340, 276] on button "Floor Plan" at bounding box center [572, 265] width 836 height 31
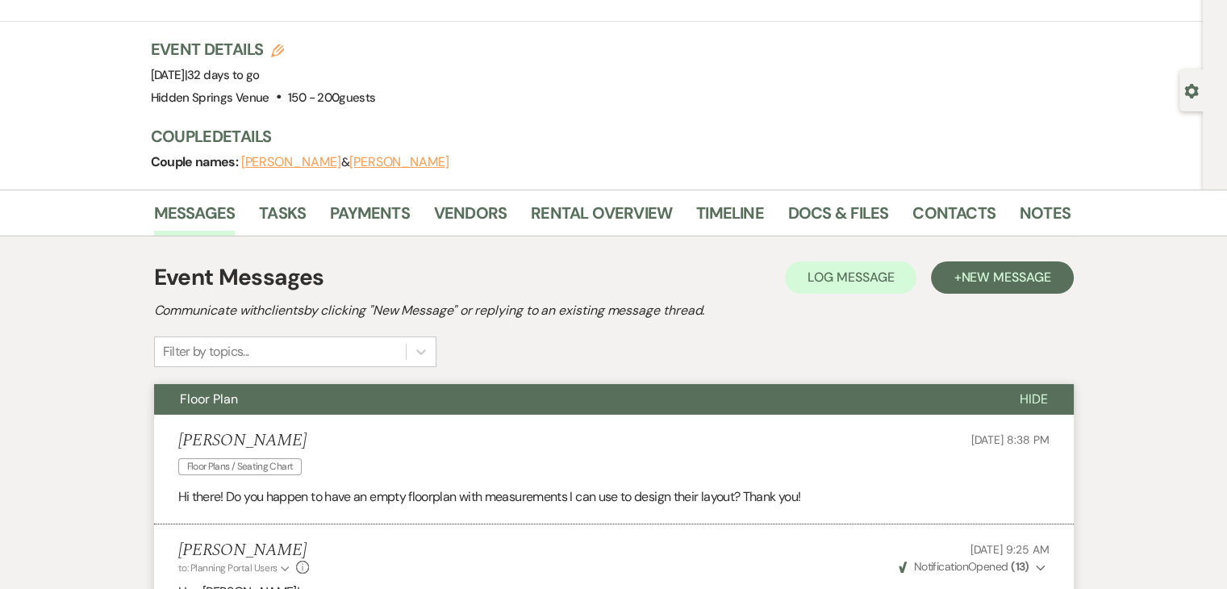
scroll to position [0, 0]
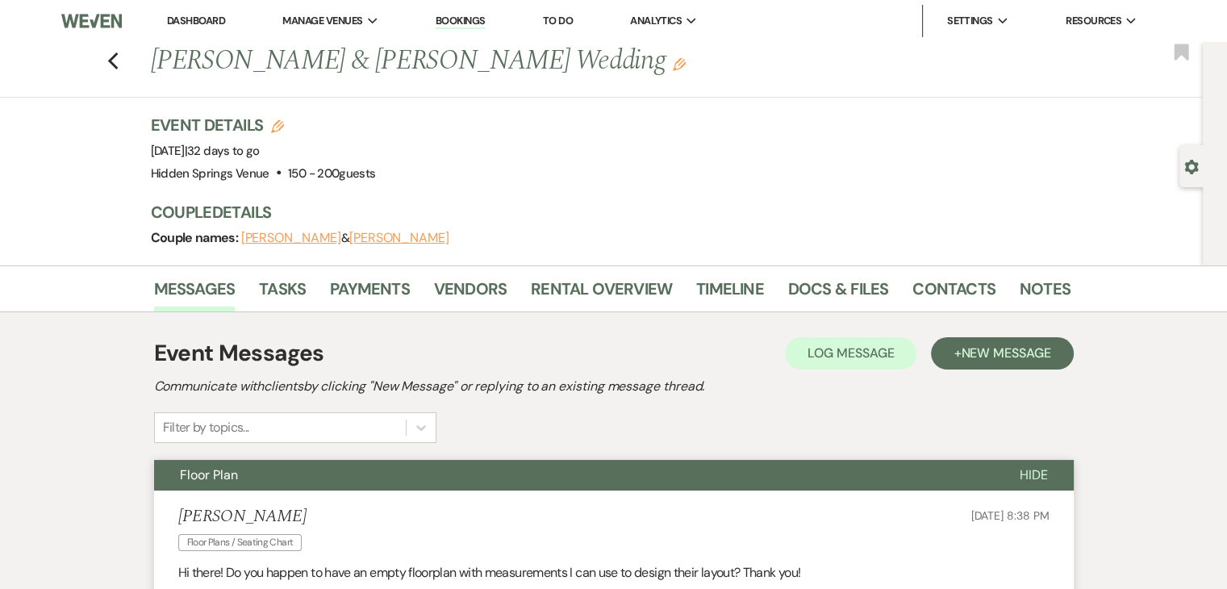
click at [214, 20] on link "Dashboard" at bounding box center [196, 21] width 58 height 14
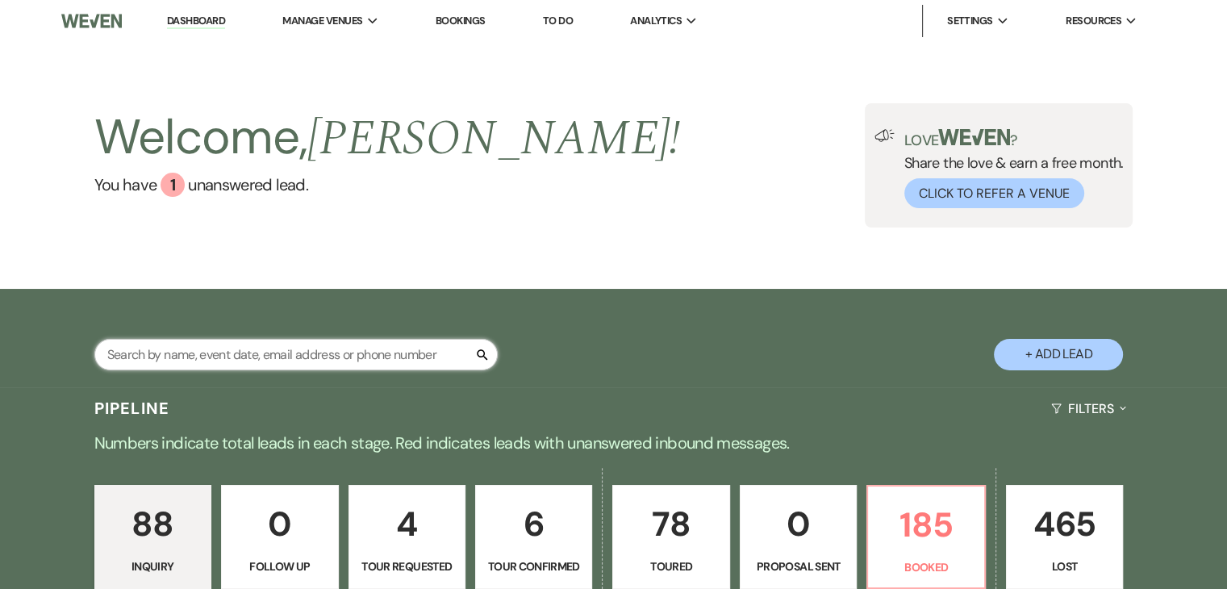
click at [268, 354] on input "text" at bounding box center [295, 354] width 403 height 31
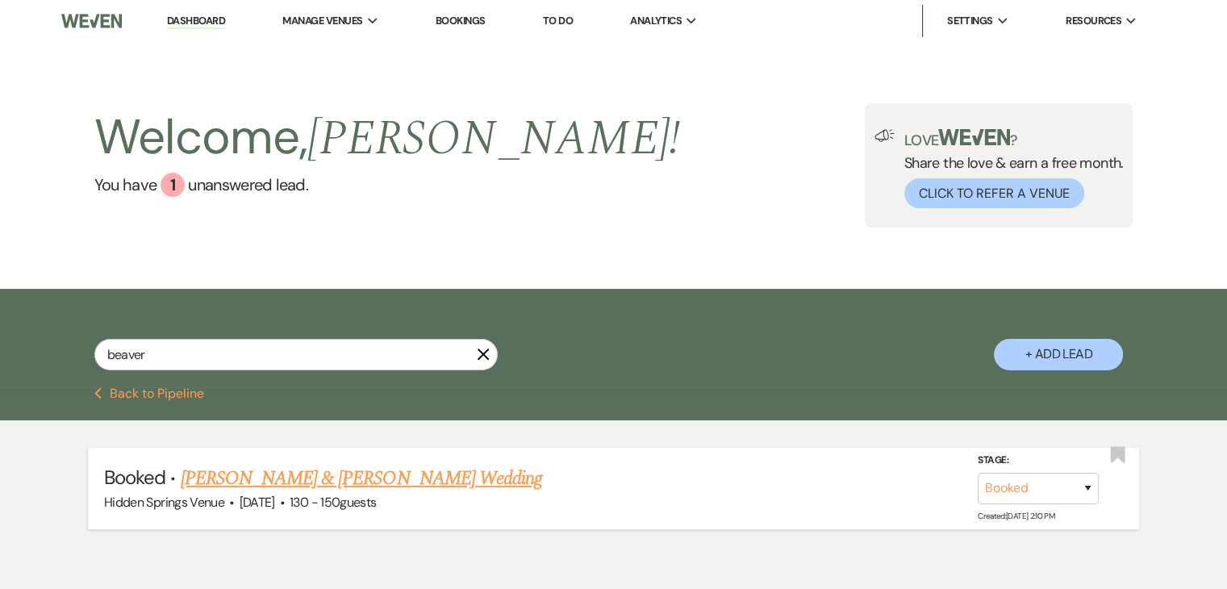
click at [313, 480] on link "[PERSON_NAME] & [PERSON_NAME] Wedding" at bounding box center [361, 478] width 361 height 29
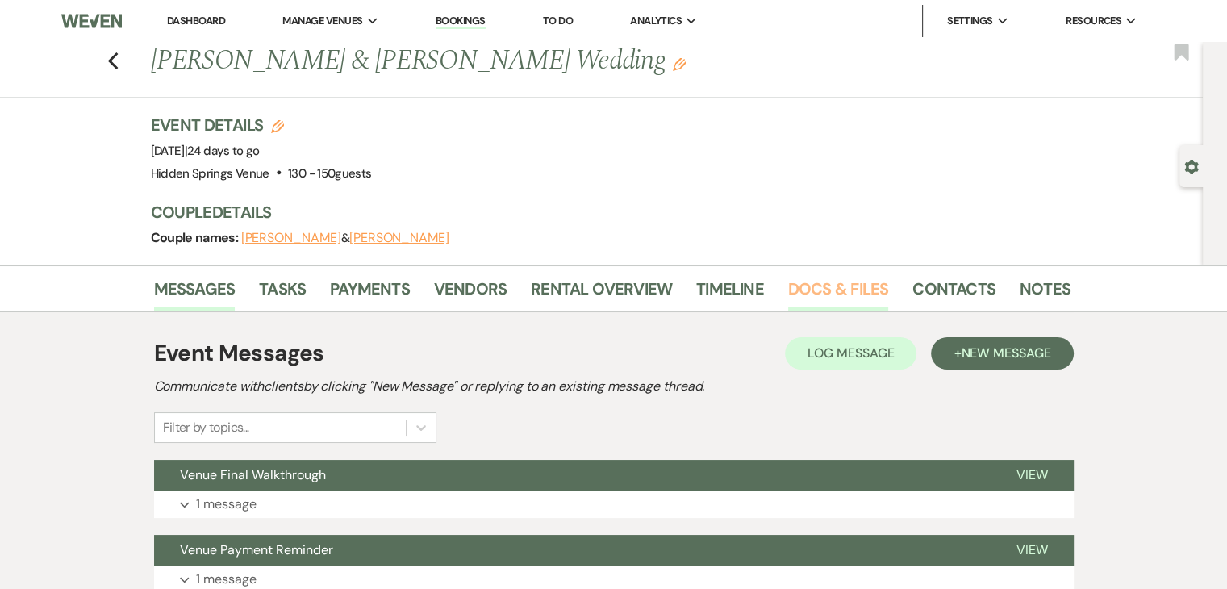
click at [815, 298] on link "Docs & Files" at bounding box center [838, 293] width 100 height 35
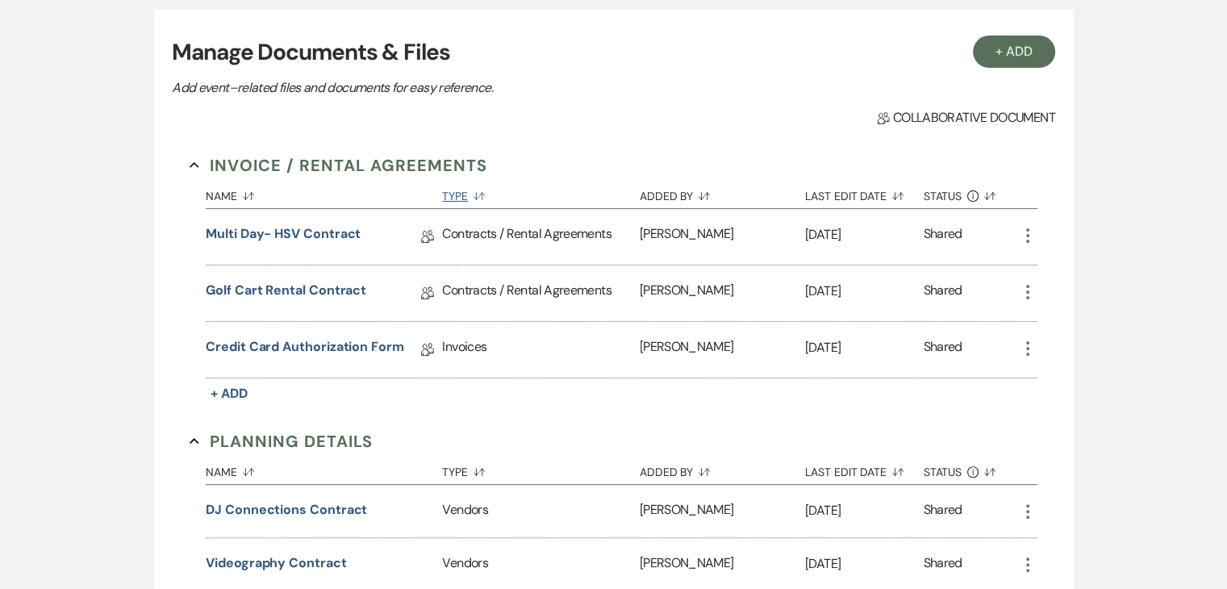
scroll to position [328, 0]
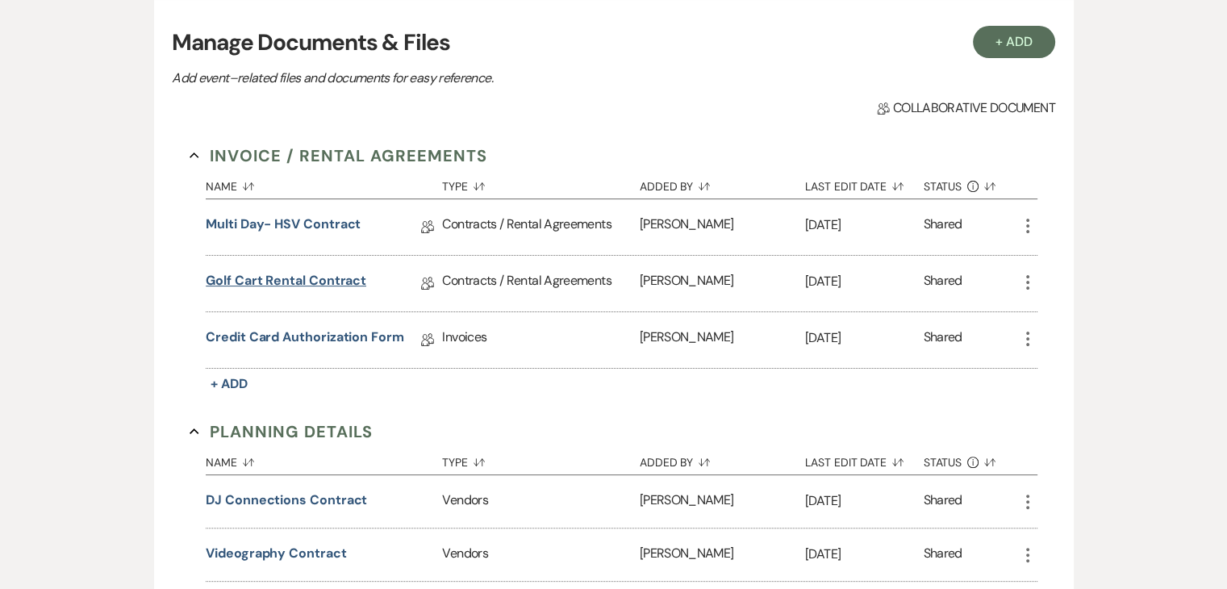
click at [331, 280] on link "Golf Cart Rental Contract" at bounding box center [286, 283] width 160 height 25
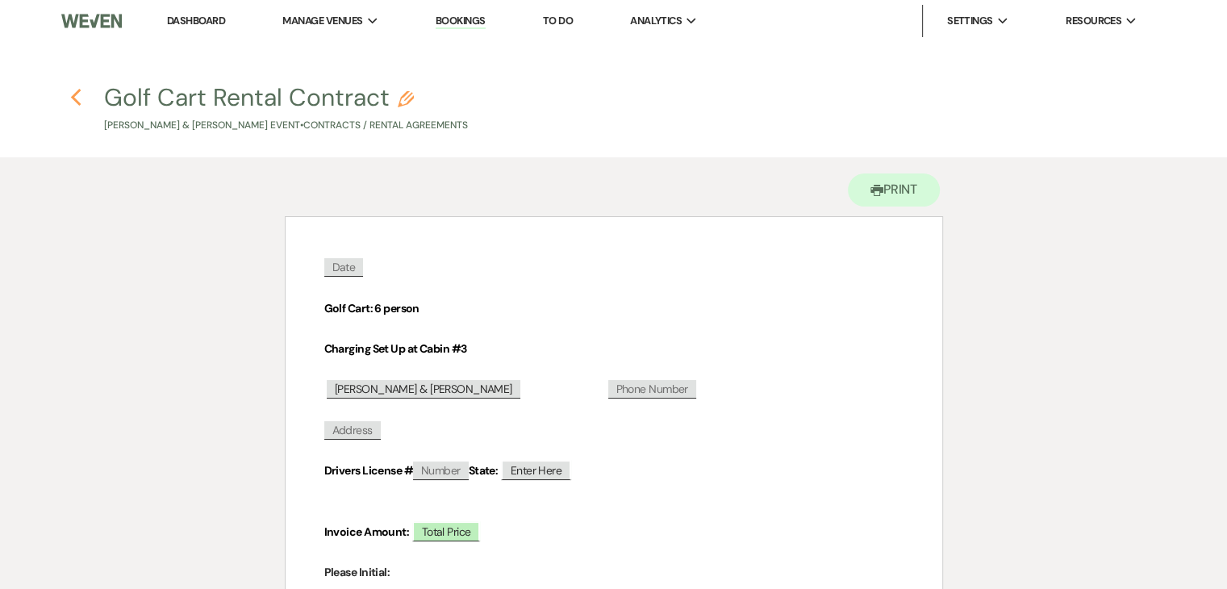
click at [76, 98] on icon "Previous" at bounding box center [76, 97] width 12 height 19
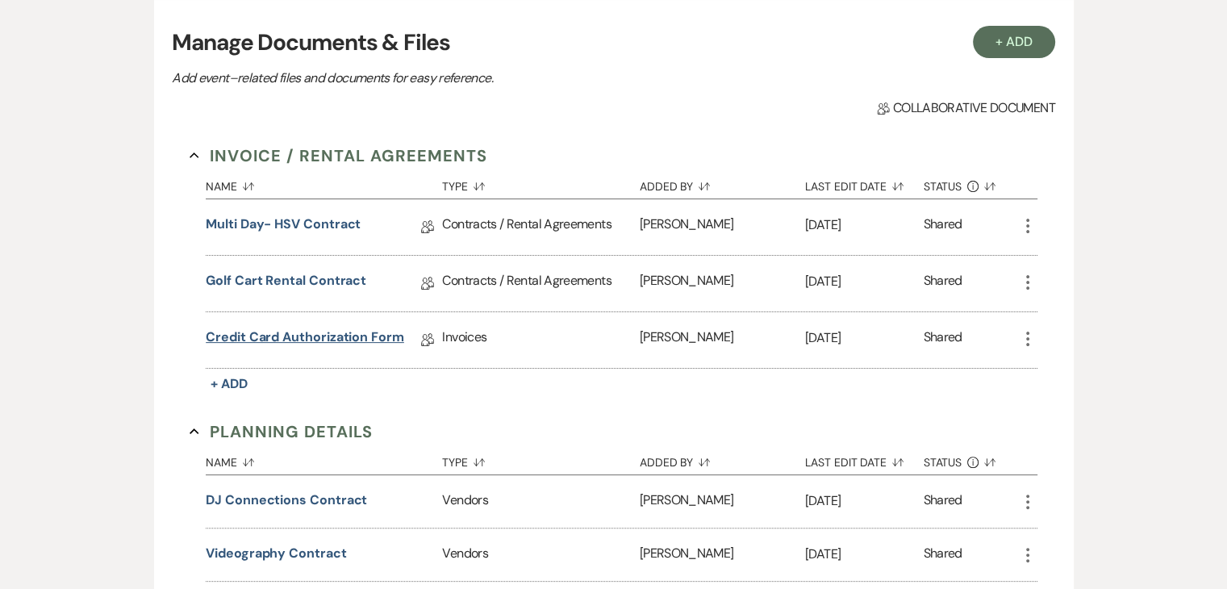
click at [287, 332] on link "Credit Card Authorization Form" at bounding box center [305, 339] width 198 height 25
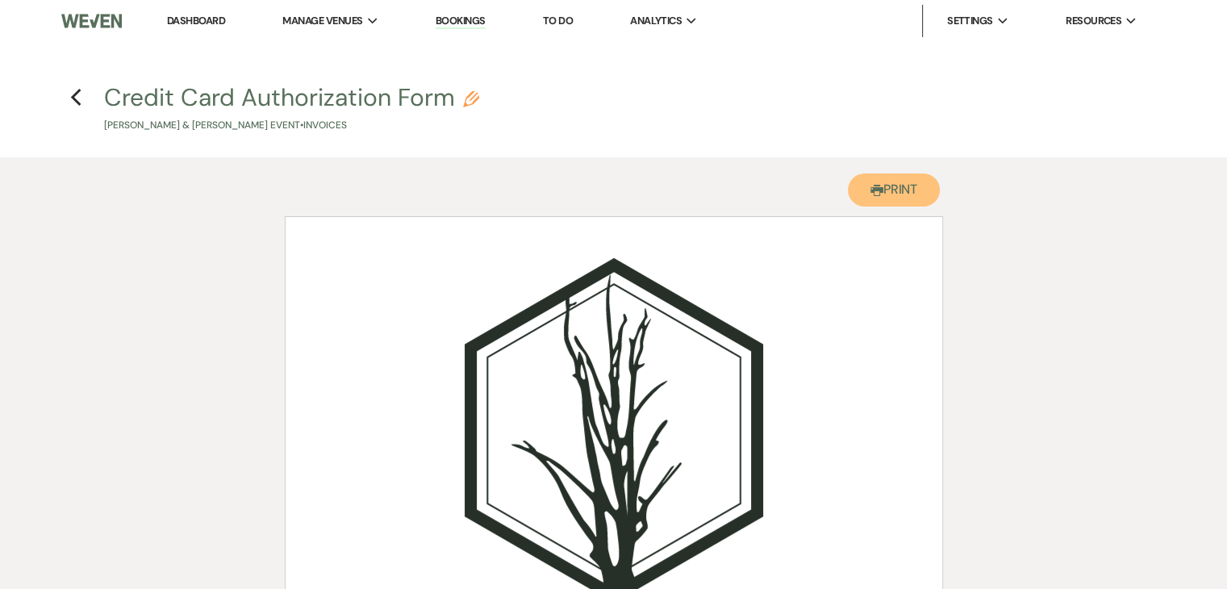
click at [892, 175] on button "Printer Print" at bounding box center [894, 189] width 93 height 33
click at [78, 94] on icon "Previous" at bounding box center [76, 97] width 12 height 19
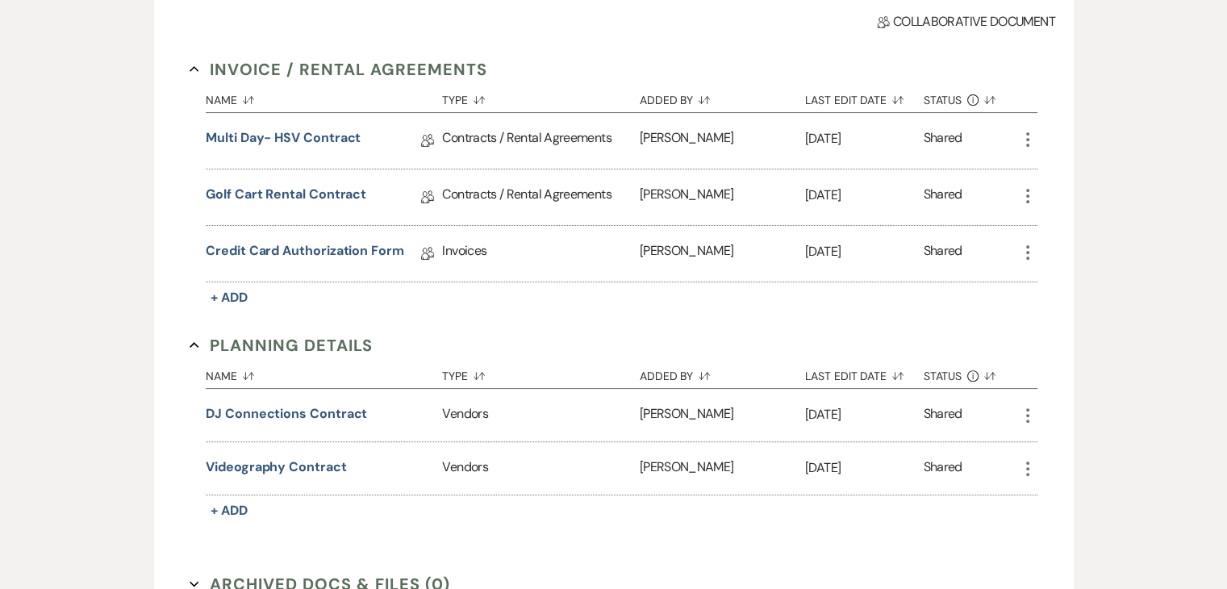
scroll to position [415, 0]
click at [318, 195] on link "Golf Cart Rental Contract" at bounding box center [286, 196] width 160 height 25
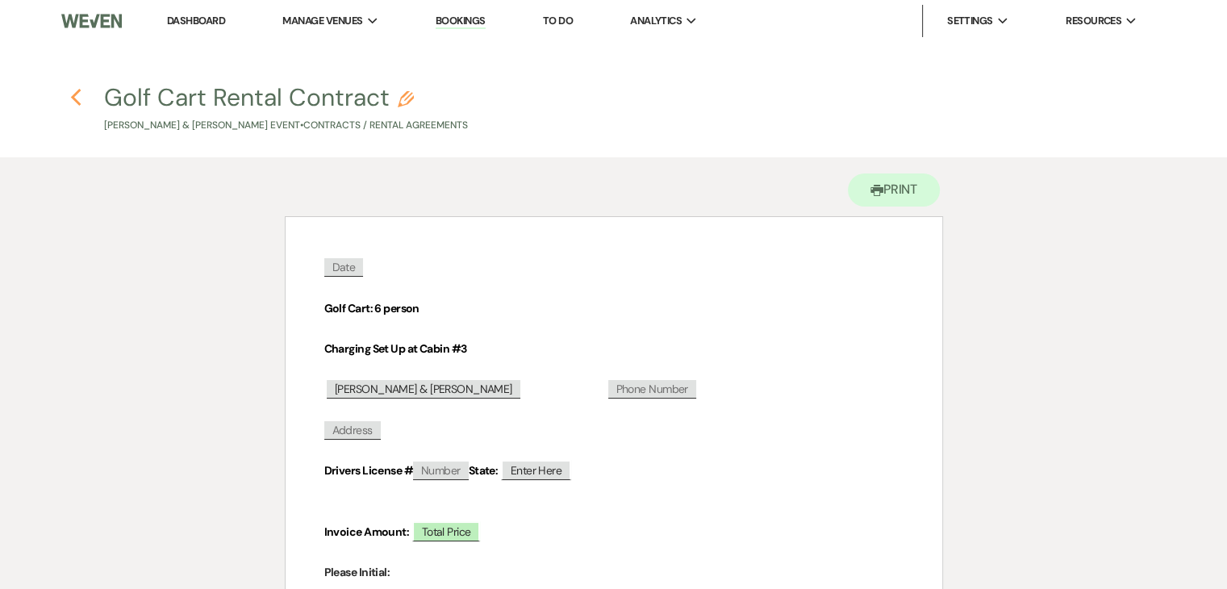
click at [76, 101] on use "button" at bounding box center [75, 98] width 10 height 18
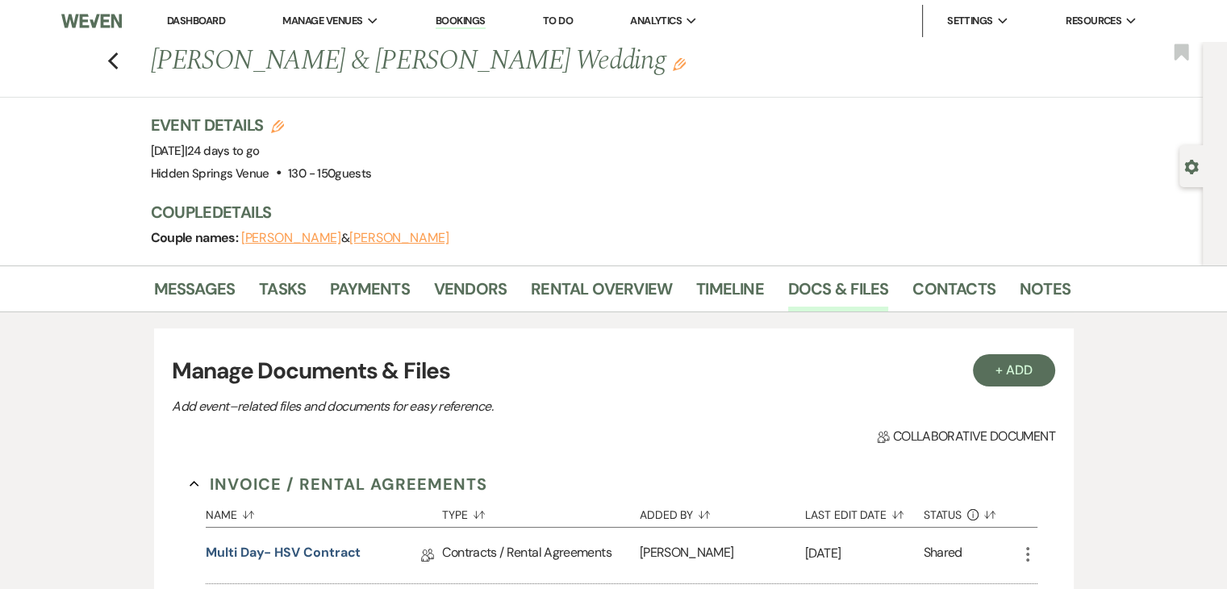
scroll to position [2, 0]
click at [210, 281] on link "Messages" at bounding box center [194, 291] width 81 height 35
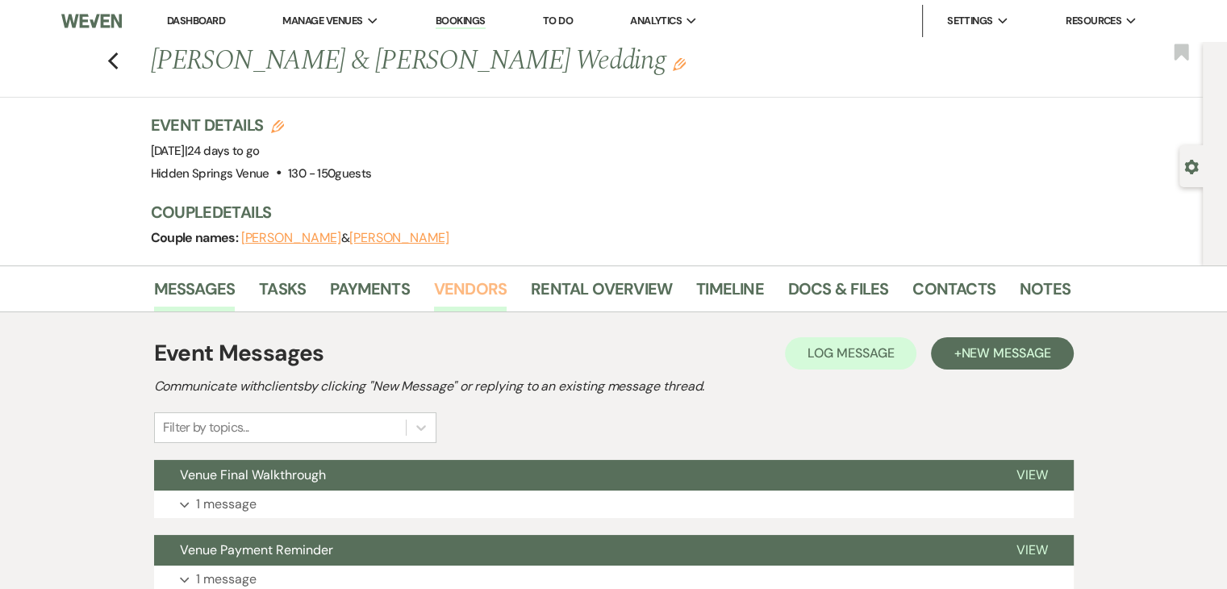
click at [484, 281] on link "Vendors" at bounding box center [470, 293] width 73 height 35
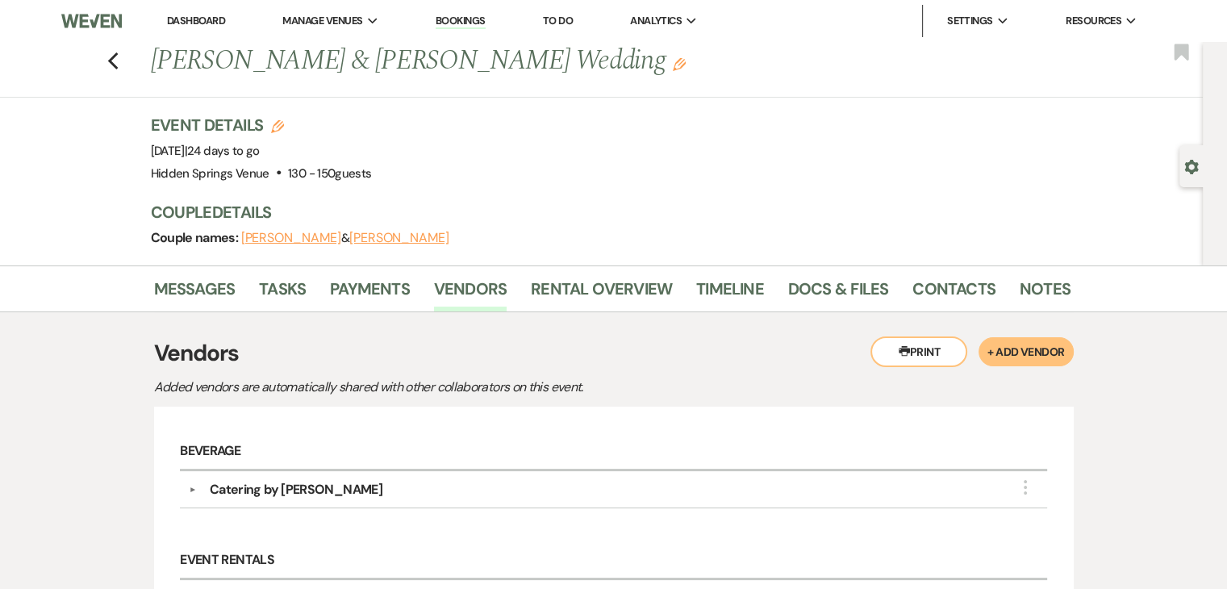
click at [206, 19] on link "Dashboard" at bounding box center [196, 21] width 58 height 14
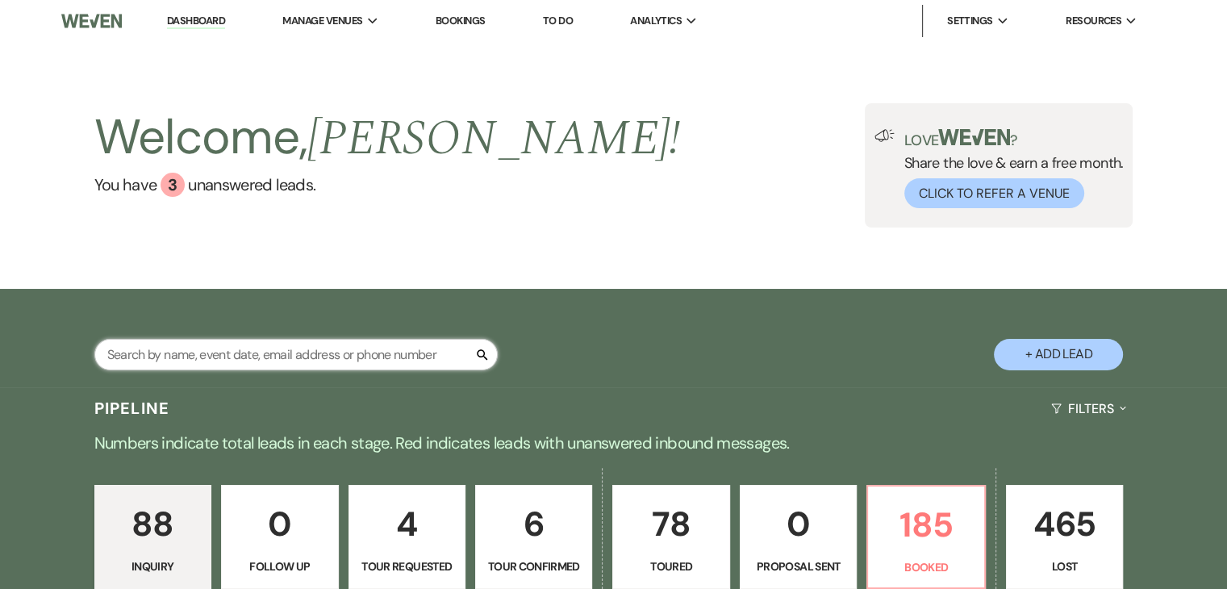
click at [403, 353] on input "text" at bounding box center [295, 354] width 403 height 31
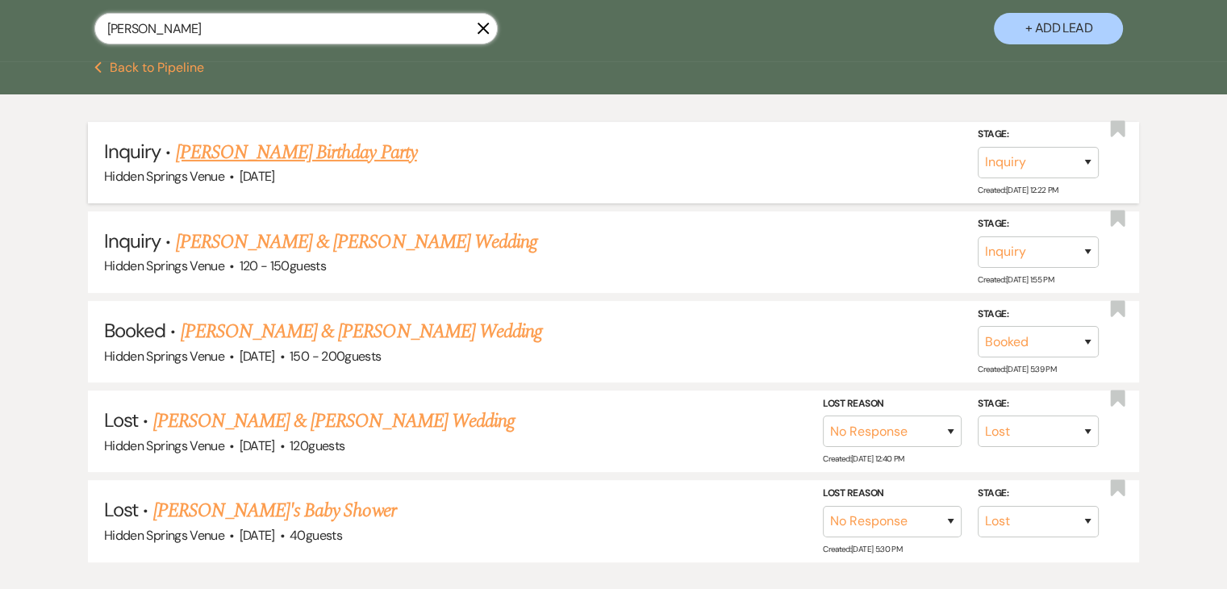
scroll to position [344, 0]
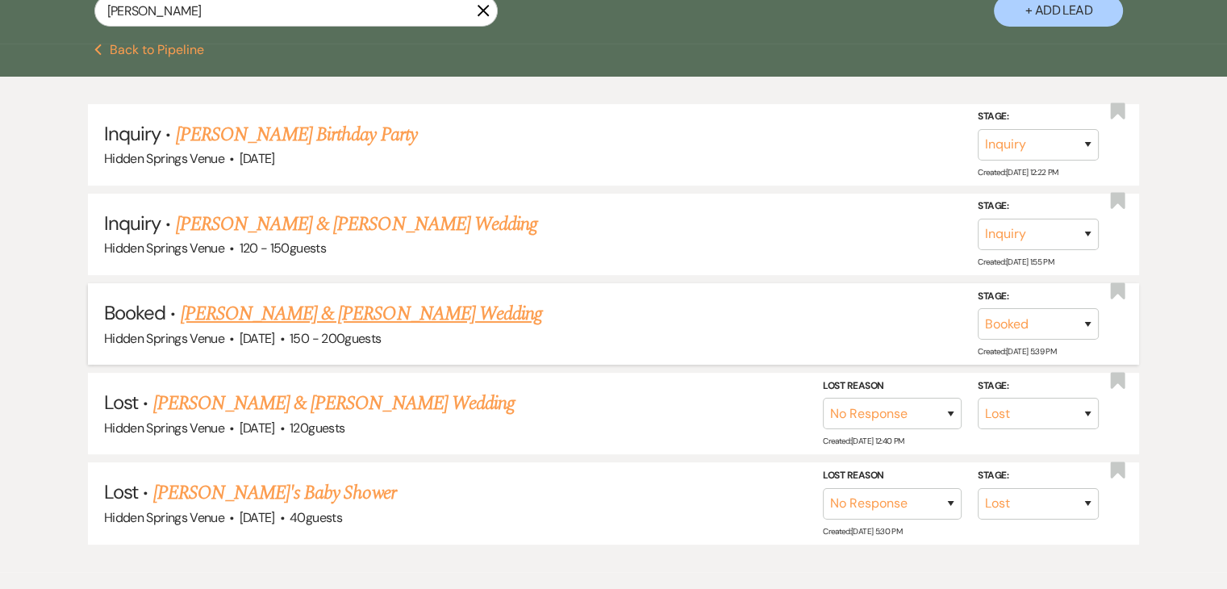
click at [403, 313] on link "[PERSON_NAME] & [PERSON_NAME] Wedding" at bounding box center [361, 313] width 361 height 29
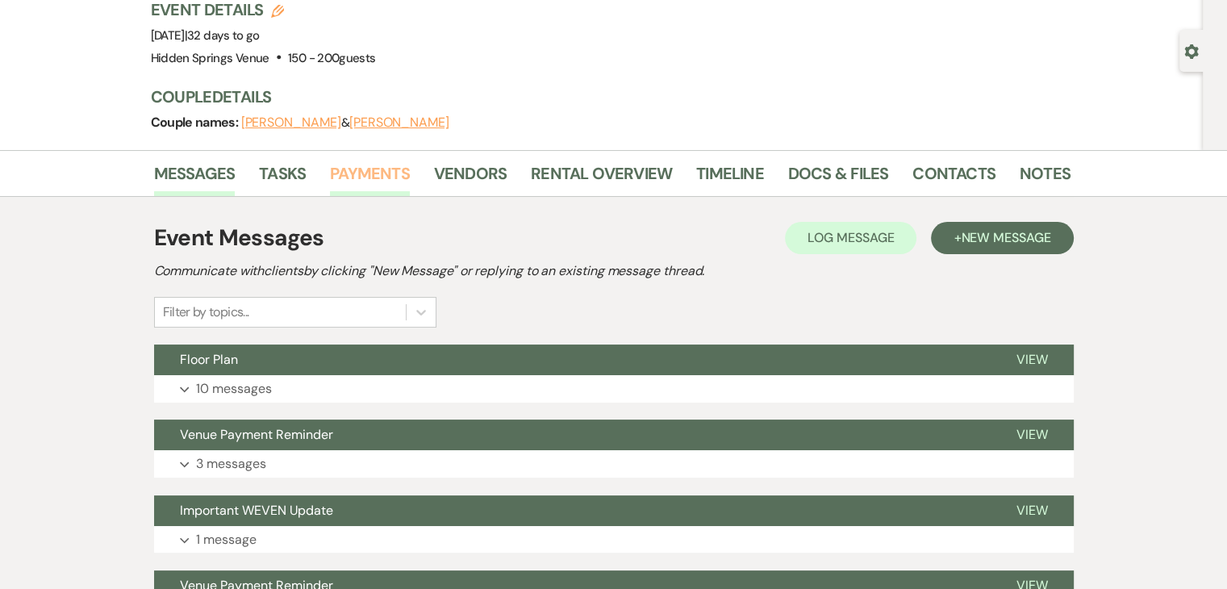
scroll to position [115, 0]
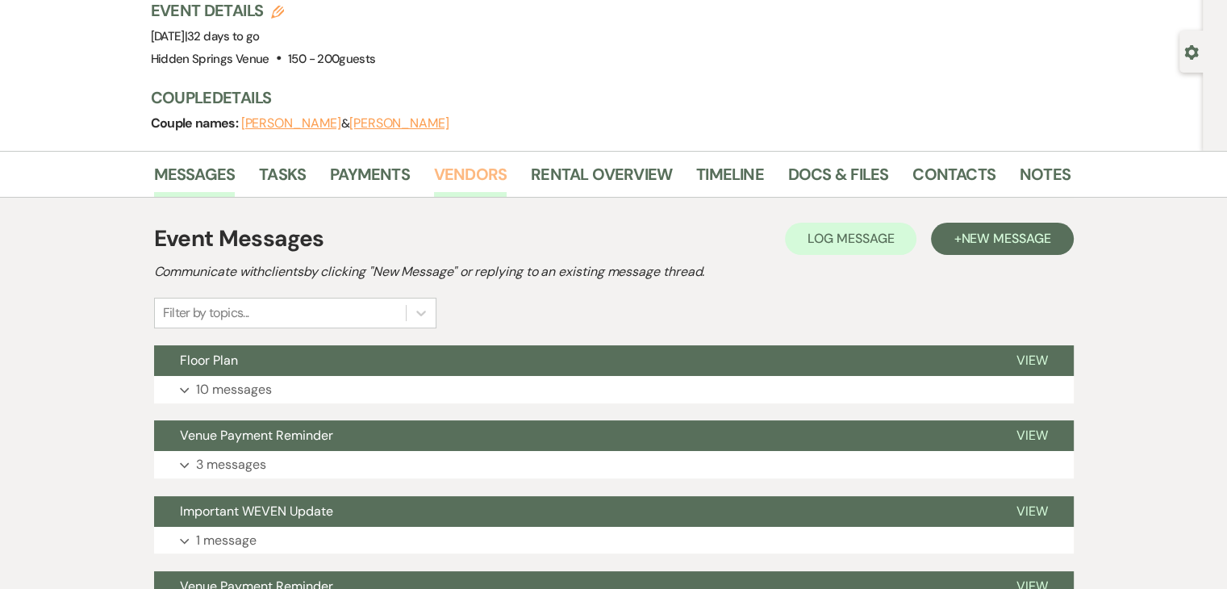
click at [481, 172] on link "Vendors" at bounding box center [470, 178] width 73 height 35
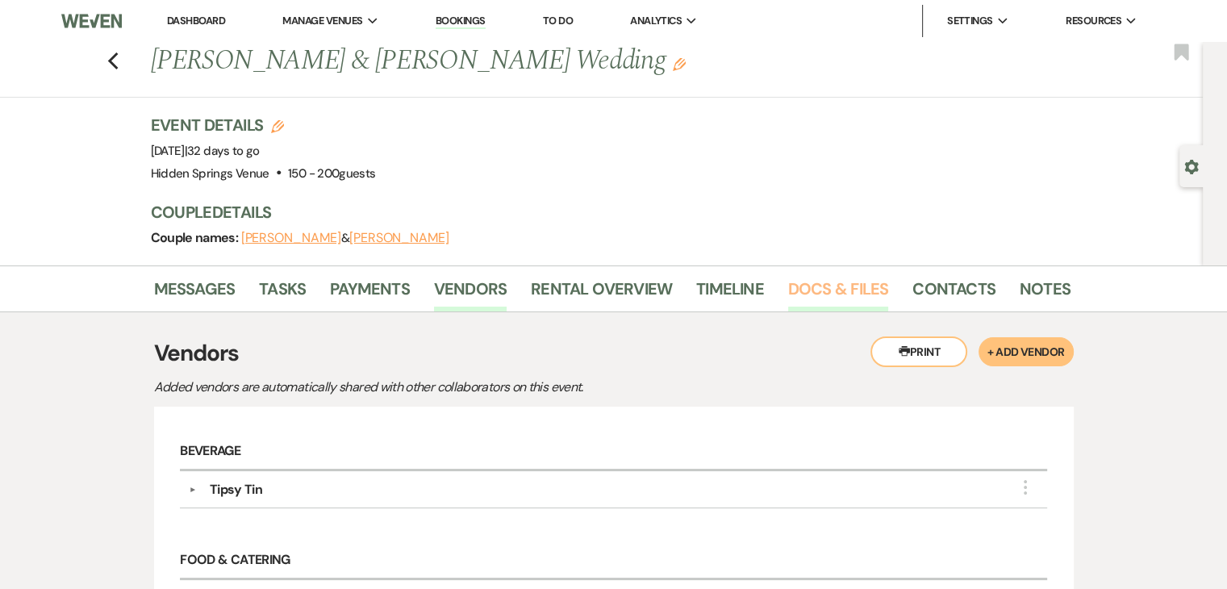
click at [829, 284] on link "Docs & Files" at bounding box center [838, 293] width 100 height 35
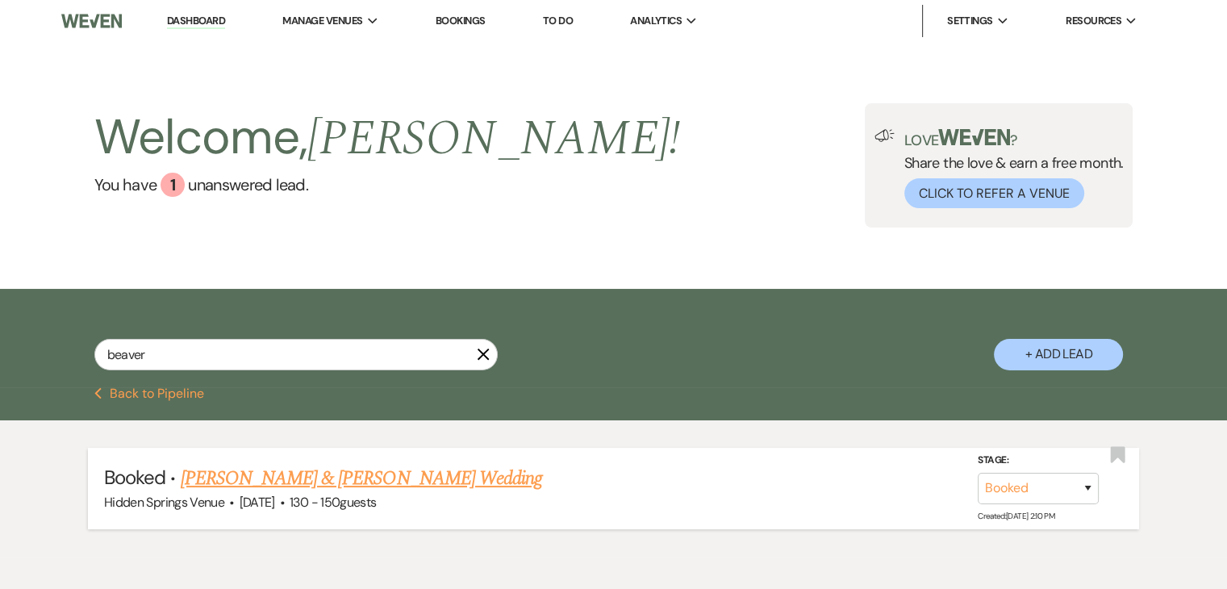
type input "beaver"
click at [415, 482] on link "[PERSON_NAME] & [PERSON_NAME] Wedding" at bounding box center [361, 478] width 361 height 29
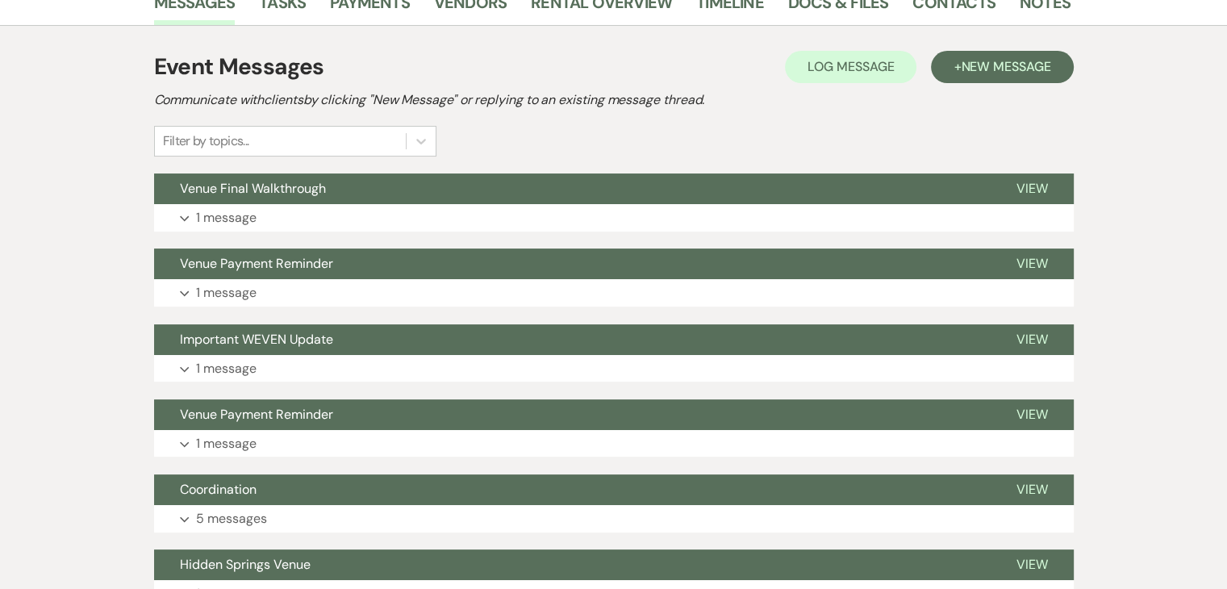
scroll to position [287, 0]
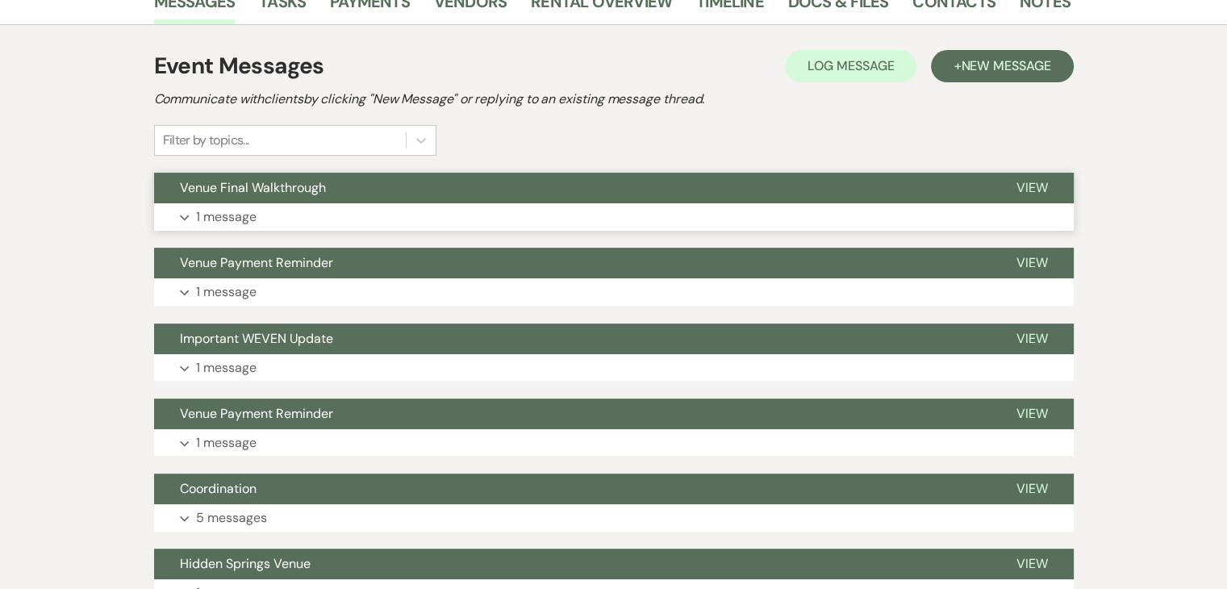
click at [396, 194] on button "Venue Final Walkthrough" at bounding box center [572, 188] width 836 height 31
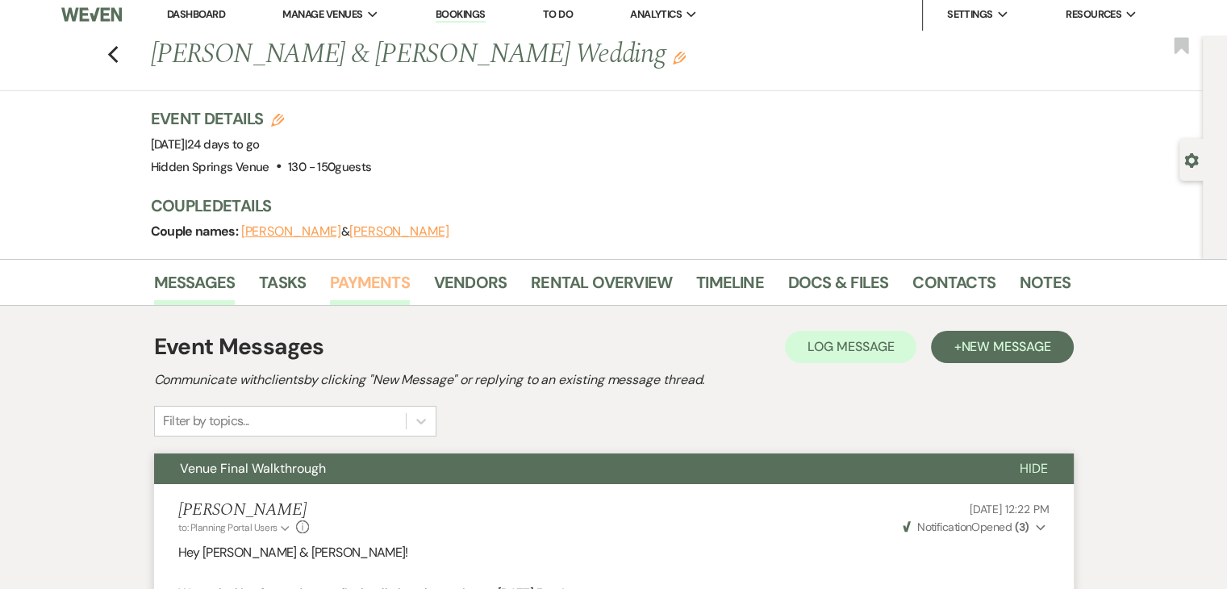
scroll to position [0, 0]
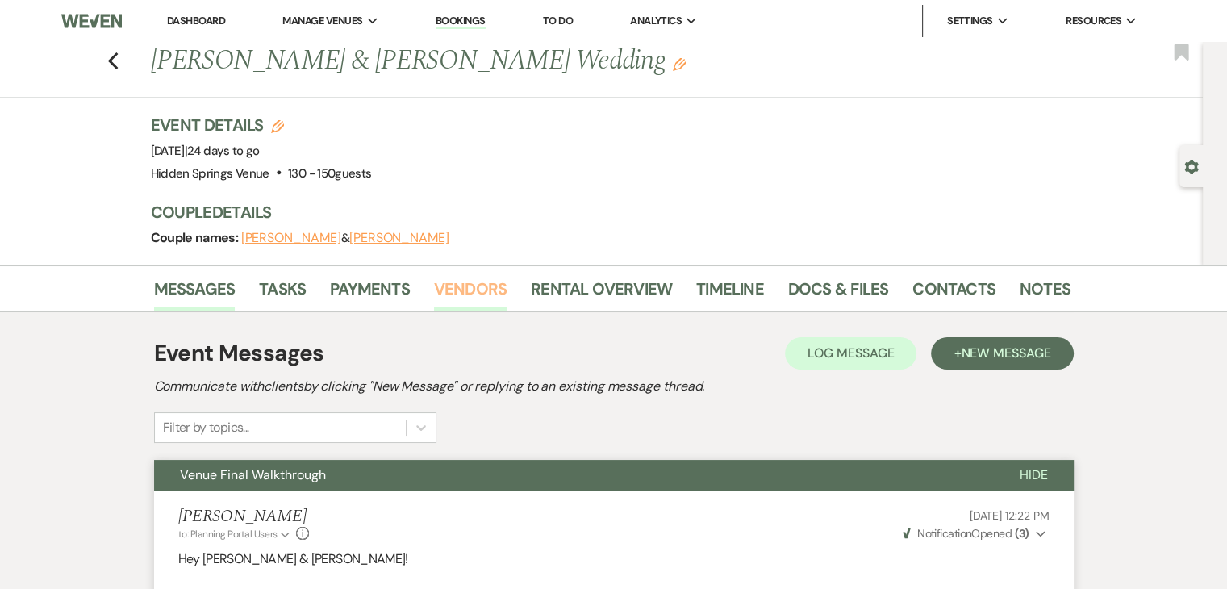
click at [476, 282] on link "Vendors" at bounding box center [470, 293] width 73 height 35
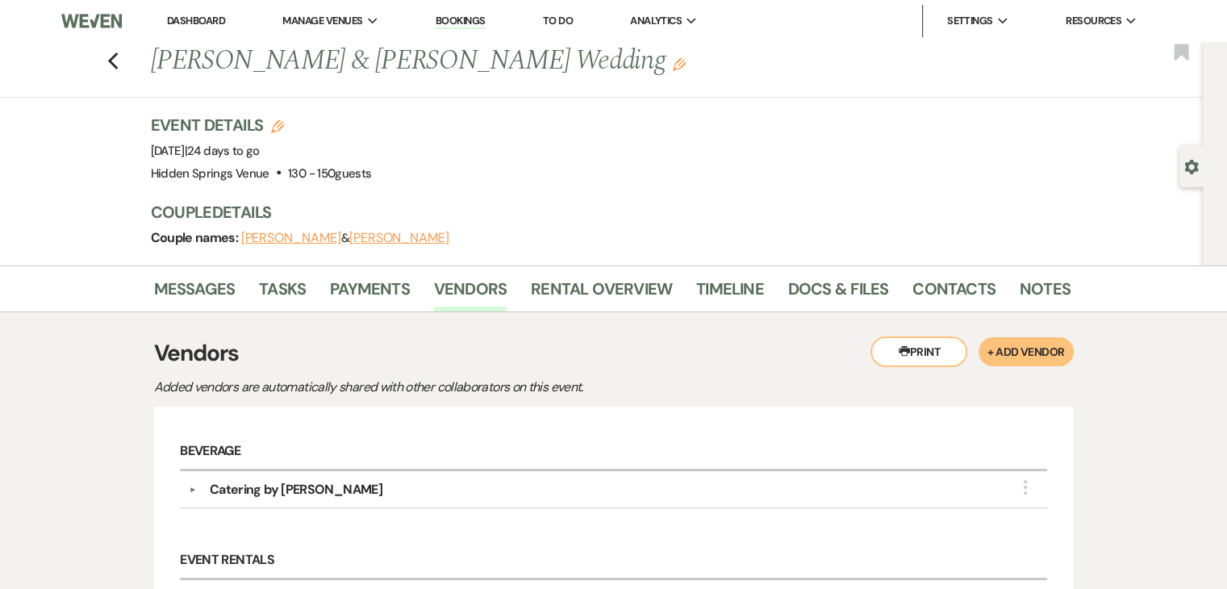
click at [202, 20] on link "Dashboard" at bounding box center [196, 21] width 58 height 14
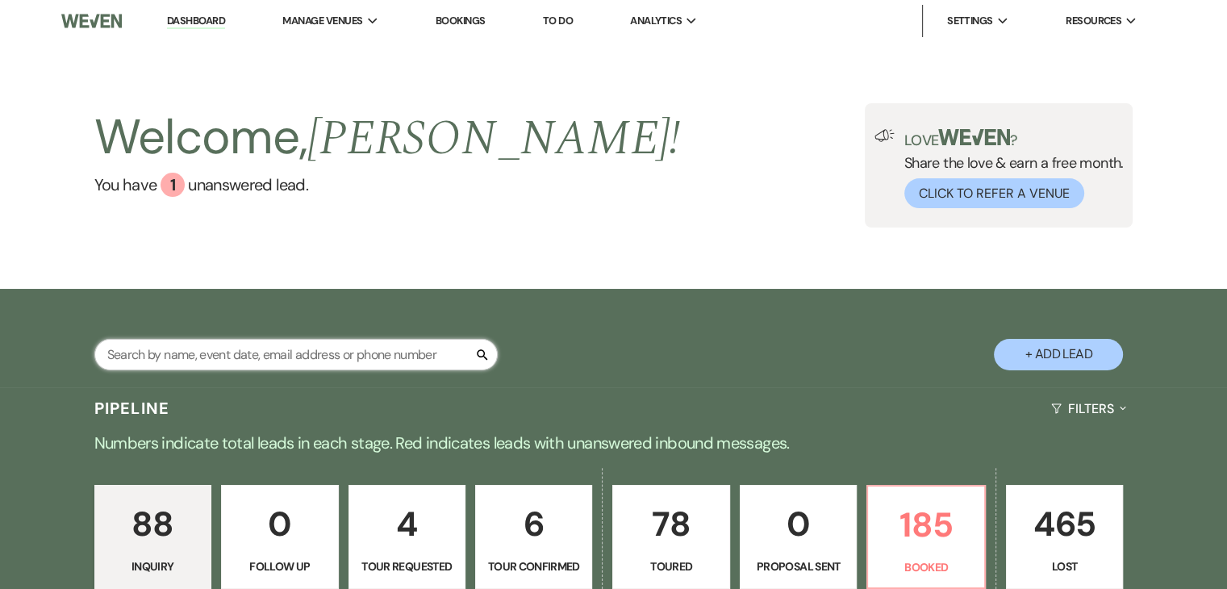
click at [284, 359] on input "text" at bounding box center [295, 354] width 403 height 31
type input "[PERSON_NAME]"
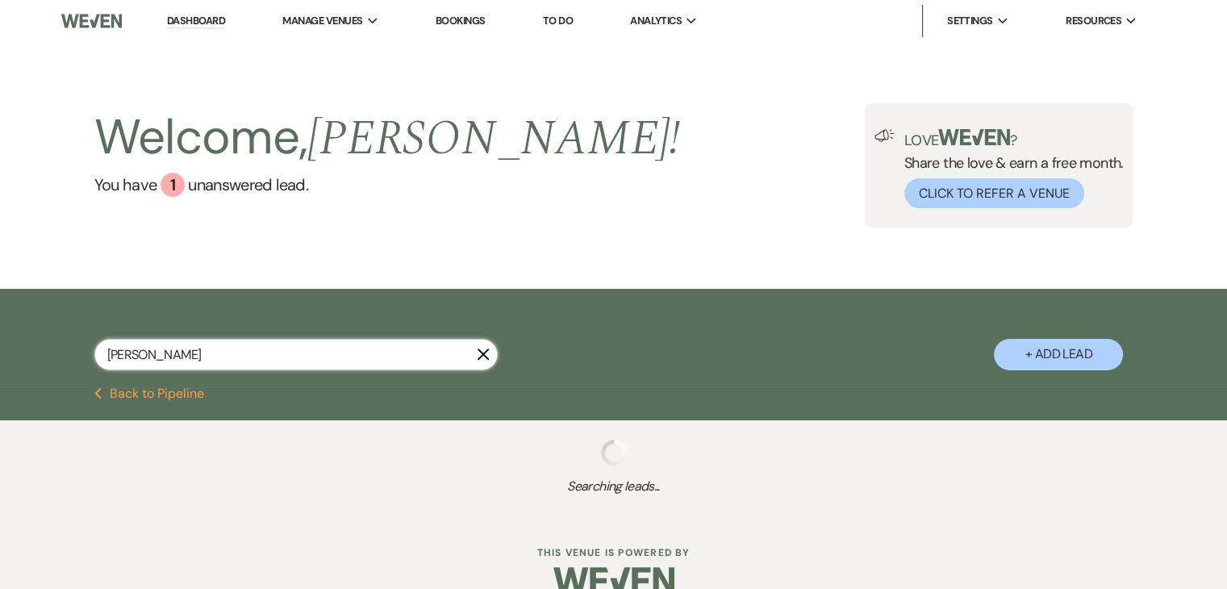
select select "8"
select select "5"
select select "8"
select select "5"
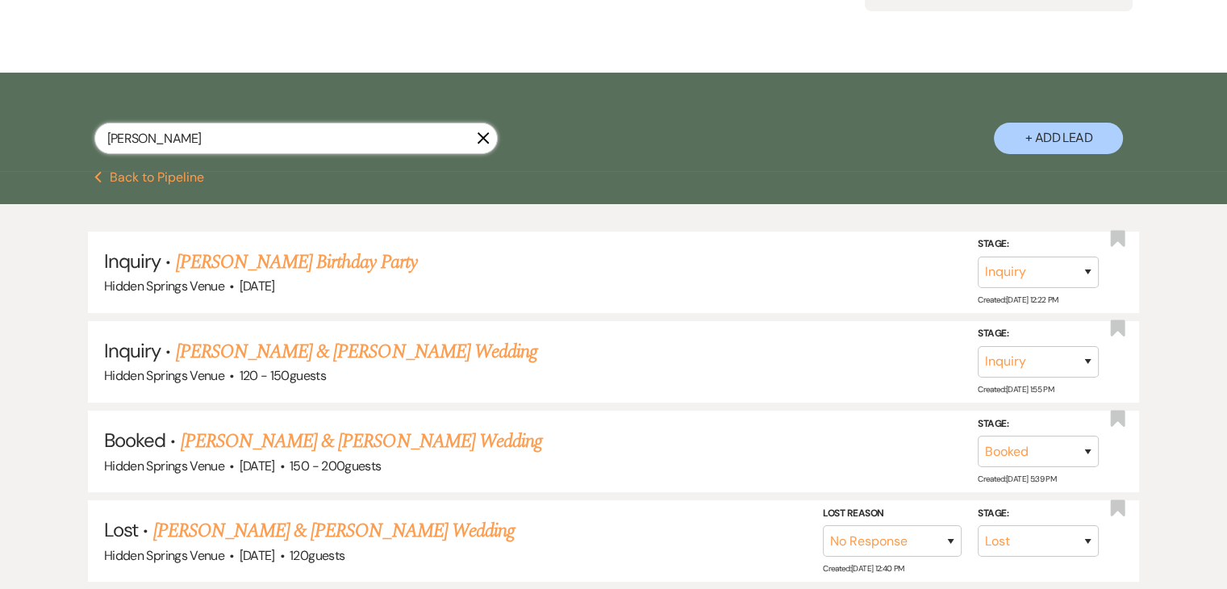
scroll to position [222, 0]
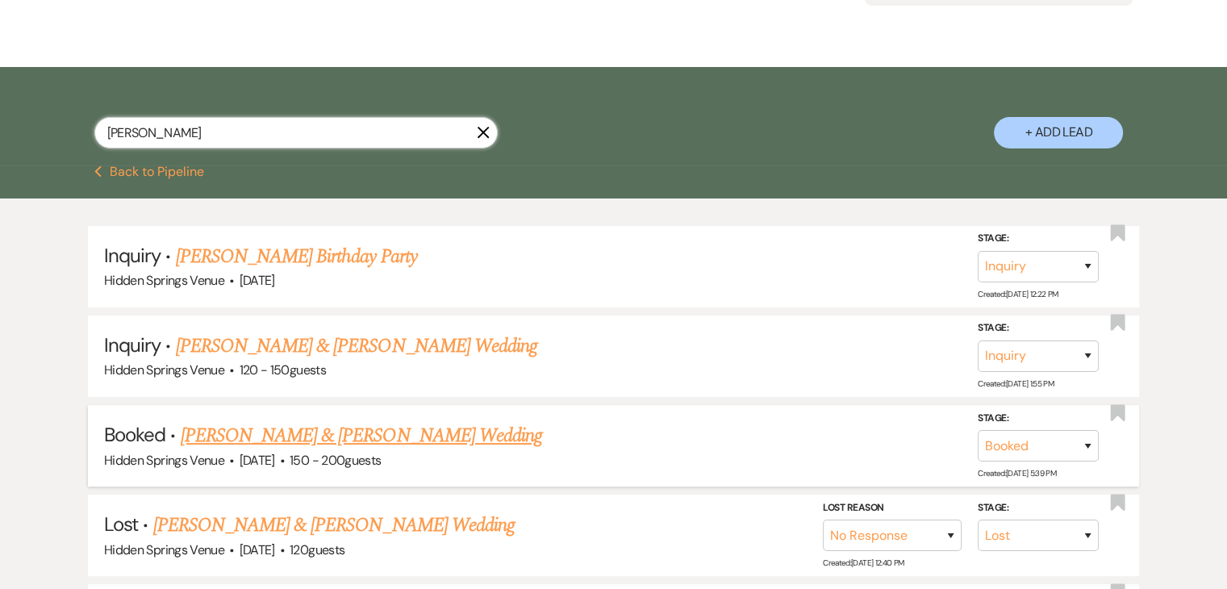
type input "[PERSON_NAME]"
click at [328, 433] on link "[PERSON_NAME] & [PERSON_NAME] Wedding" at bounding box center [361, 435] width 361 height 29
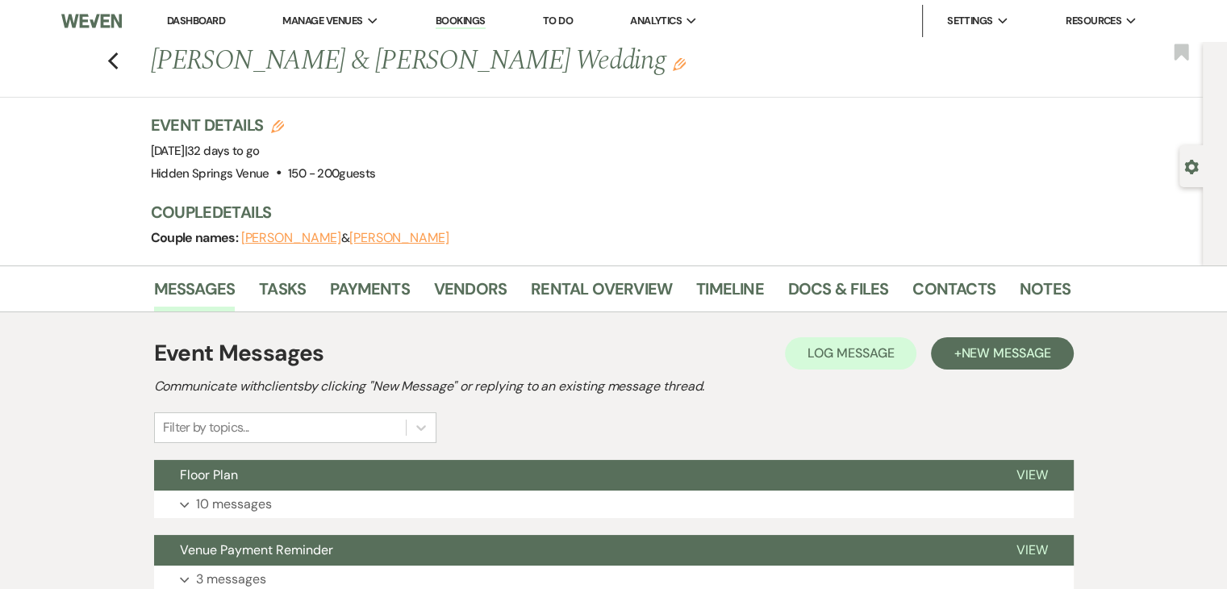
scroll to position [184, 0]
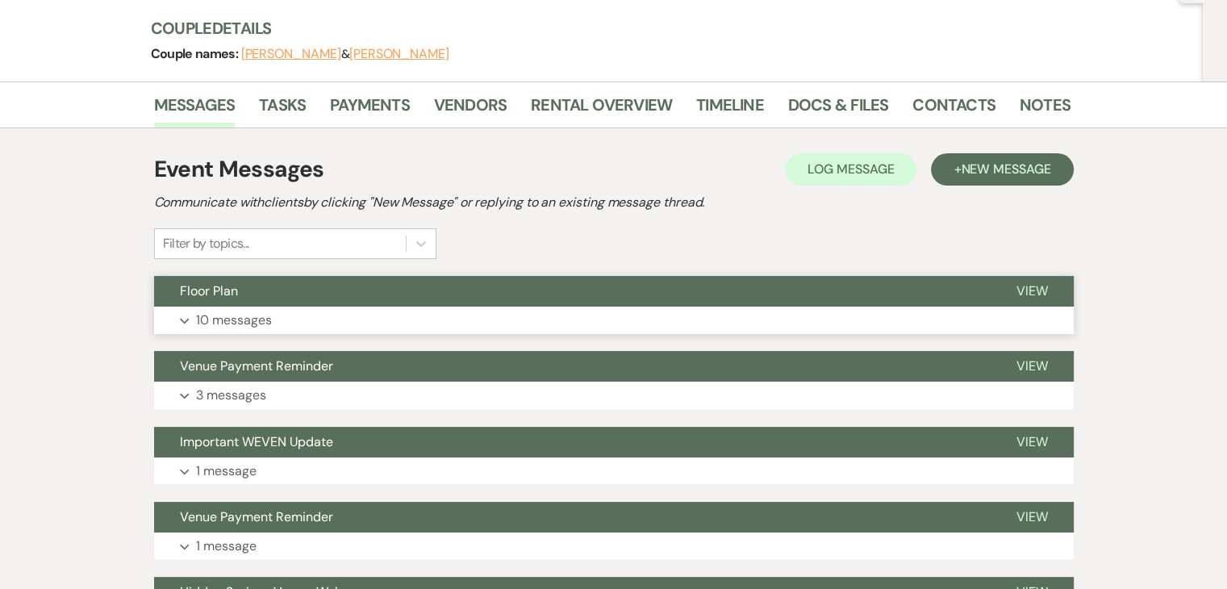
click at [294, 318] on button "Expand 10 messages" at bounding box center [613, 319] width 919 height 27
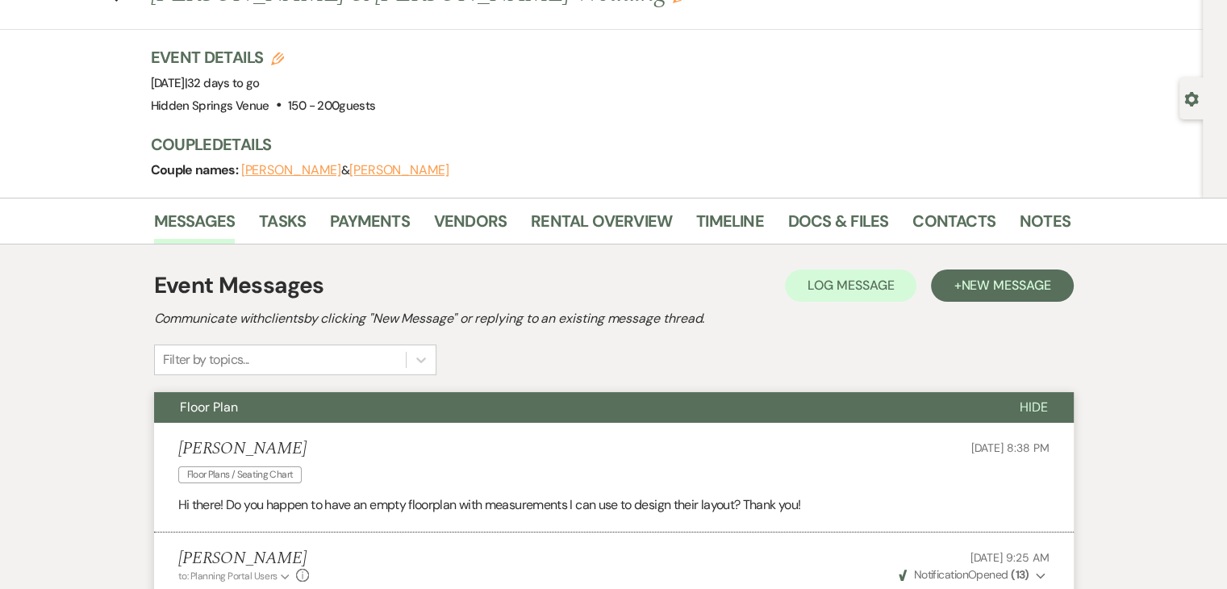
scroll to position [0, 0]
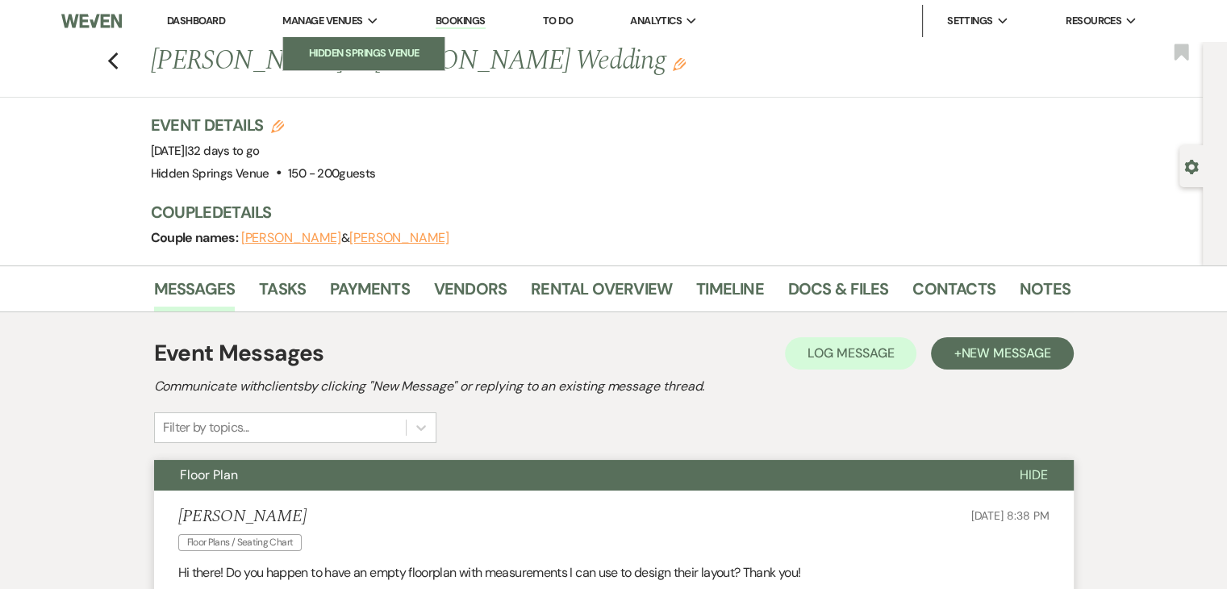
click at [348, 49] on li "Hidden Springs Venue" at bounding box center [363, 53] width 145 height 16
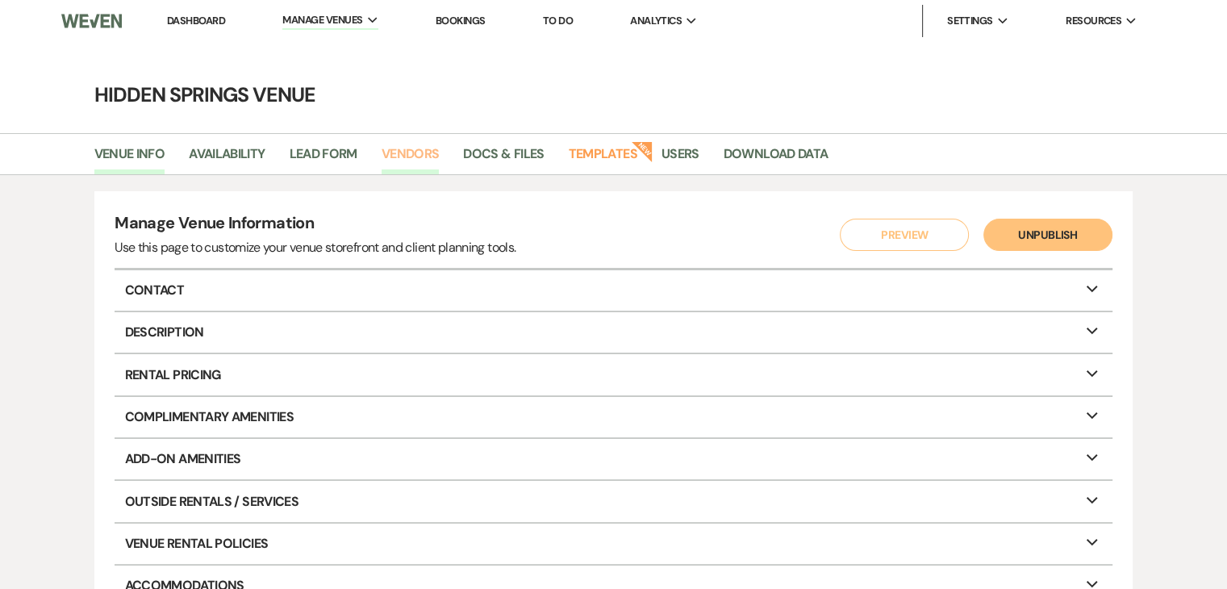
click at [418, 156] on link "Vendors" at bounding box center [410, 159] width 58 height 31
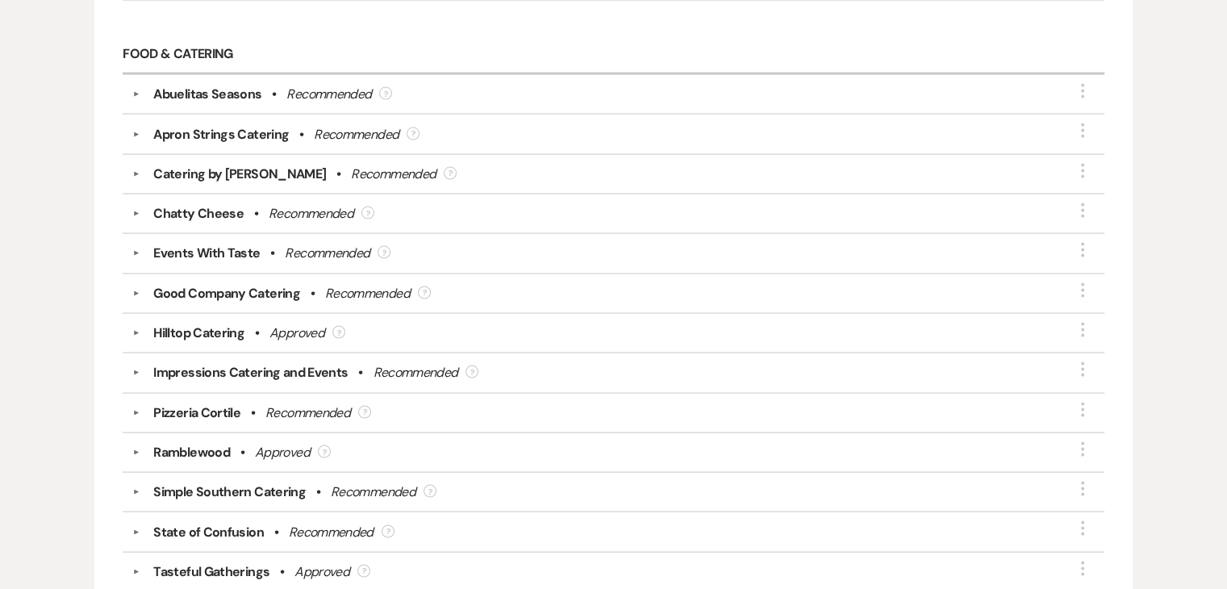
scroll to position [3247, 0]
click at [223, 86] on div "Abuelitas Seasons" at bounding box center [207, 95] width 108 height 19
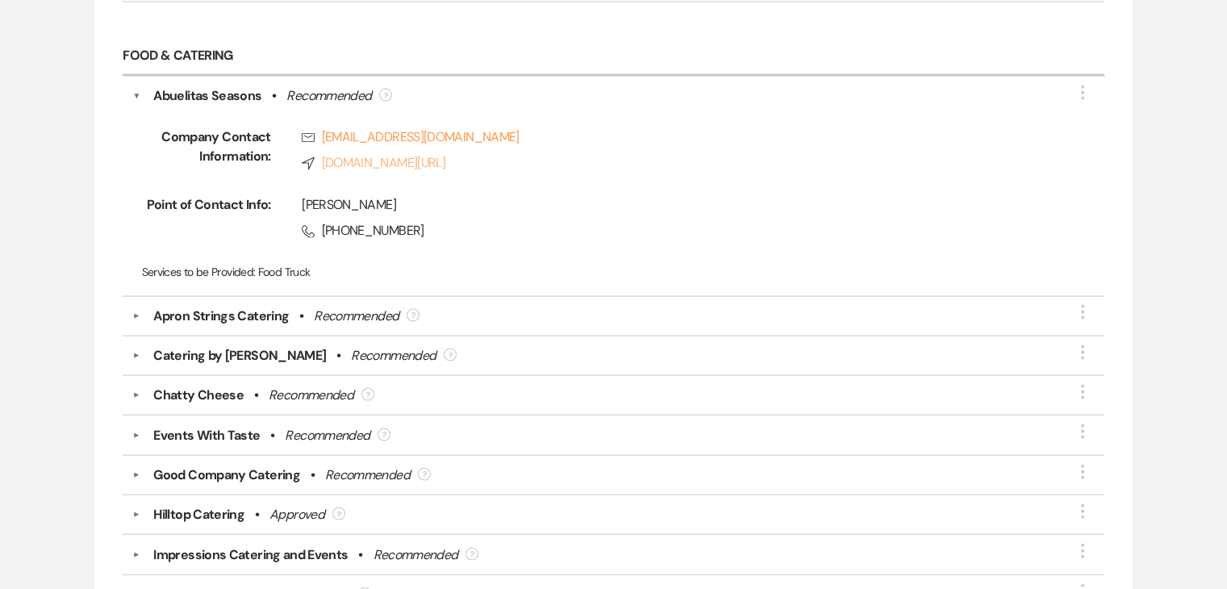
click at [371, 153] on link "Compass facebook.com/423seasons" at bounding box center [674, 162] width 745 height 19
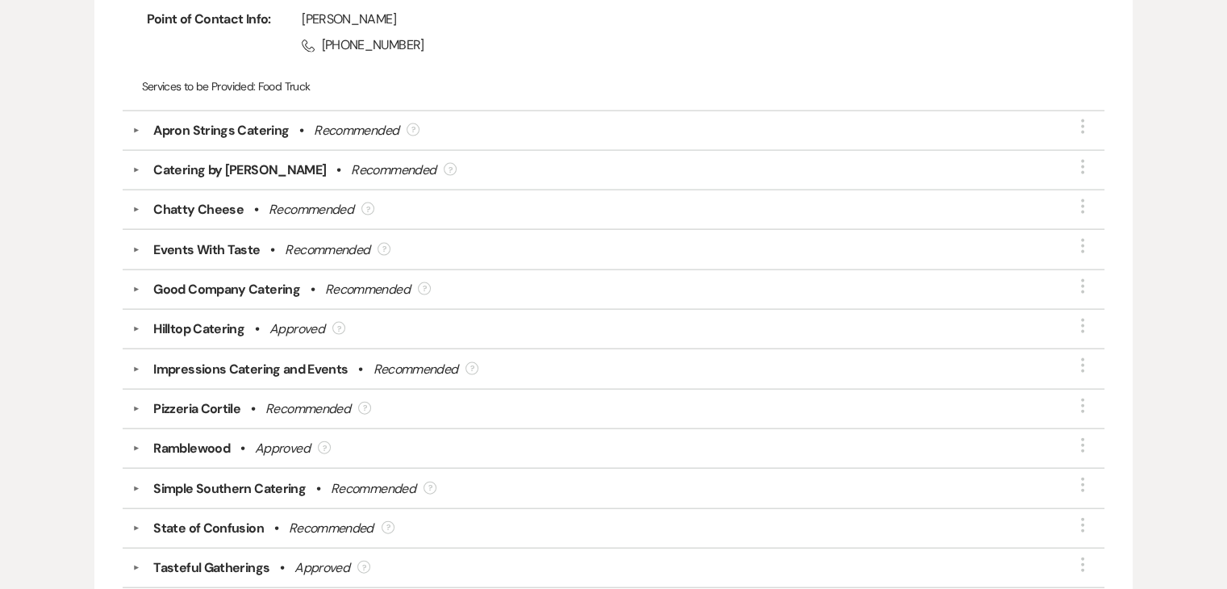
scroll to position [3429, 0]
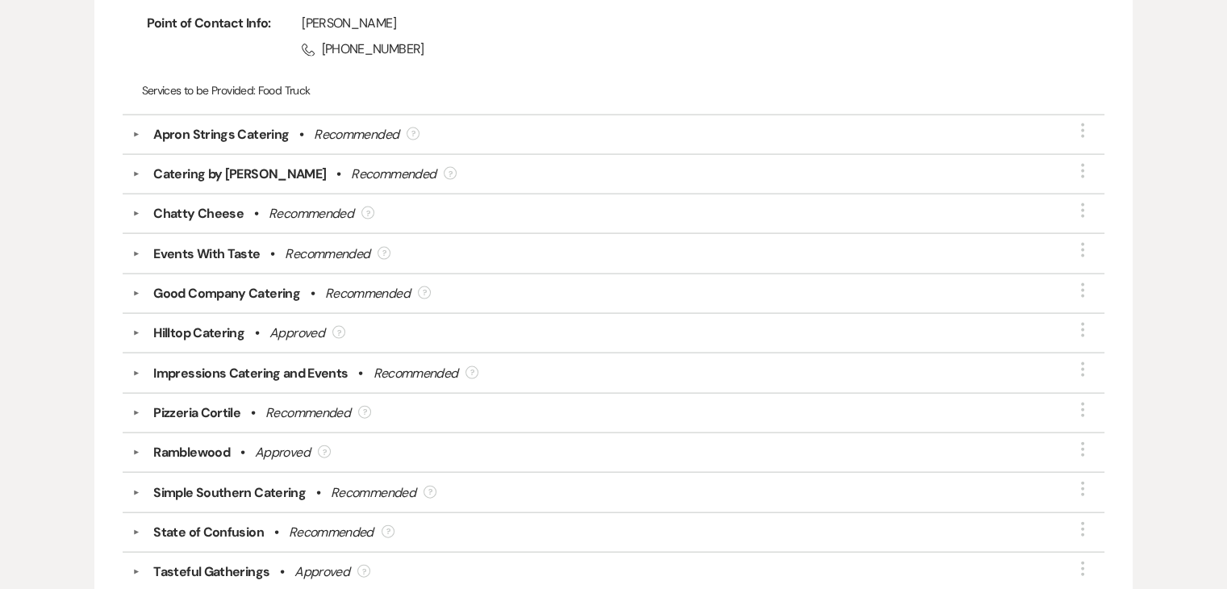
click at [226, 204] on div "Chatty Cheese" at bounding box center [198, 213] width 90 height 19
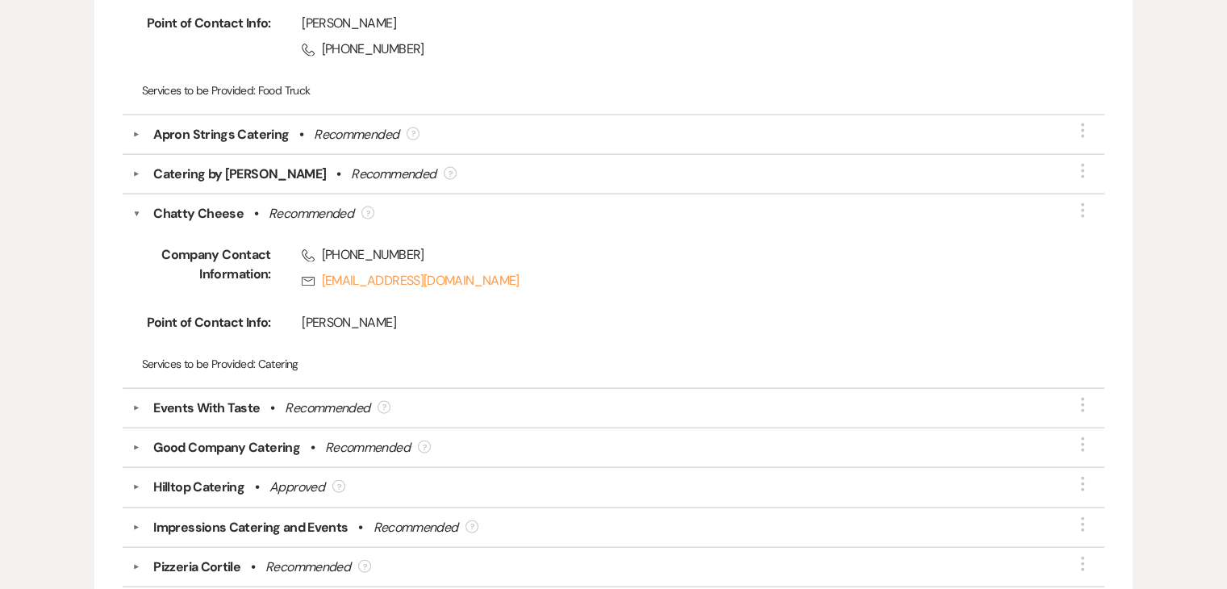
click at [226, 204] on div "Chatty Cheese" at bounding box center [198, 213] width 90 height 19
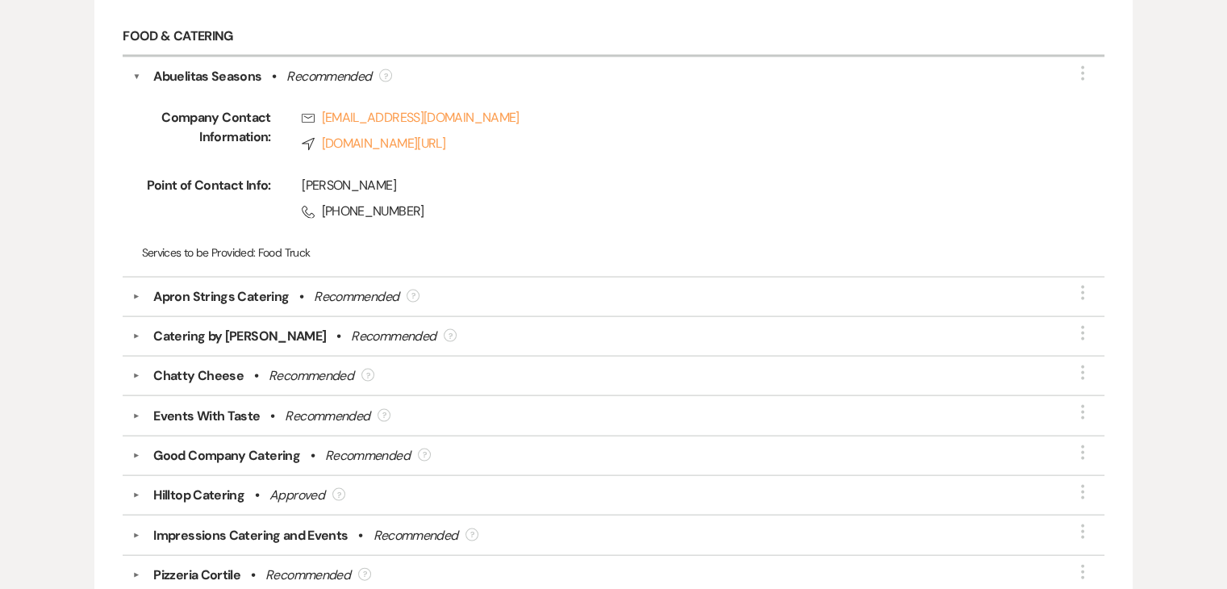
scroll to position [3265, 0]
click at [139, 69] on button "▼" at bounding box center [136, 78] width 8 height 19
